Goal: Task Accomplishment & Management: Manage account settings

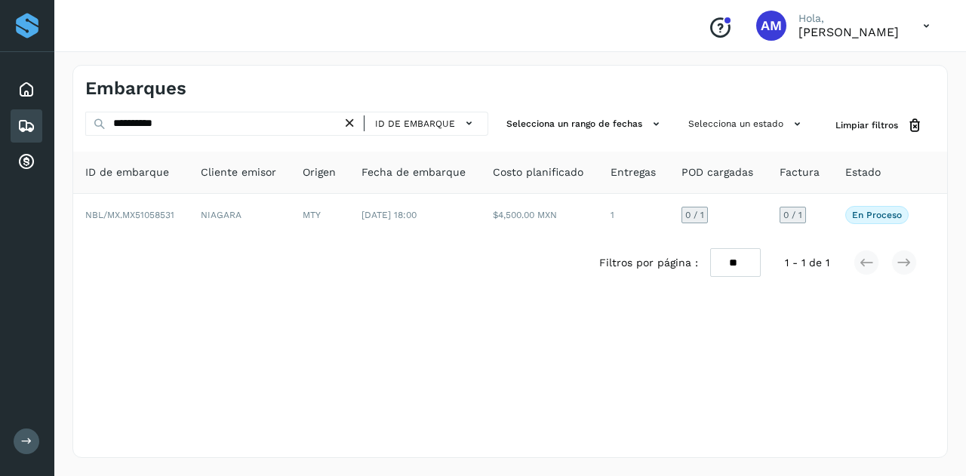
drag, startPoint x: 355, startPoint y: 124, endPoint x: 322, endPoint y: 128, distance: 33.4
click at [355, 124] on icon at bounding box center [350, 123] width 16 height 16
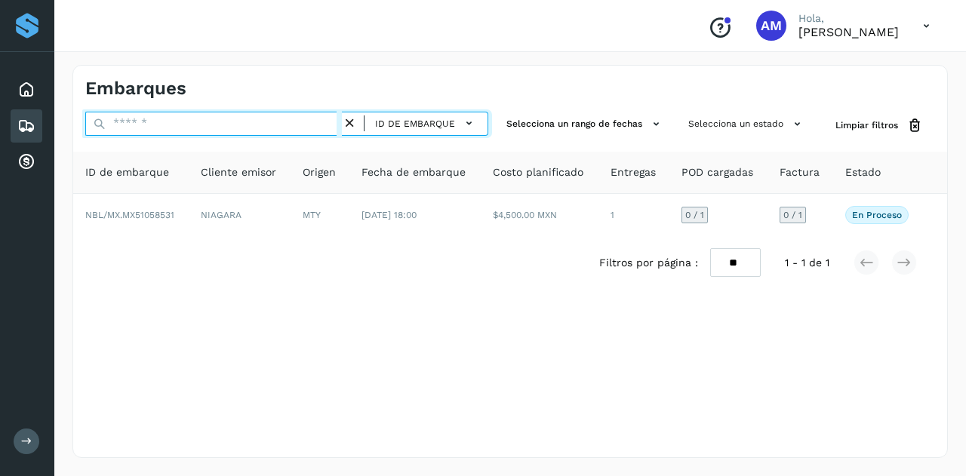
click at [312, 129] on input "text" at bounding box center [213, 124] width 257 height 24
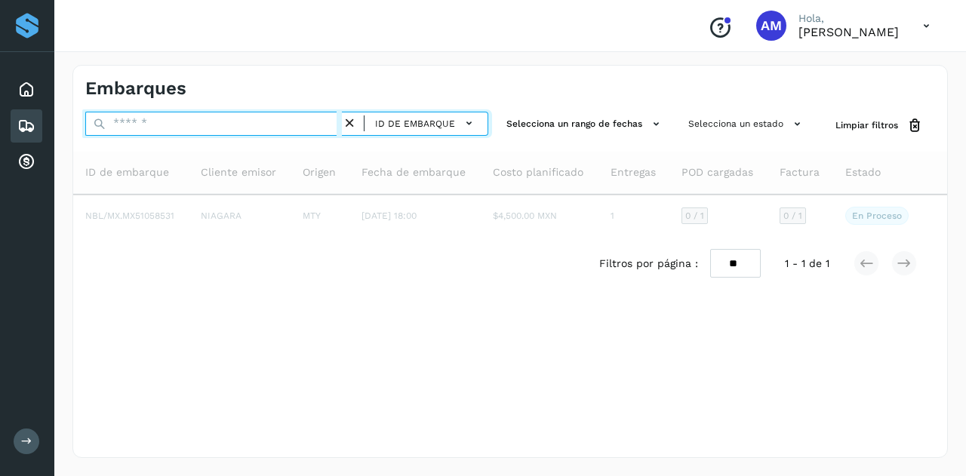
paste input "**********"
type input "**********"
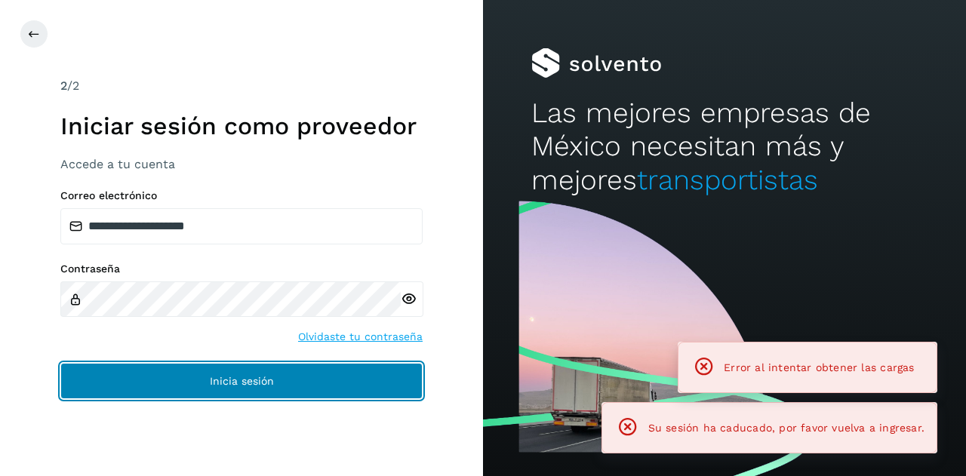
click at [301, 377] on button "Inicia sesión" at bounding box center [241, 381] width 362 height 36
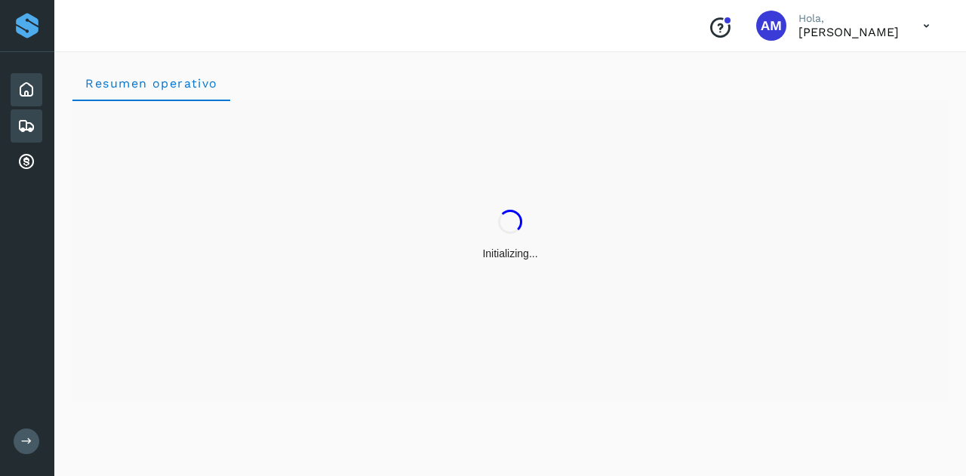
click at [37, 134] on div "Embarques" at bounding box center [27, 125] width 32 height 33
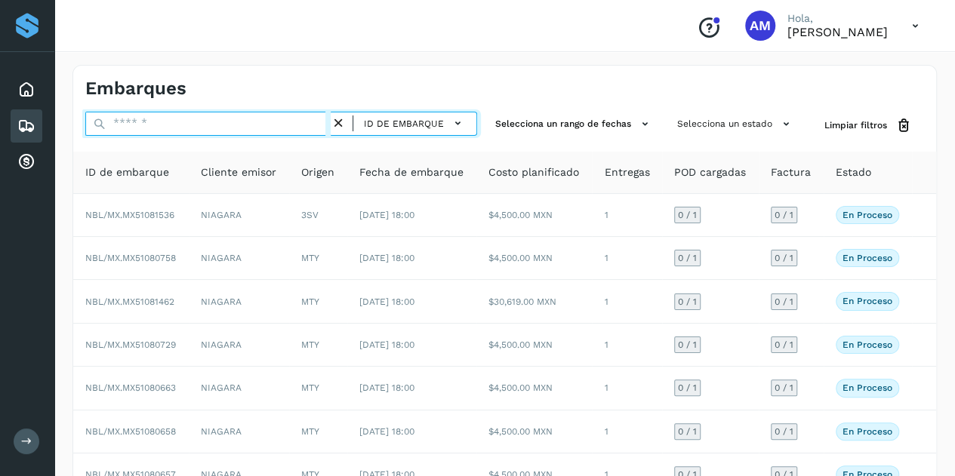
click at [173, 128] on input "text" at bounding box center [207, 124] width 245 height 24
paste input "**********"
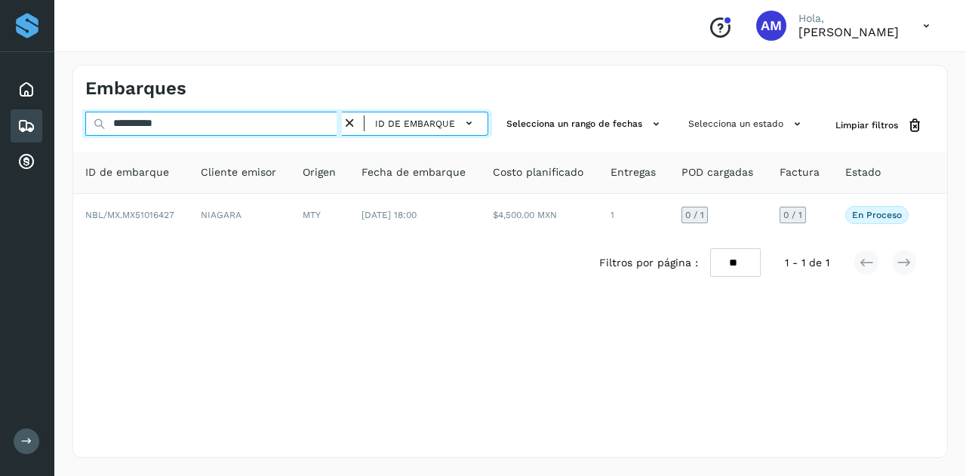
type input "**********"
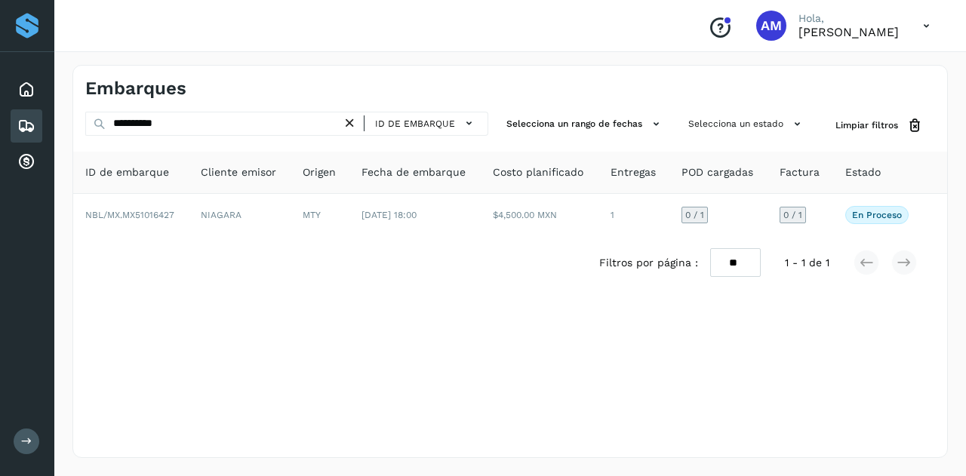
click at [355, 125] on icon at bounding box center [350, 123] width 16 height 16
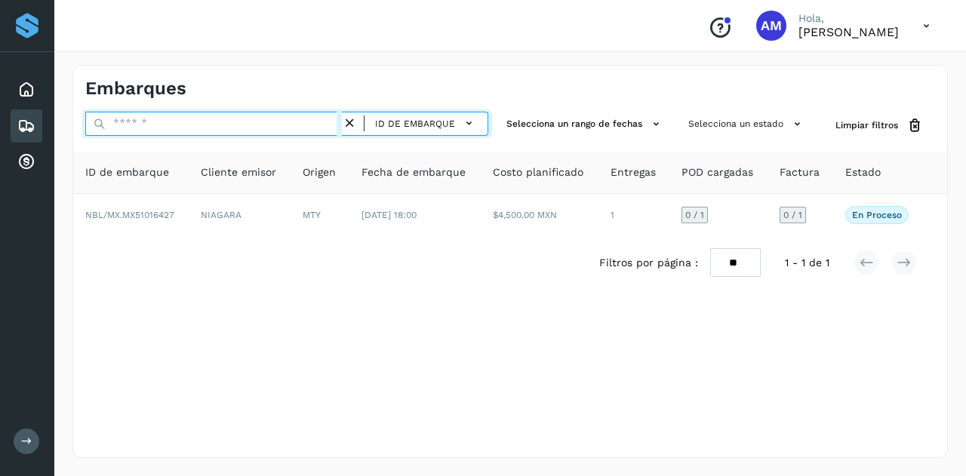
click at [297, 129] on input "text" at bounding box center [213, 124] width 257 height 24
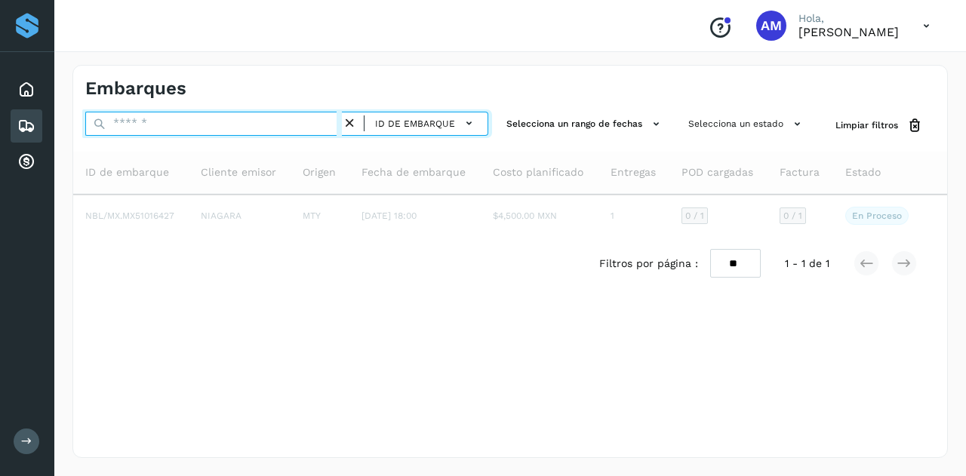
paste input "**********"
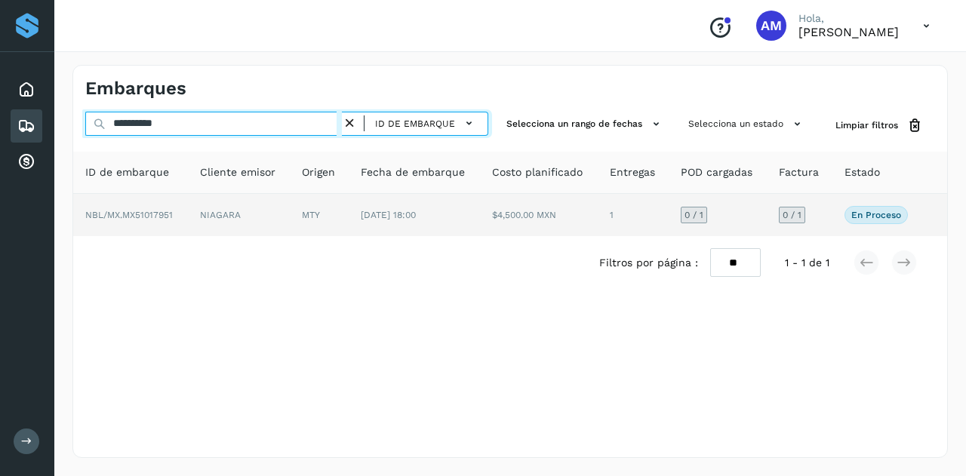
type input "**********"
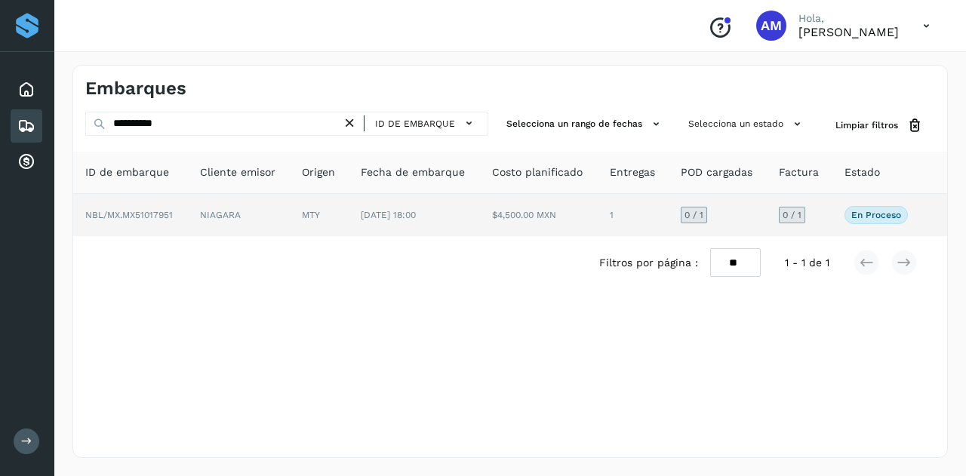
click at [223, 207] on td "NIAGARA" at bounding box center [239, 215] width 102 height 42
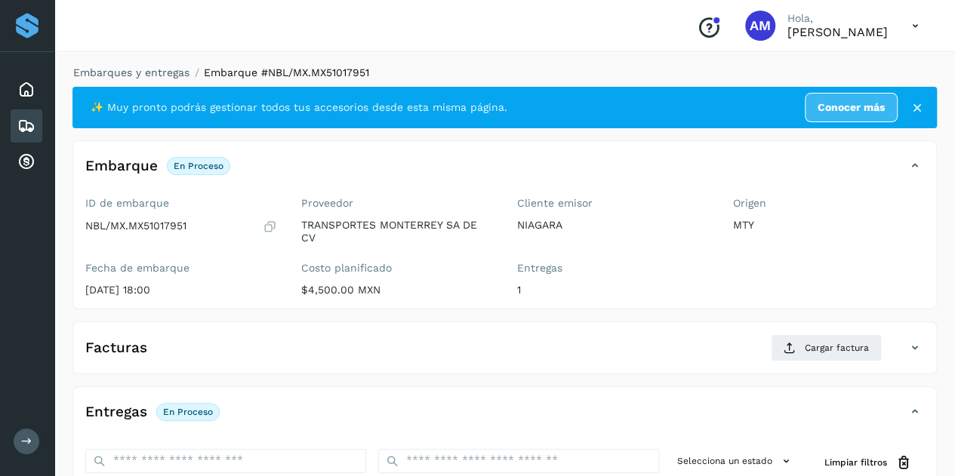
scroll to position [151, 0]
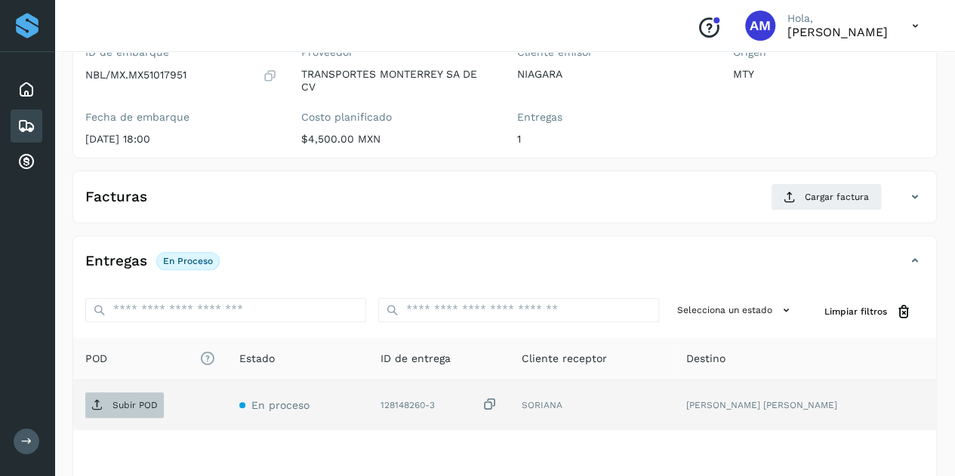
click at [122, 410] on span "Subir POD" at bounding box center [124, 405] width 78 height 24
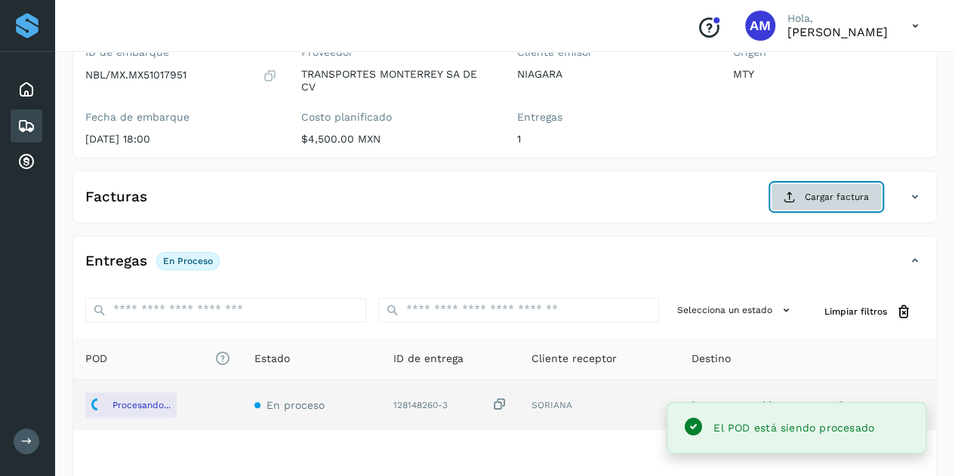
click at [783, 197] on button "Cargar factura" at bounding box center [826, 196] width 111 height 27
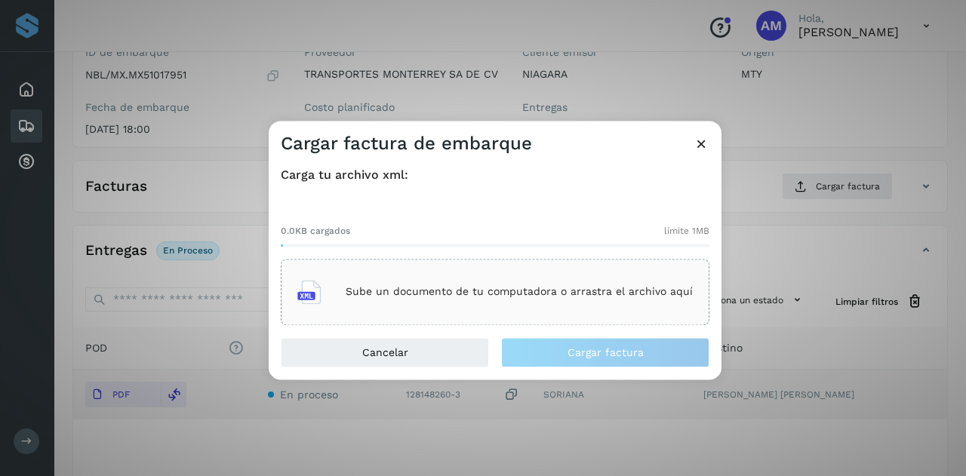
click at [412, 295] on p "Sube un documento de tu computadora o arrastra el archivo aquí" at bounding box center [519, 292] width 347 height 13
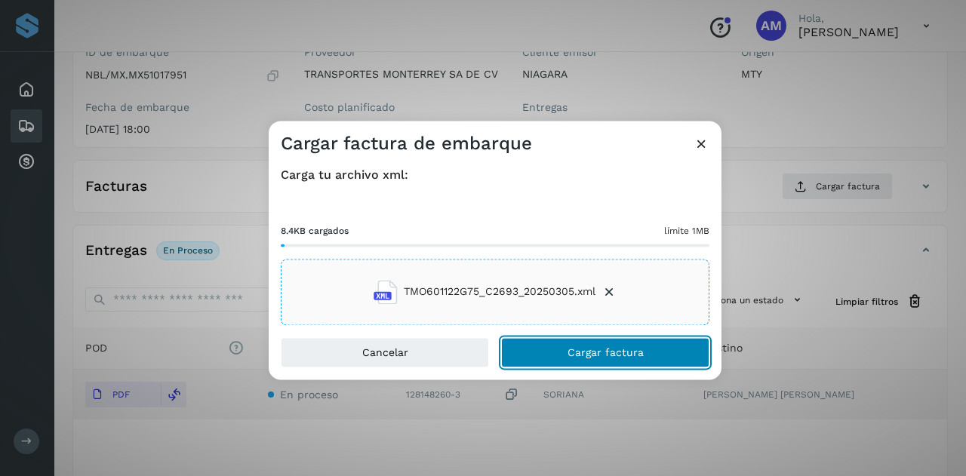
click at [574, 357] on span "Cargar factura" at bounding box center [606, 352] width 76 height 11
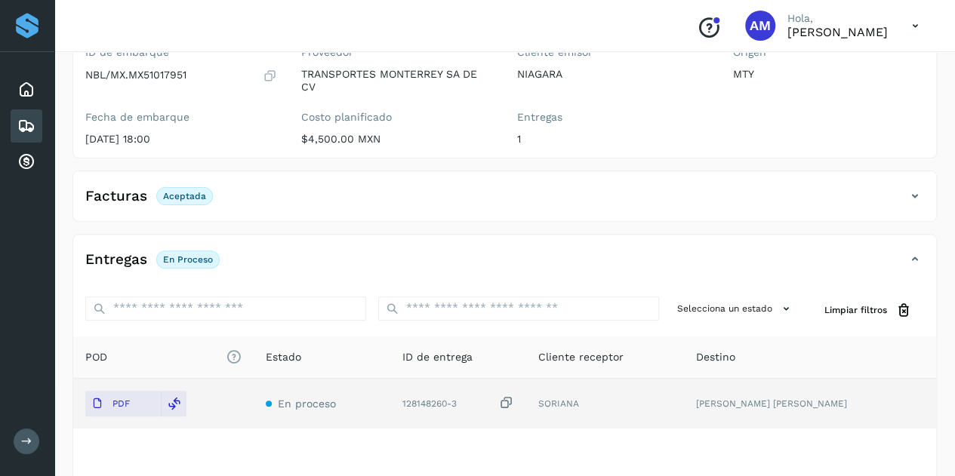
scroll to position [0, 0]
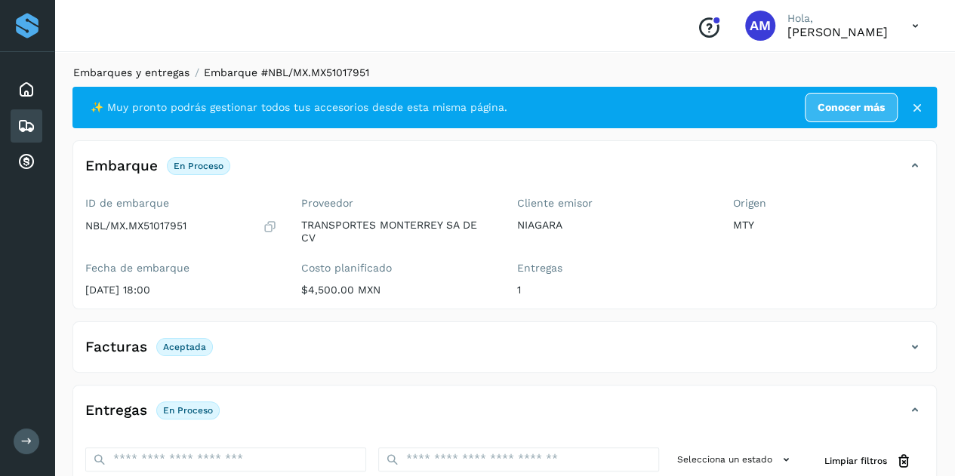
click at [172, 75] on link "Embarques y entregas" at bounding box center [131, 72] width 116 height 12
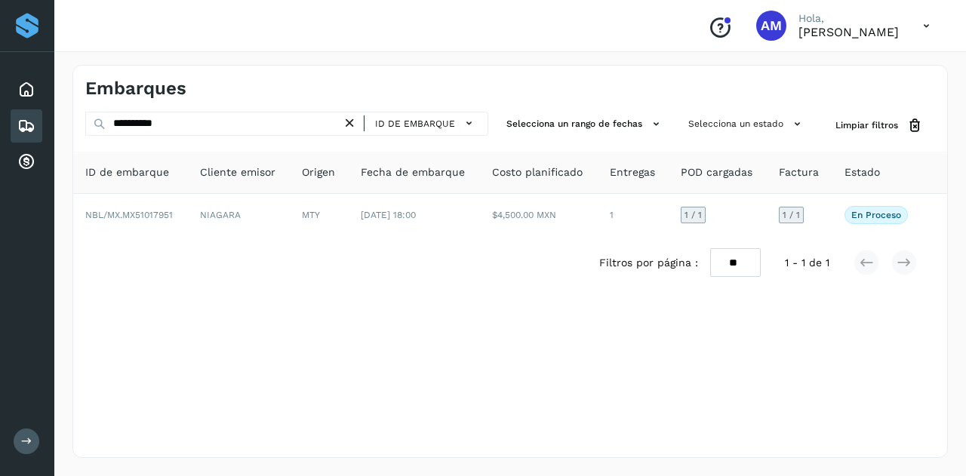
click at [355, 128] on icon at bounding box center [350, 123] width 16 height 16
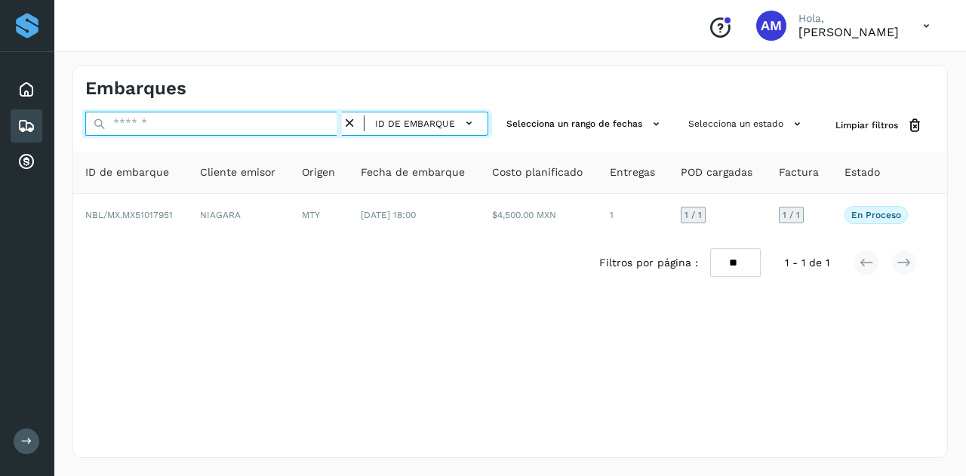
click at [325, 127] on input "text" at bounding box center [213, 124] width 257 height 24
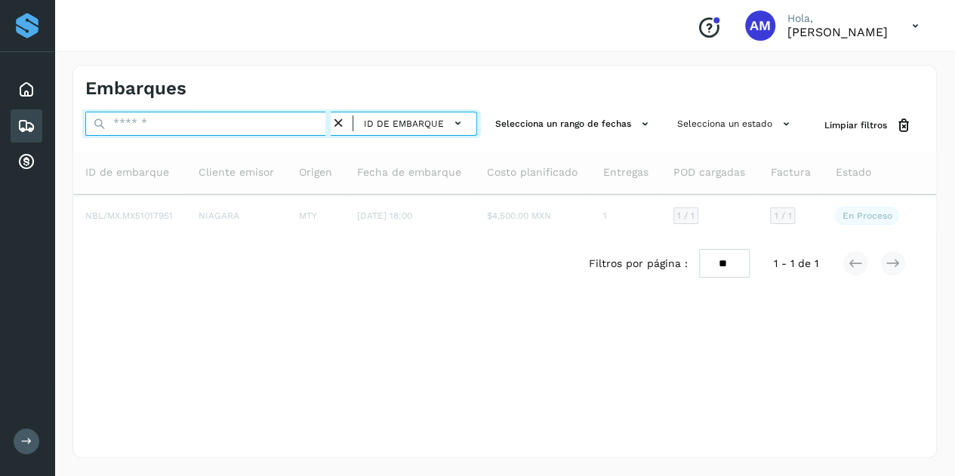
paste input "**********"
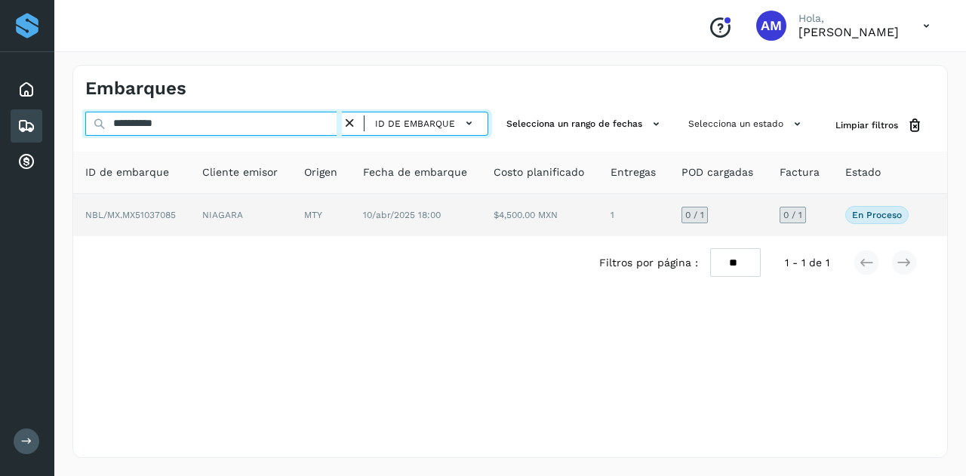
type input "**********"
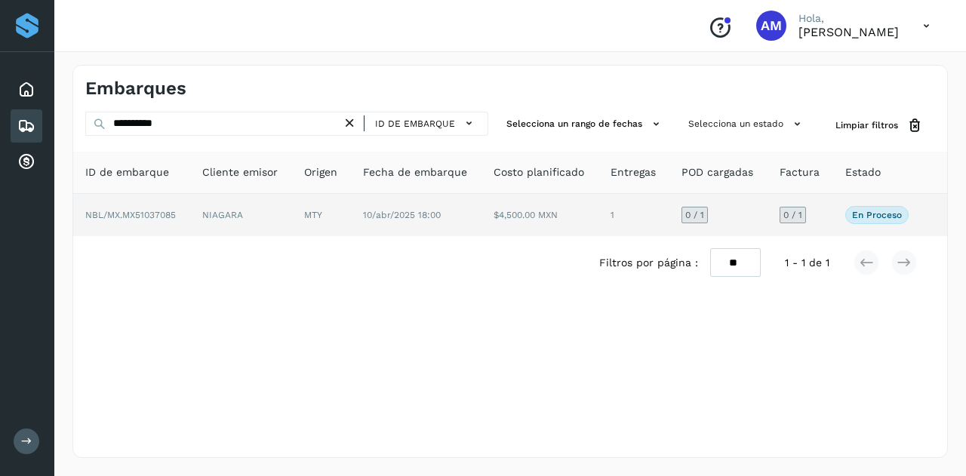
click at [174, 217] on span "NBL/MX.MX51037085" at bounding box center [130, 215] width 91 height 11
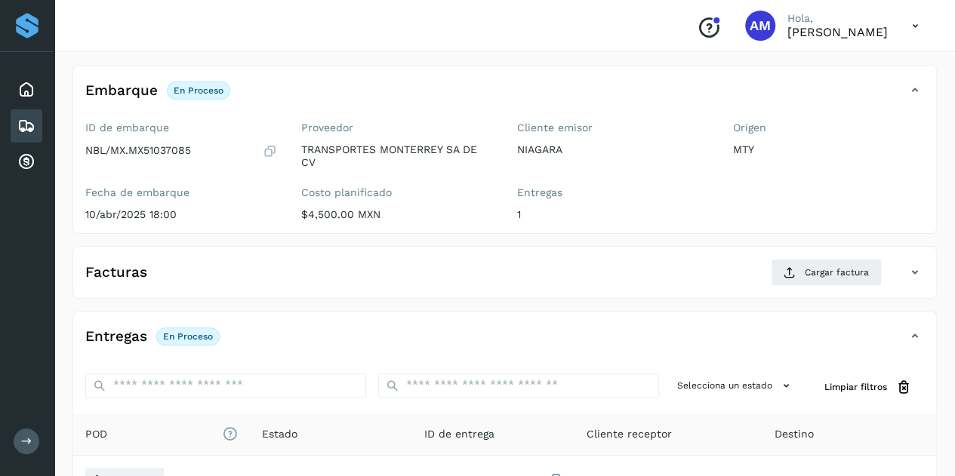
scroll to position [151, 0]
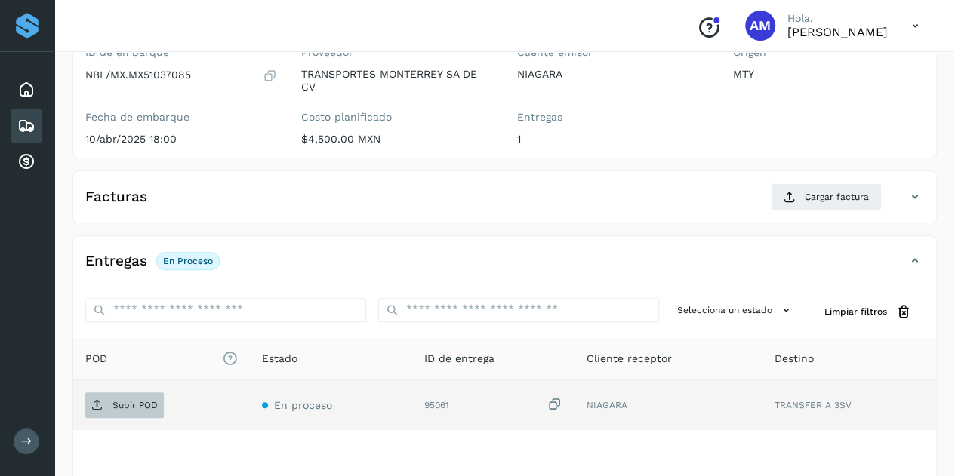
click at [132, 407] on p "Subir POD" at bounding box center [134, 405] width 45 height 11
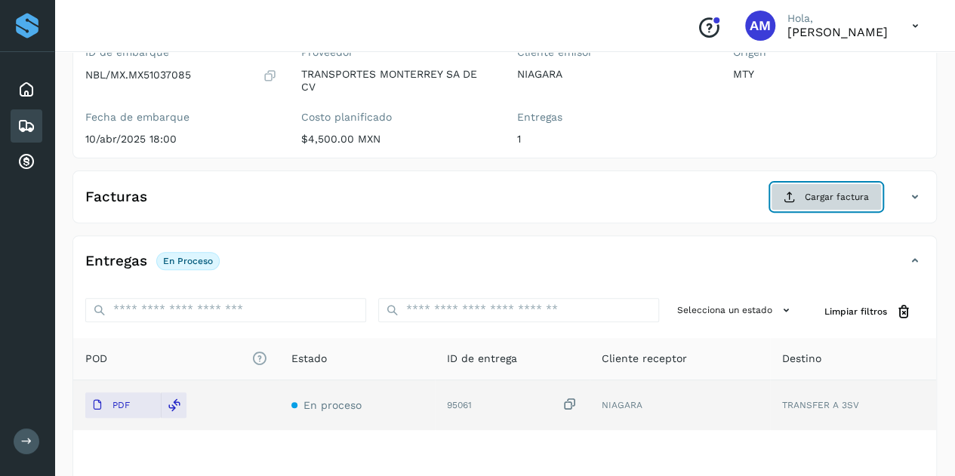
click at [796, 199] on icon at bounding box center [789, 197] width 12 height 12
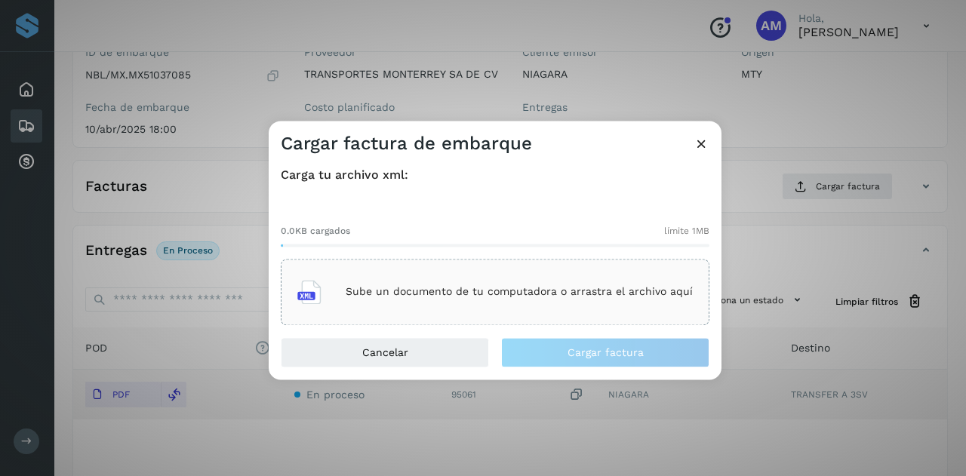
click at [473, 298] on p "Sube un documento de tu computadora o arrastra el archivo aquí" at bounding box center [519, 292] width 347 height 13
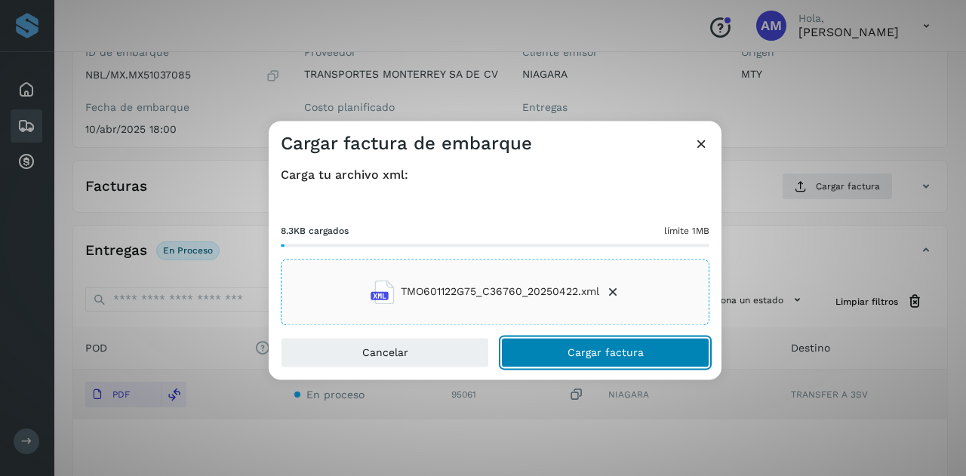
click at [545, 359] on button "Cargar factura" at bounding box center [605, 352] width 208 height 30
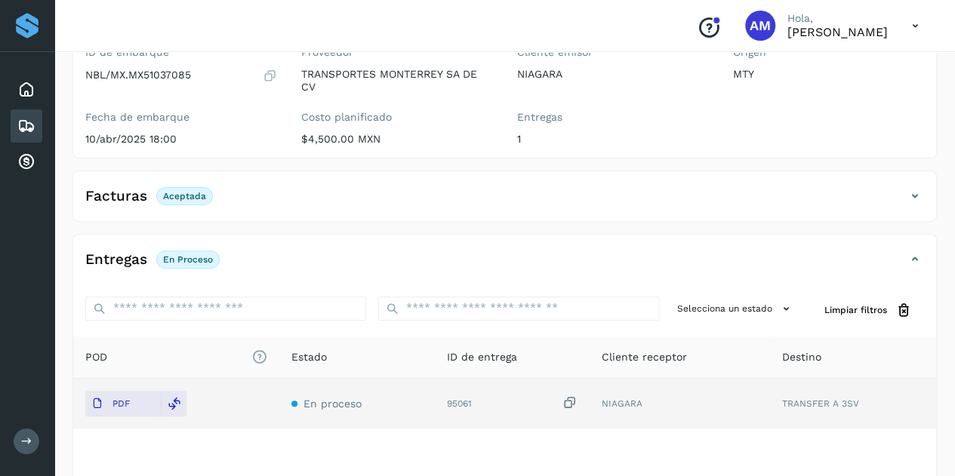
scroll to position [0, 0]
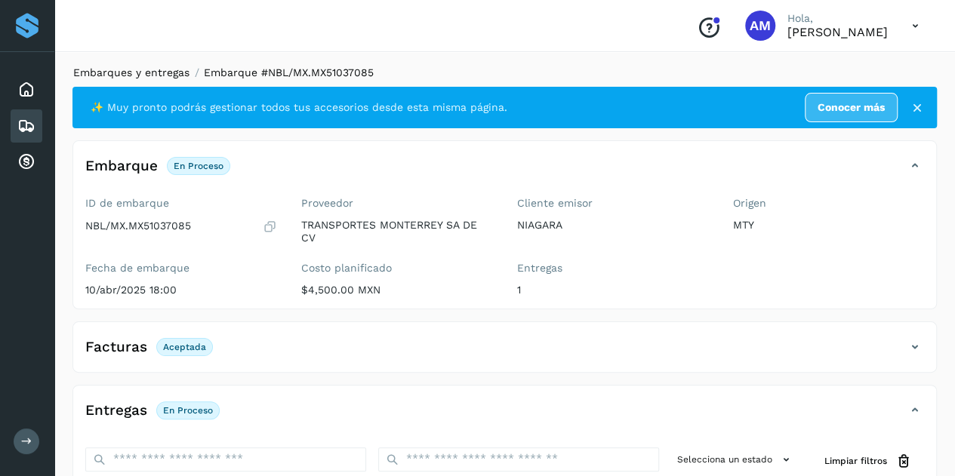
click at [143, 70] on link "Embarques y entregas" at bounding box center [131, 72] width 116 height 12
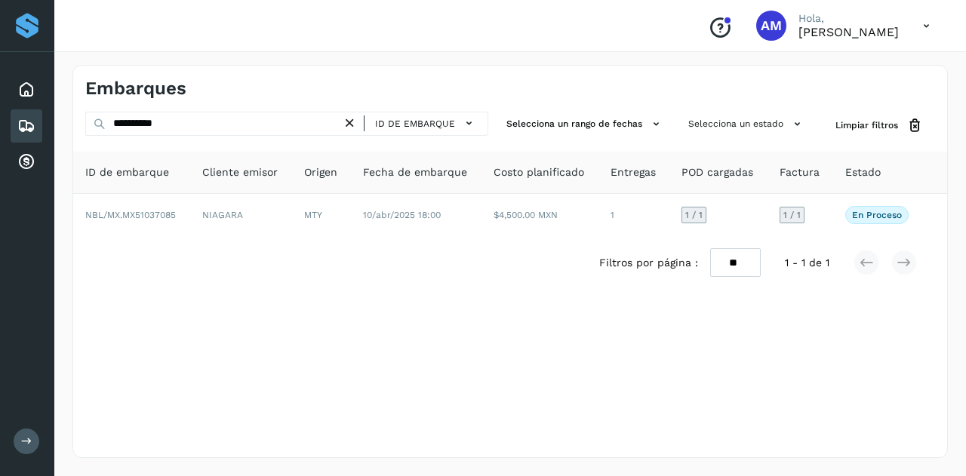
click at [356, 120] on icon at bounding box center [350, 123] width 16 height 16
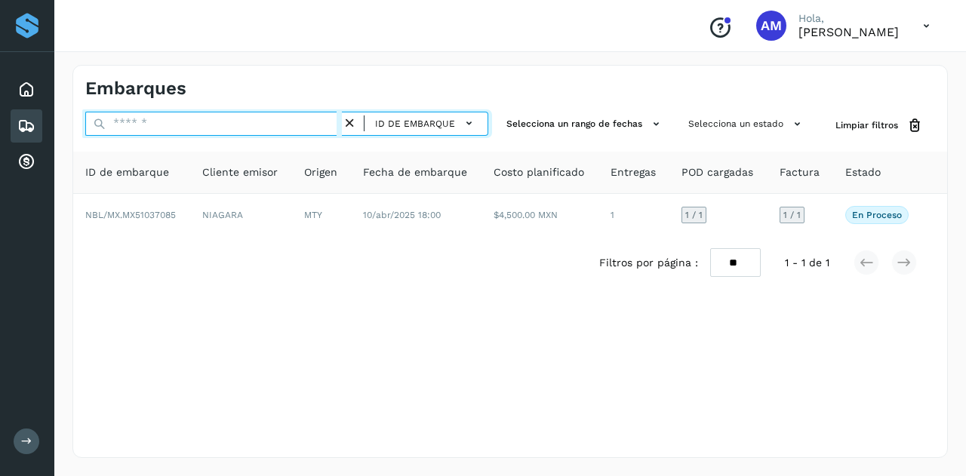
click at [327, 120] on input "text" at bounding box center [213, 124] width 257 height 24
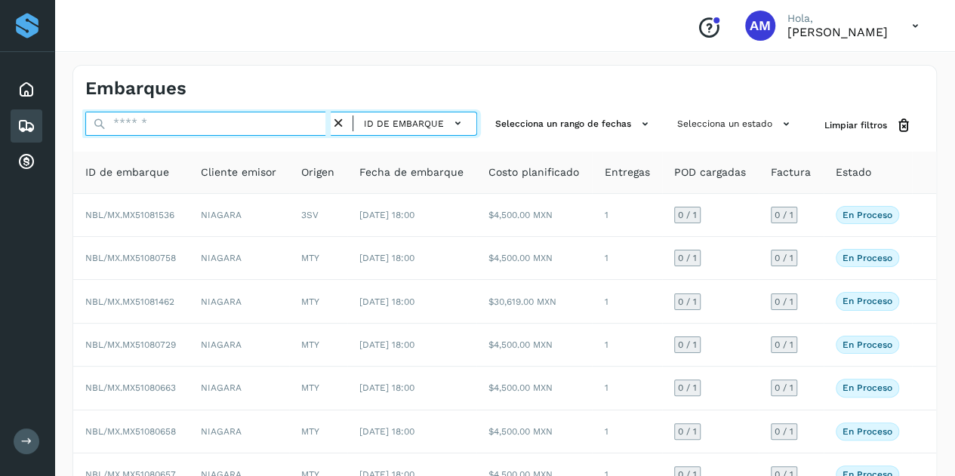
paste input "**********"
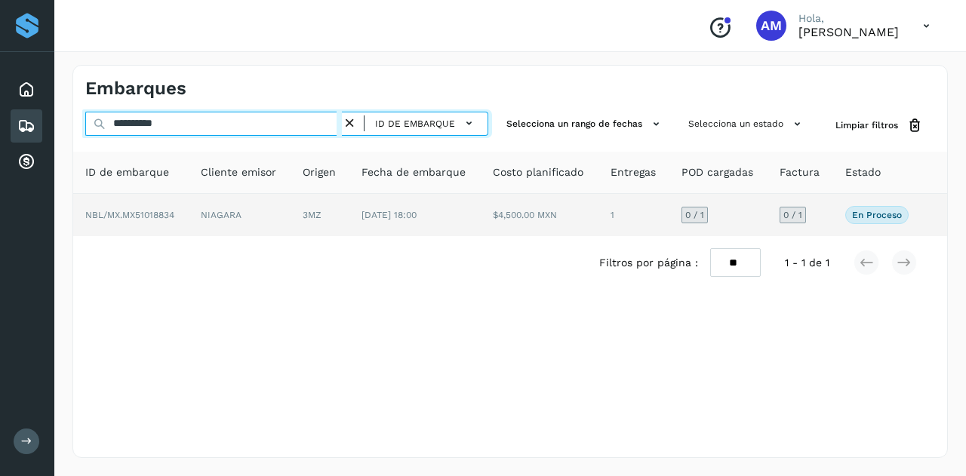
type input "**********"
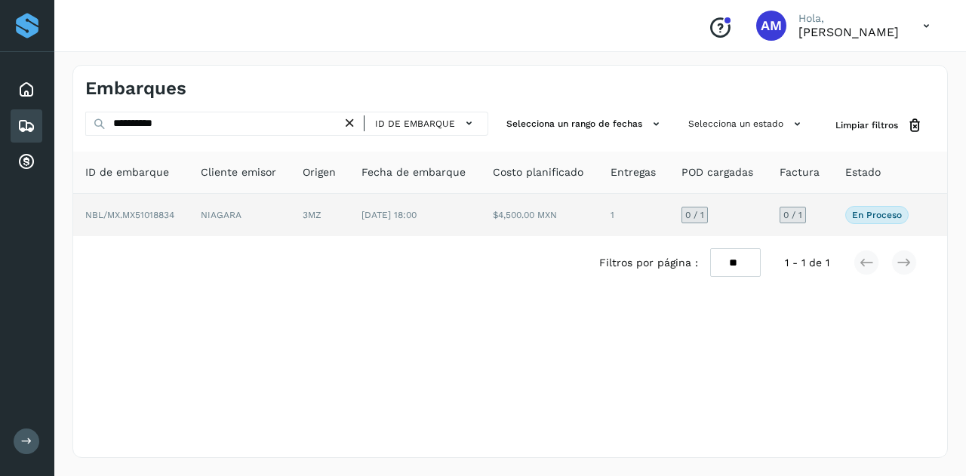
click at [281, 208] on td "NIAGARA" at bounding box center [240, 215] width 102 height 42
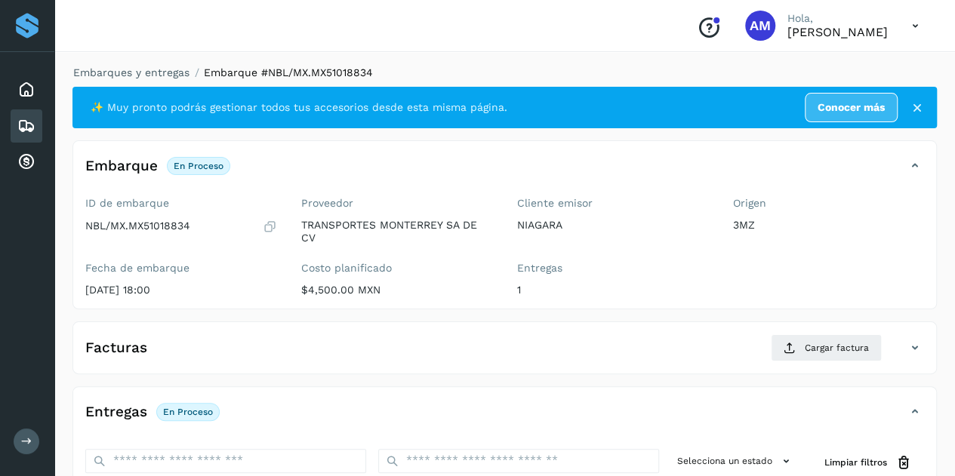
scroll to position [151, 0]
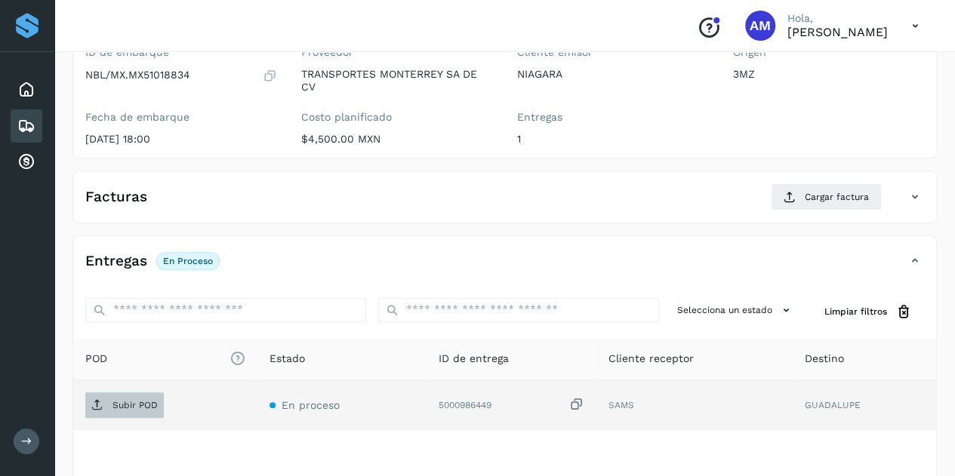
click at [121, 400] on p "Subir POD" at bounding box center [134, 405] width 45 height 11
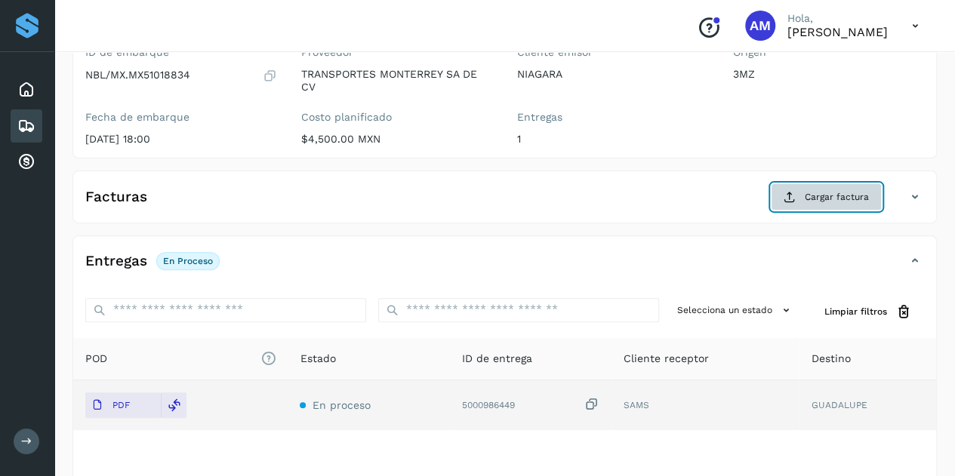
click at [835, 192] on span "Cargar factura" at bounding box center [837, 197] width 64 height 14
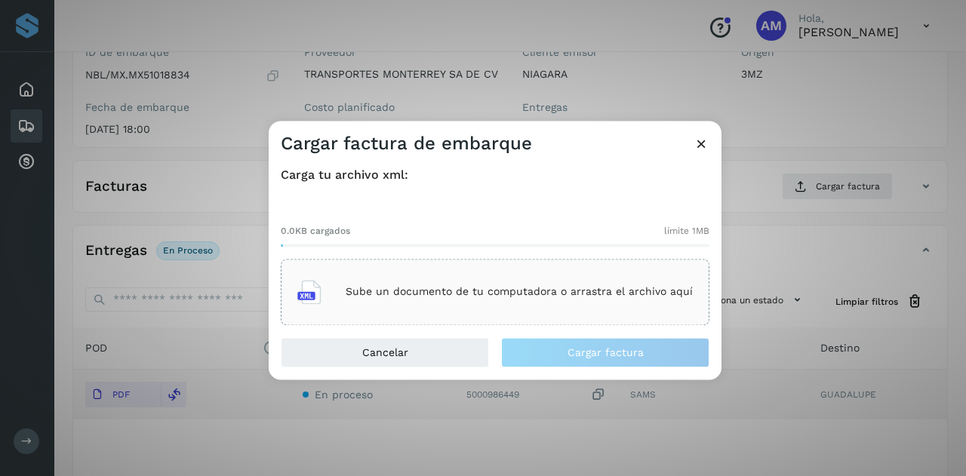
click at [562, 282] on div "Sube un documento de tu computadora o arrastra el archivo aquí" at bounding box center [495, 292] width 396 height 41
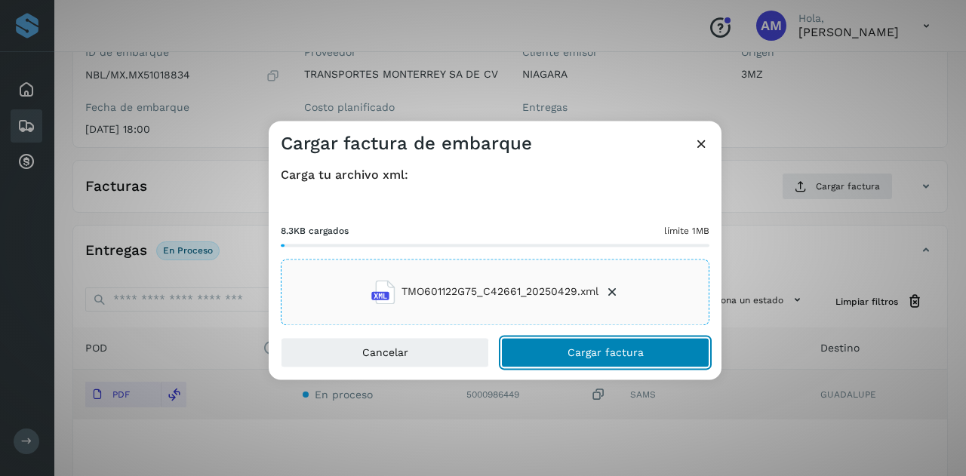
click at [556, 359] on button "Cargar factura" at bounding box center [605, 352] width 208 height 30
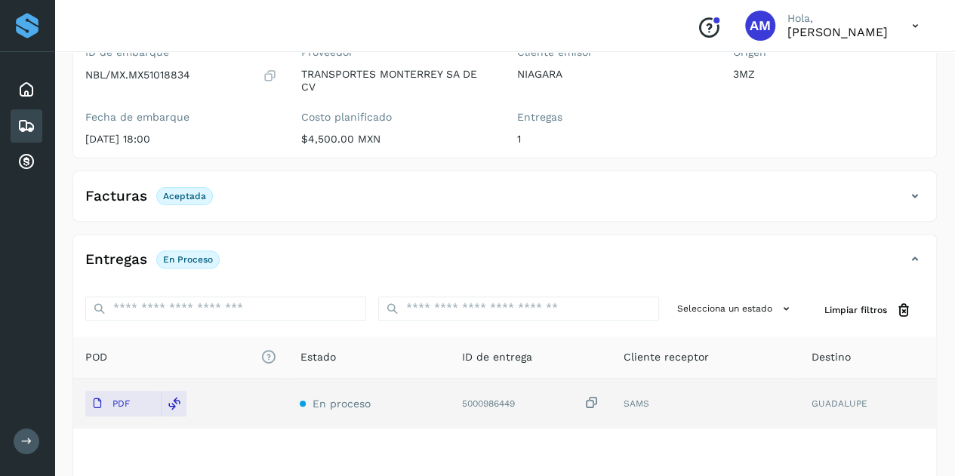
scroll to position [0, 0]
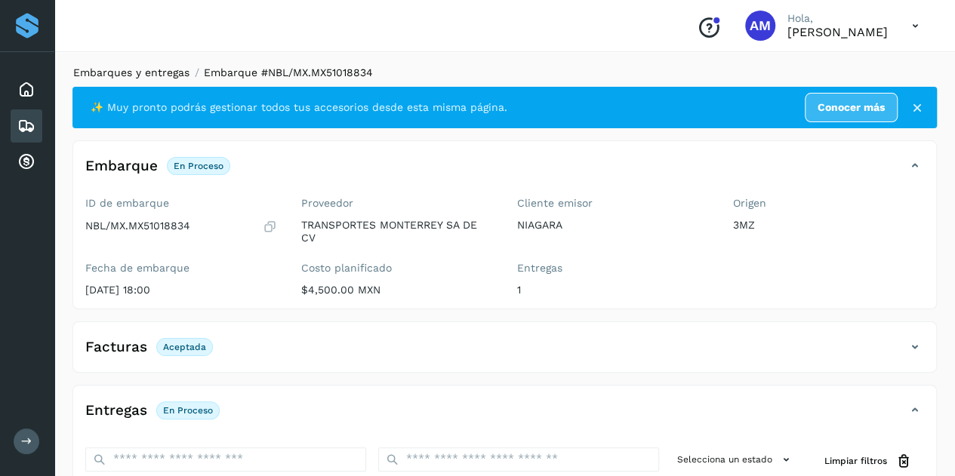
click at [152, 73] on link "Embarques y entregas" at bounding box center [131, 72] width 116 height 12
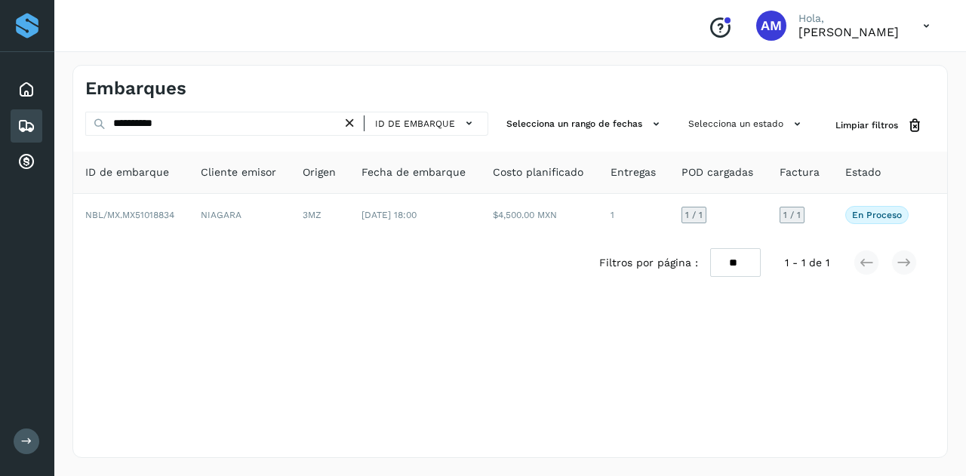
click at [353, 124] on icon at bounding box center [350, 123] width 16 height 16
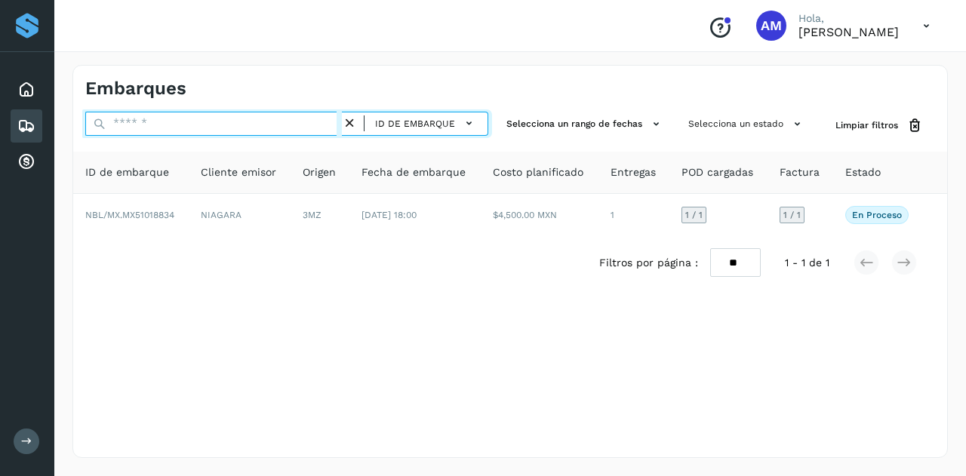
click at [301, 127] on input "text" at bounding box center [213, 124] width 257 height 24
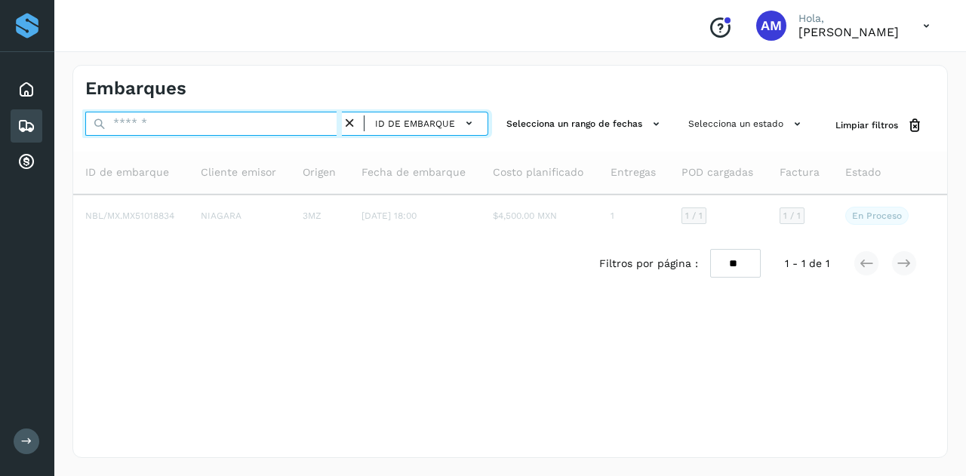
paste input "**********"
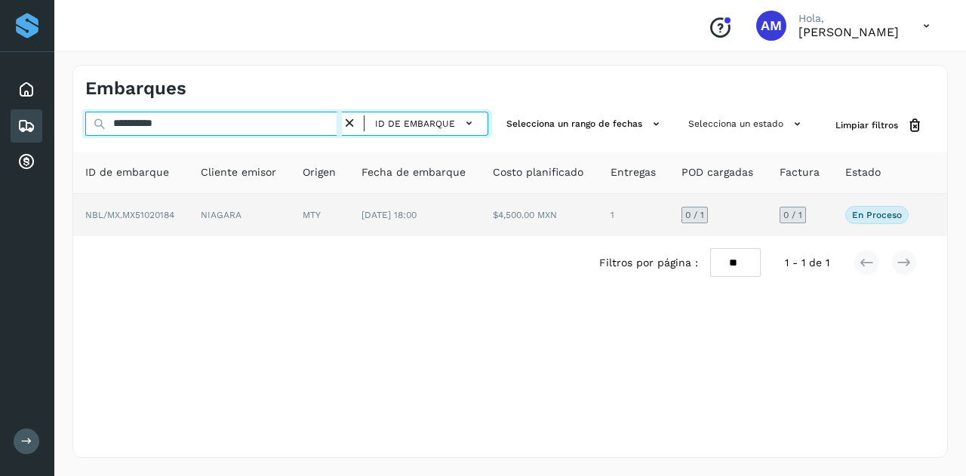
type input "**********"
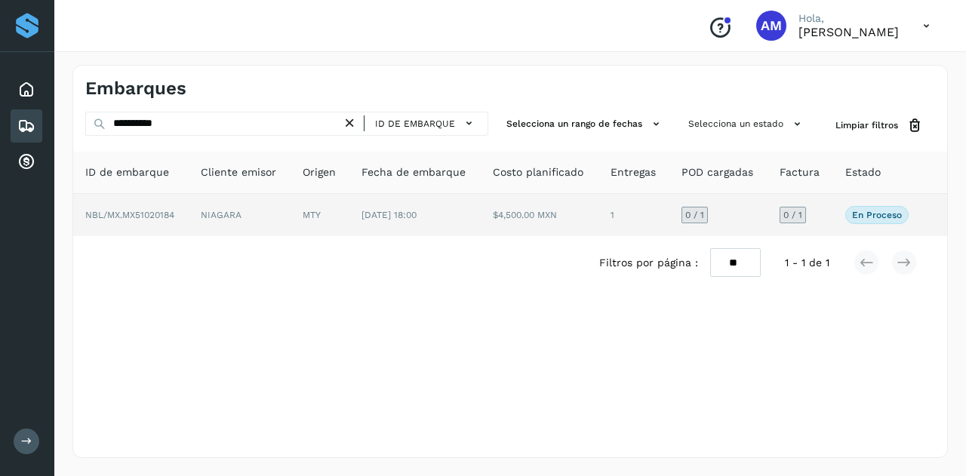
click at [306, 208] on td "MTY" at bounding box center [320, 215] width 59 height 42
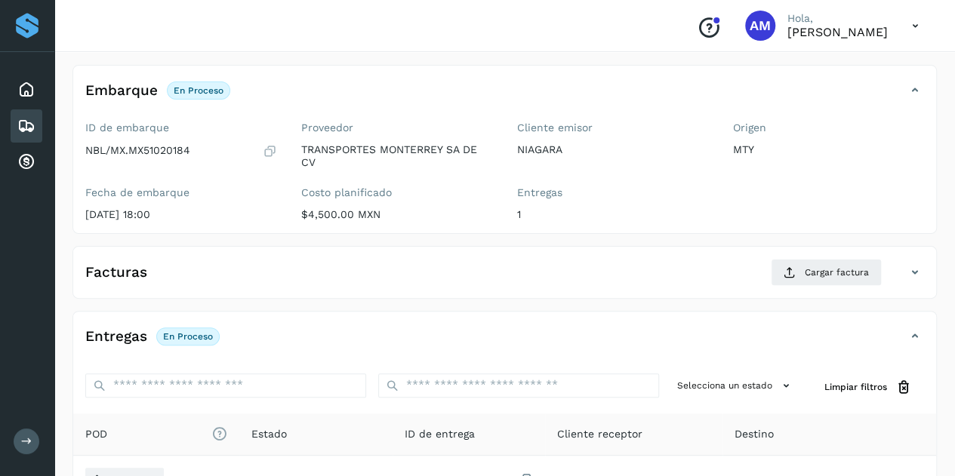
scroll to position [151, 0]
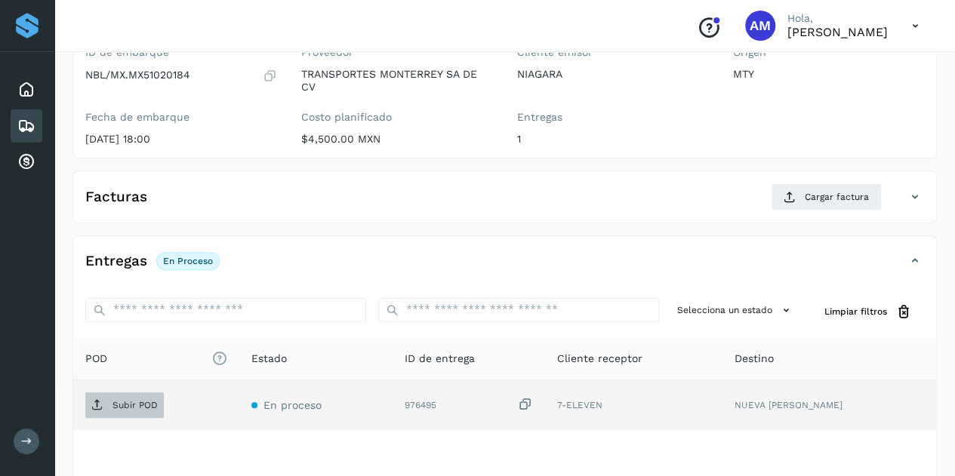
click at [148, 400] on p "Subir POD" at bounding box center [134, 405] width 45 height 11
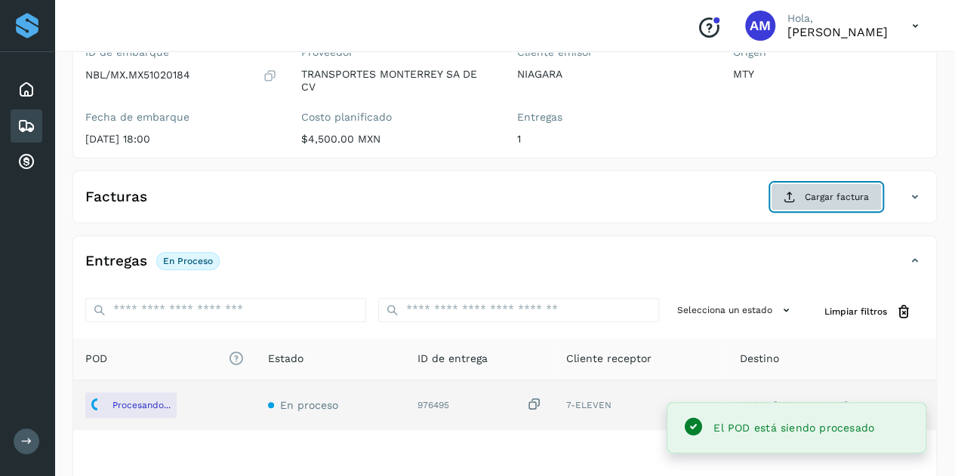
click at [799, 200] on button "Cargar factura" at bounding box center [826, 196] width 111 height 27
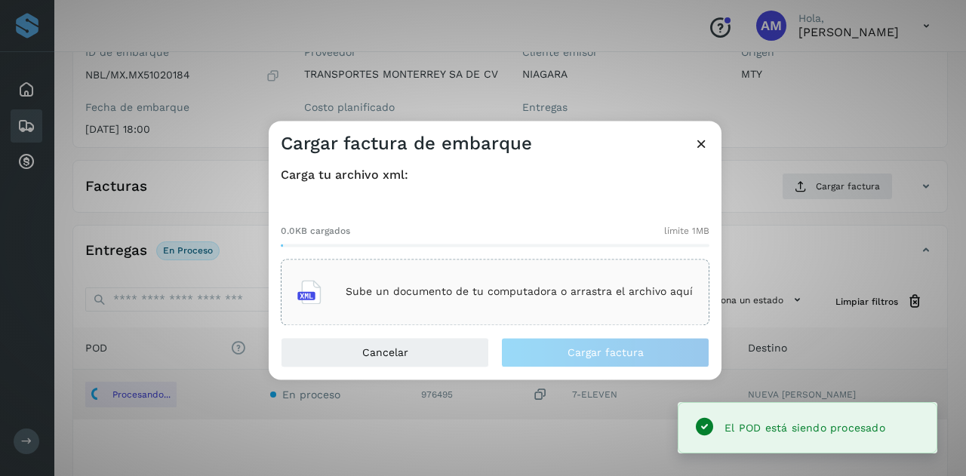
click at [596, 272] on div "Sube un documento de tu computadora o arrastra el archivo aquí" at bounding box center [495, 292] width 396 height 41
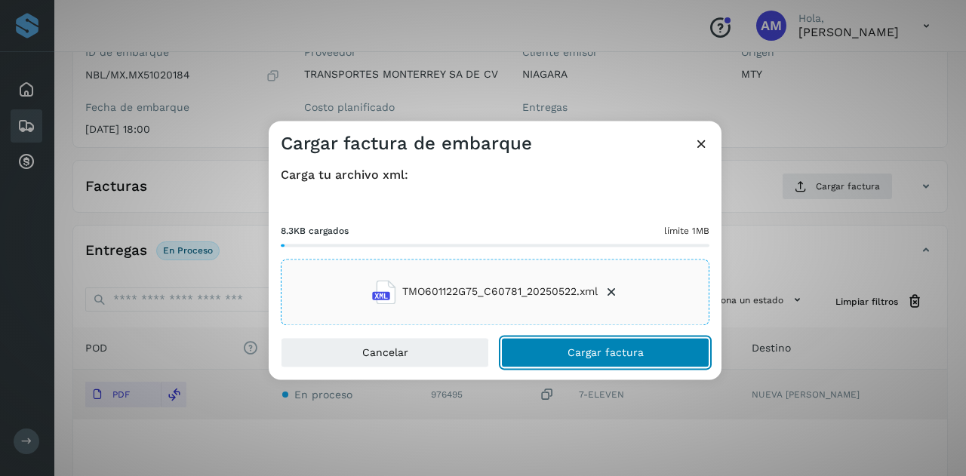
click at [586, 358] on span "Cargar factura" at bounding box center [606, 352] width 76 height 11
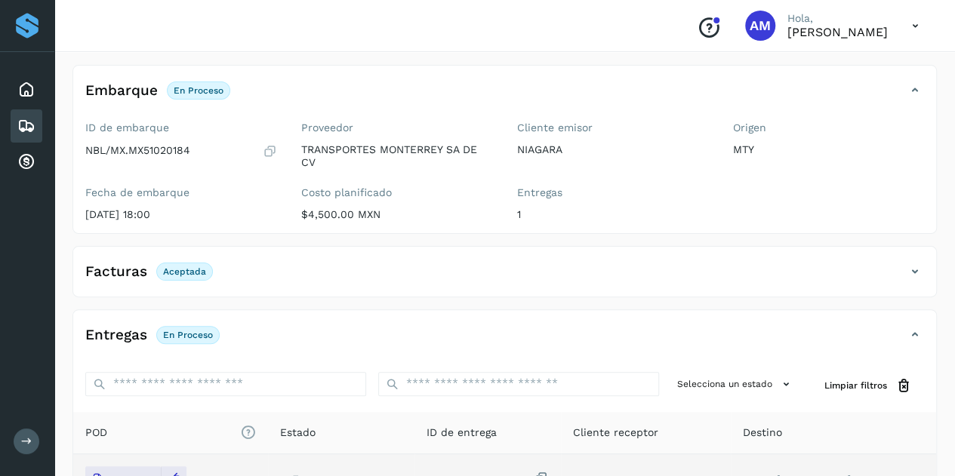
scroll to position [0, 0]
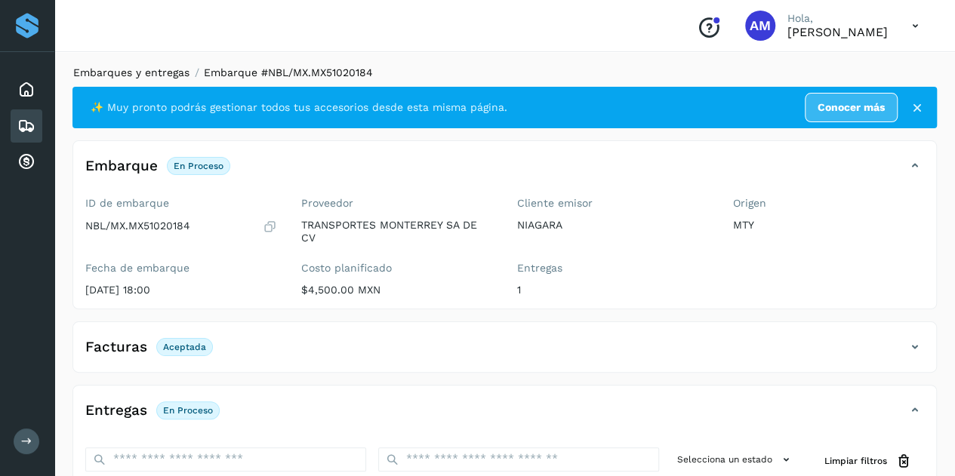
click at [143, 73] on link "Embarques y entregas" at bounding box center [131, 72] width 116 height 12
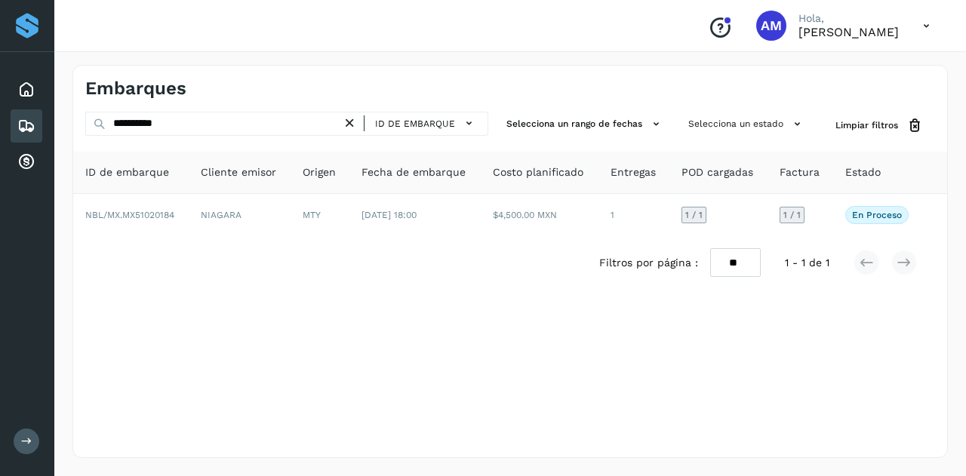
click at [355, 119] on icon at bounding box center [350, 123] width 16 height 16
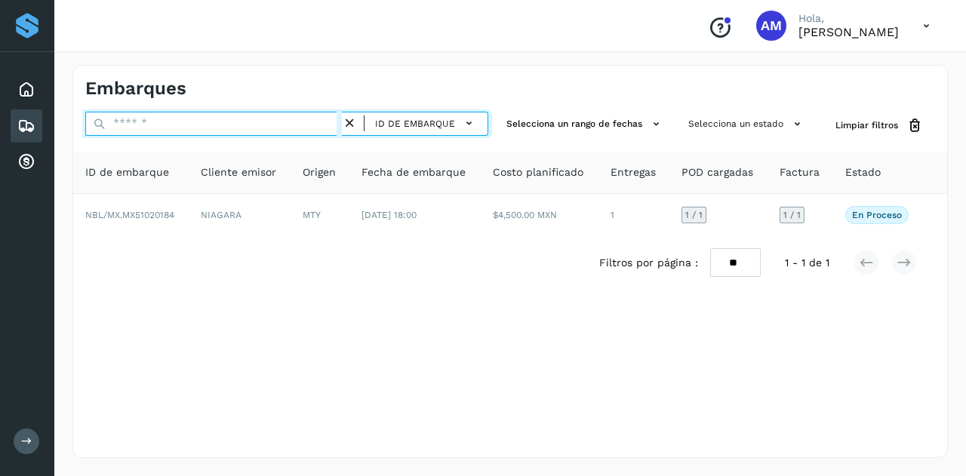
click at [291, 119] on input "text" at bounding box center [213, 124] width 257 height 24
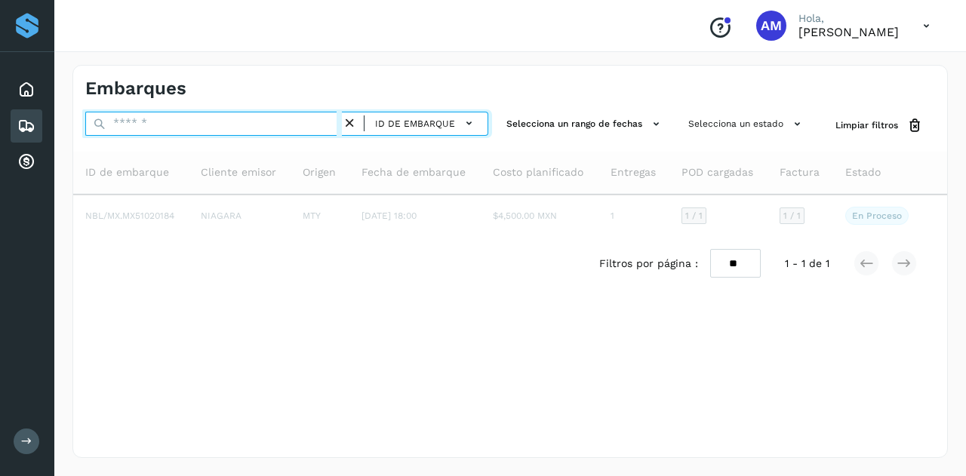
paste input "**********"
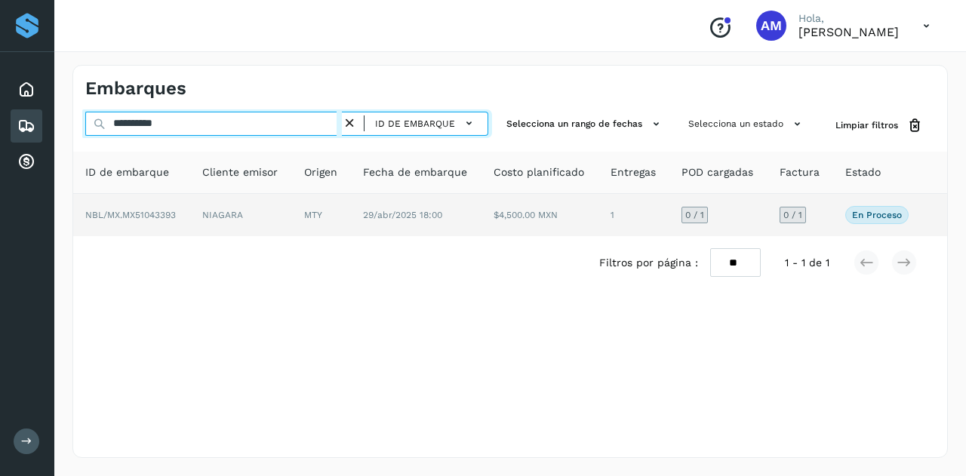
type input "**********"
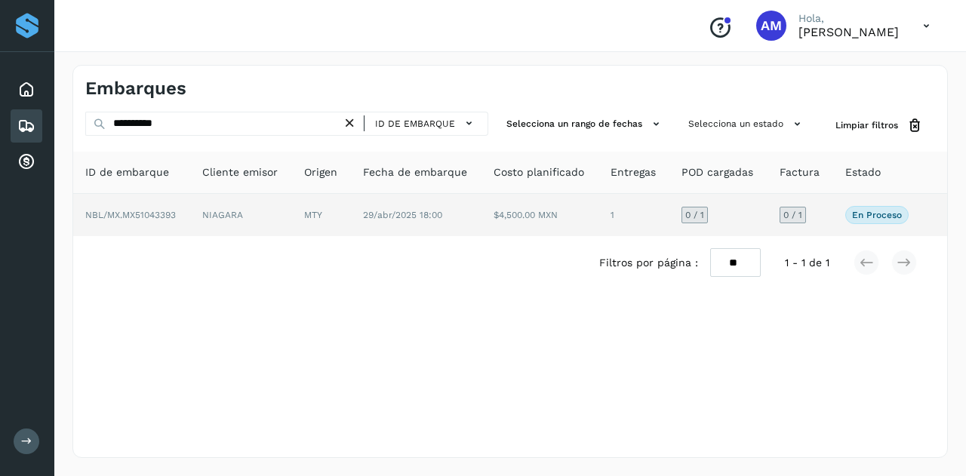
click at [292, 218] on td "NIAGARA" at bounding box center [241, 215] width 102 height 42
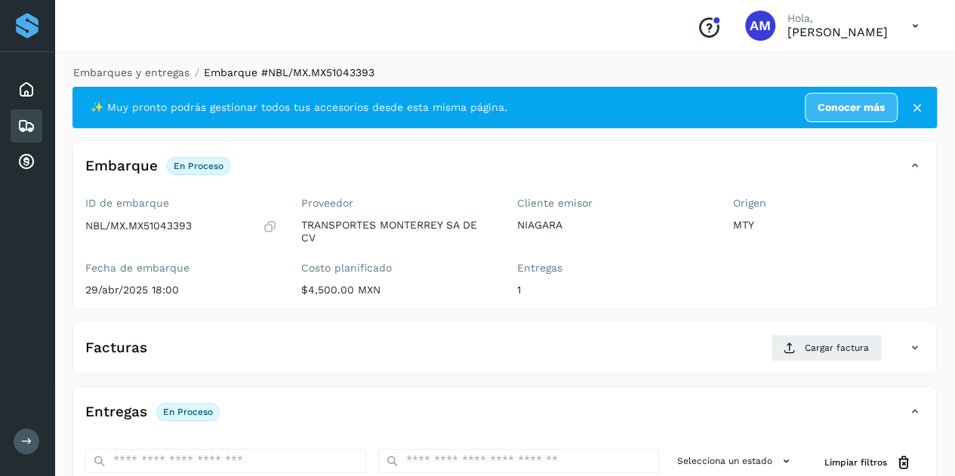
scroll to position [151, 0]
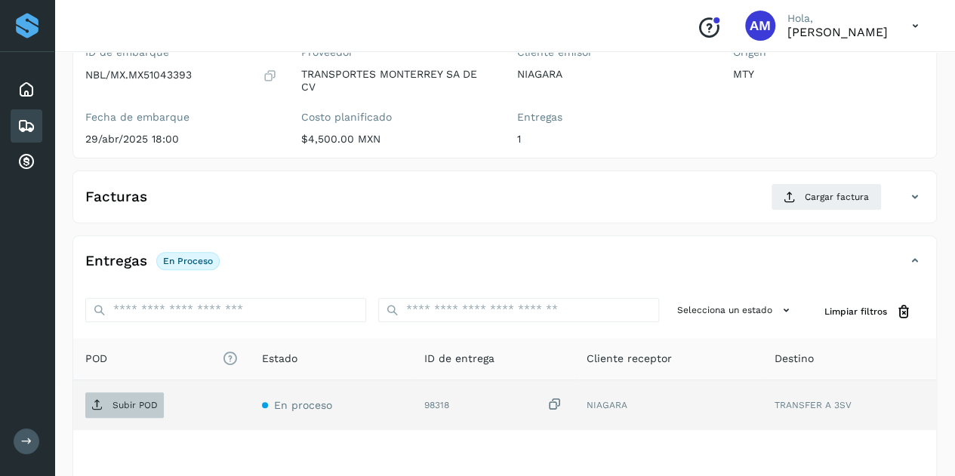
click at [133, 393] on span "Subir POD" at bounding box center [124, 405] width 78 height 24
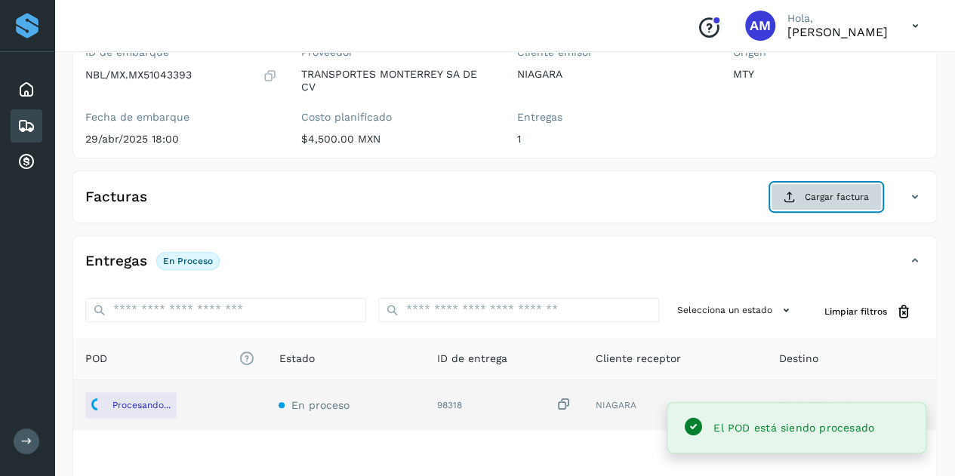
click at [799, 192] on button "Cargar factura" at bounding box center [826, 196] width 111 height 27
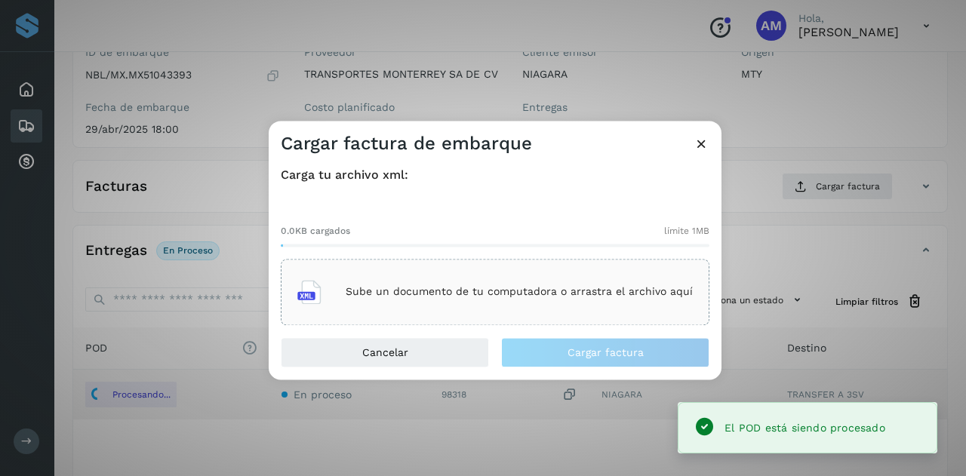
click at [569, 295] on p "Sube un documento de tu computadora o arrastra el archivo aquí" at bounding box center [519, 292] width 347 height 13
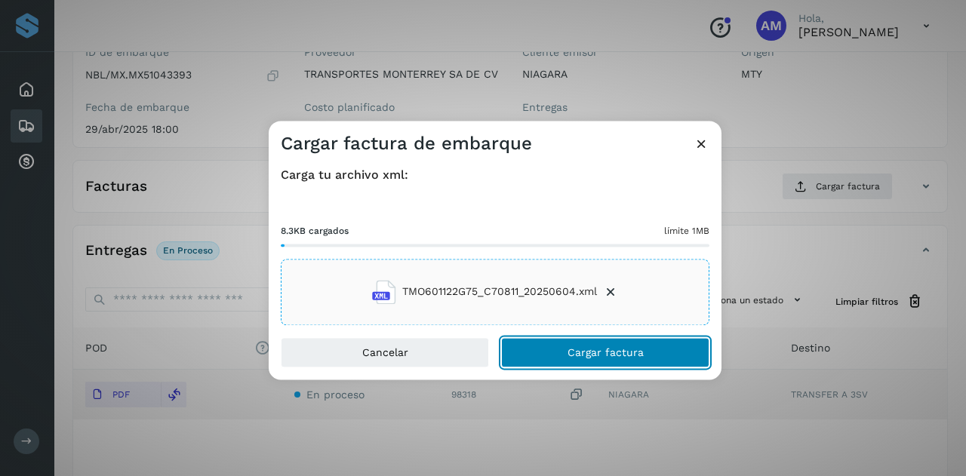
click at [617, 365] on button "Cargar factura" at bounding box center [605, 352] width 208 height 30
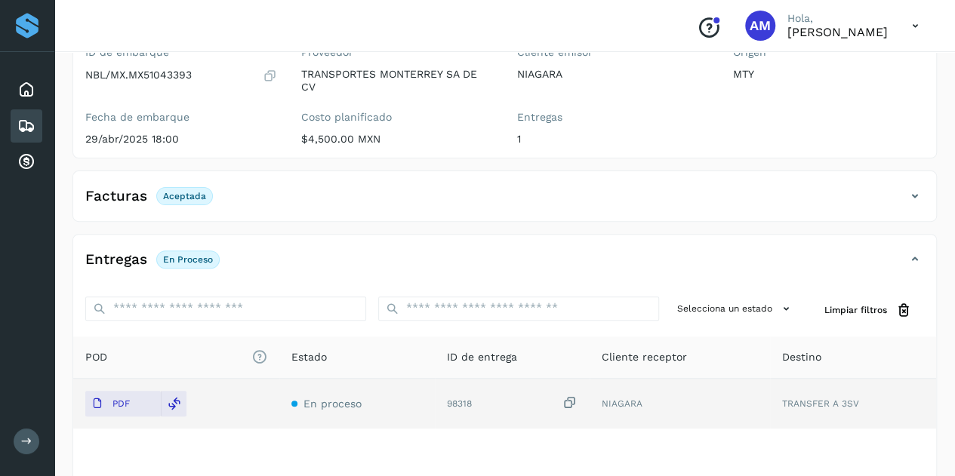
scroll to position [0, 0]
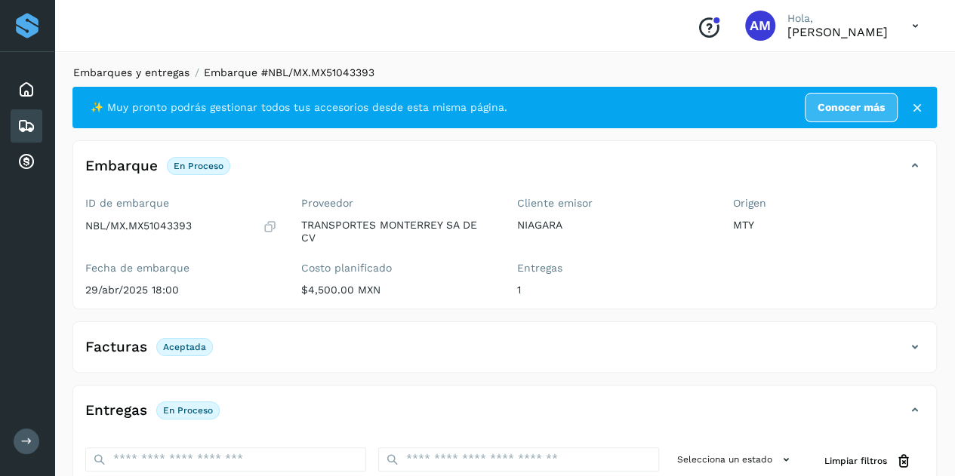
click at [124, 72] on link "Embarques y entregas" at bounding box center [131, 72] width 116 height 12
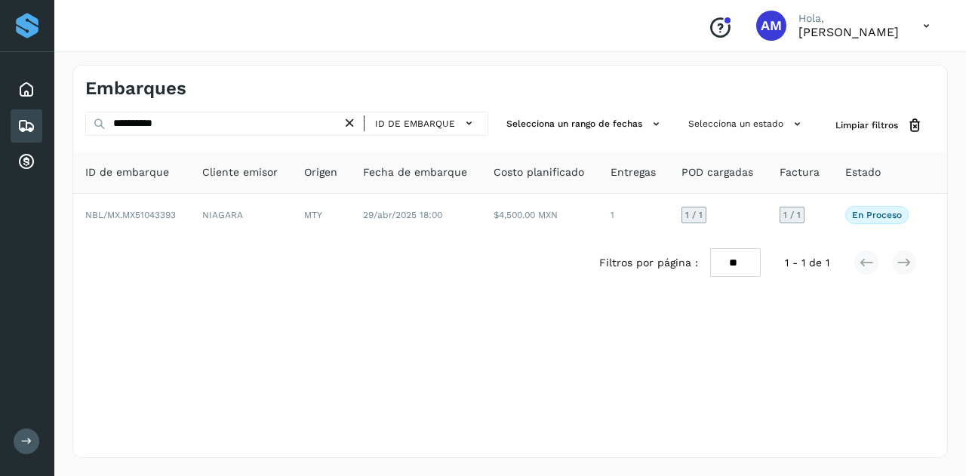
drag, startPoint x: 357, startPoint y: 122, endPoint x: 303, endPoint y: 125, distance: 53.6
click at [356, 122] on icon at bounding box center [350, 123] width 16 height 16
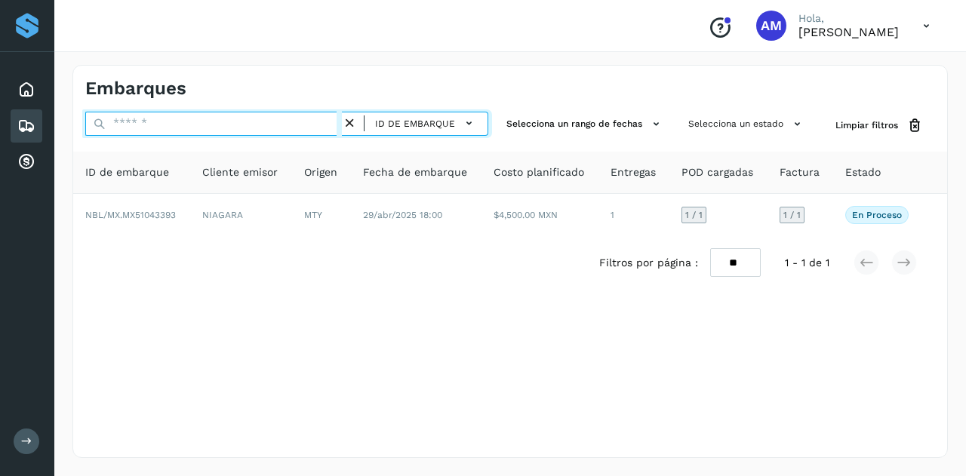
click at [303, 125] on input "text" at bounding box center [213, 124] width 257 height 24
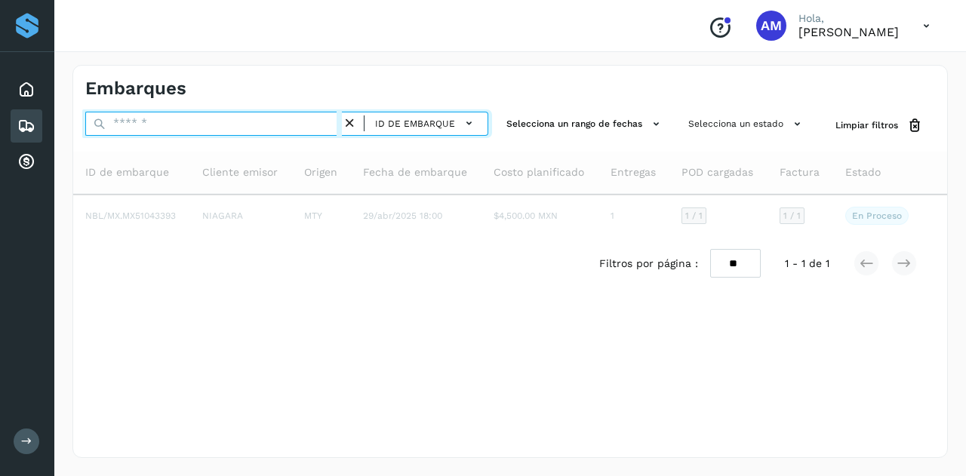
paste input "**********"
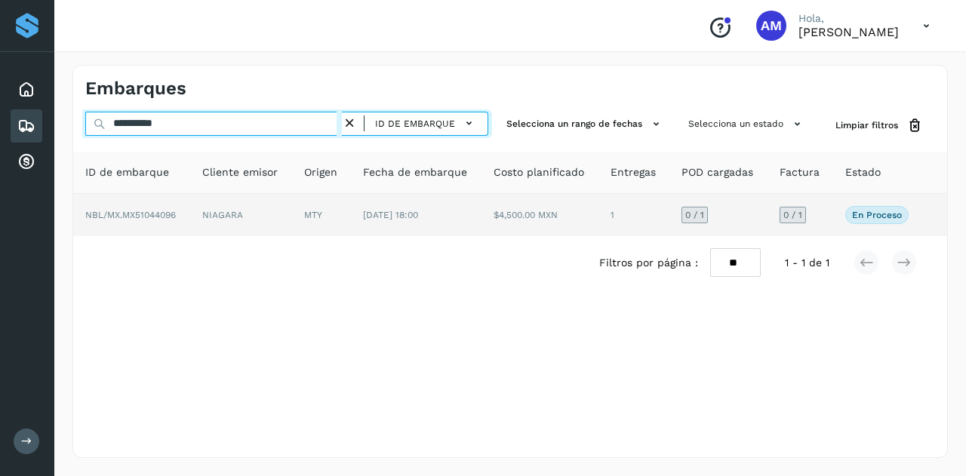
type input "**********"
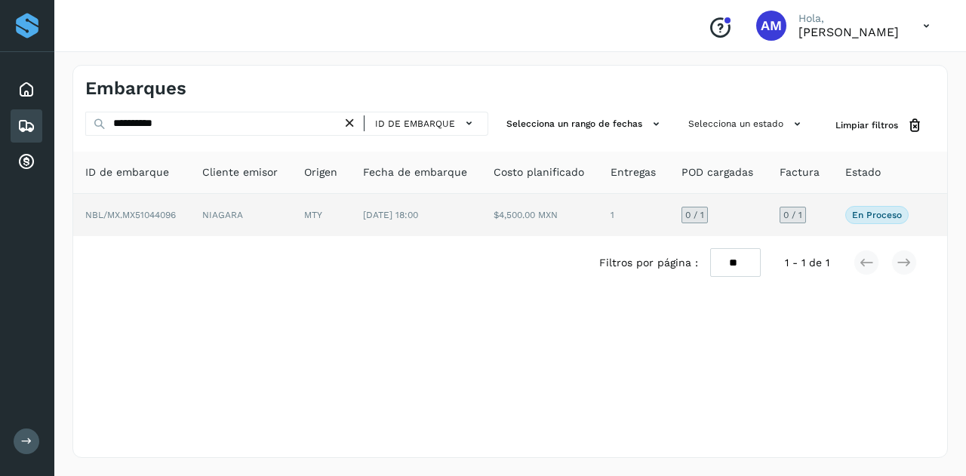
click at [240, 220] on td "NIAGARA" at bounding box center [241, 215] width 102 height 42
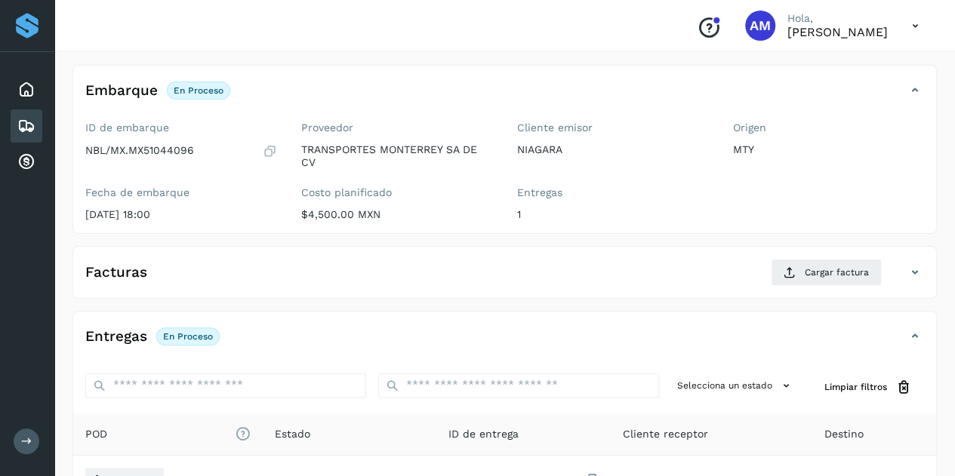
scroll to position [226, 0]
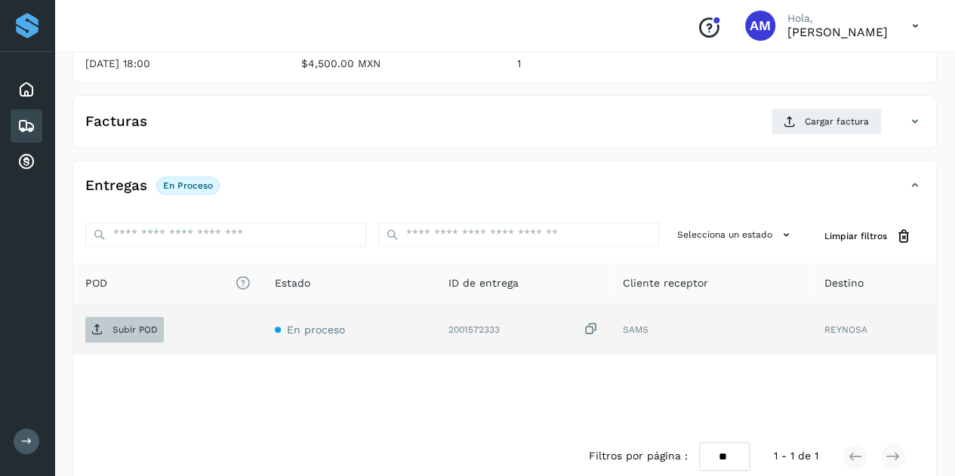
click at [149, 330] on p "Subir POD" at bounding box center [134, 330] width 45 height 11
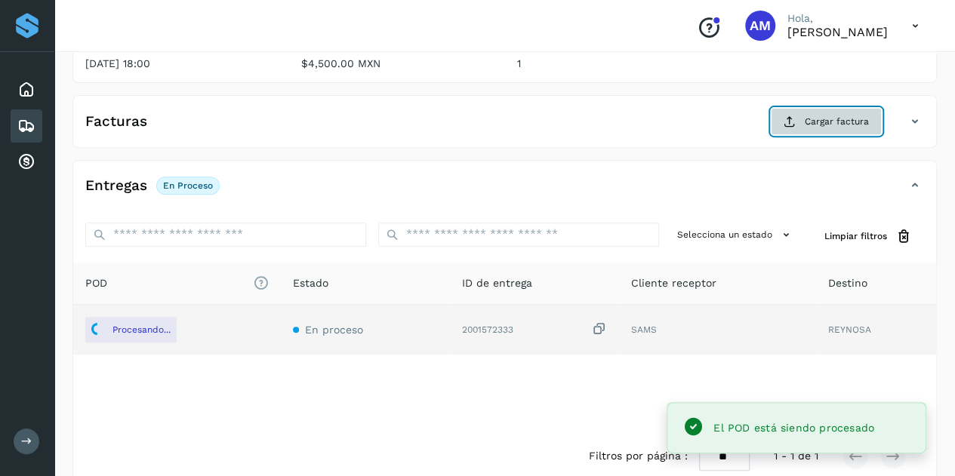
click at [808, 128] on button "Cargar factura" at bounding box center [826, 121] width 111 height 27
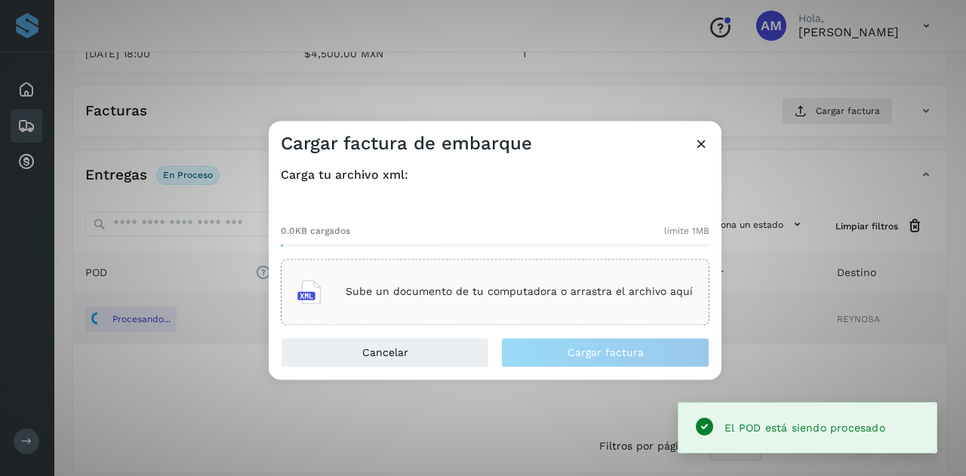
click at [518, 272] on div "Sube un documento de tu computadora o arrastra el archivo aquí" at bounding box center [495, 292] width 396 height 41
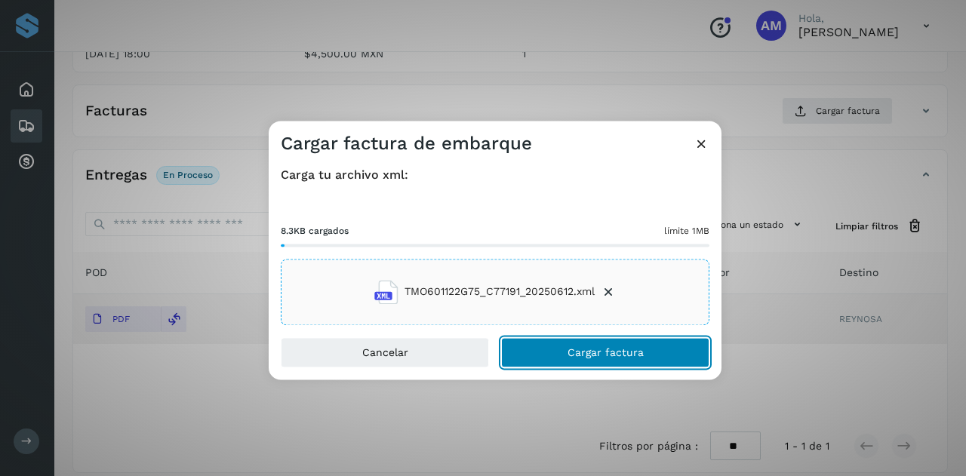
click at [575, 352] on span "Cargar factura" at bounding box center [606, 352] width 76 height 11
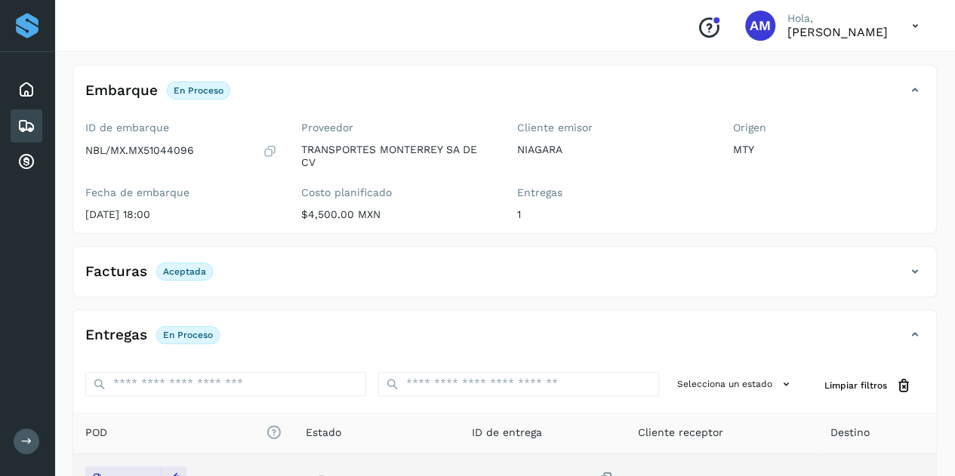
scroll to position [0, 0]
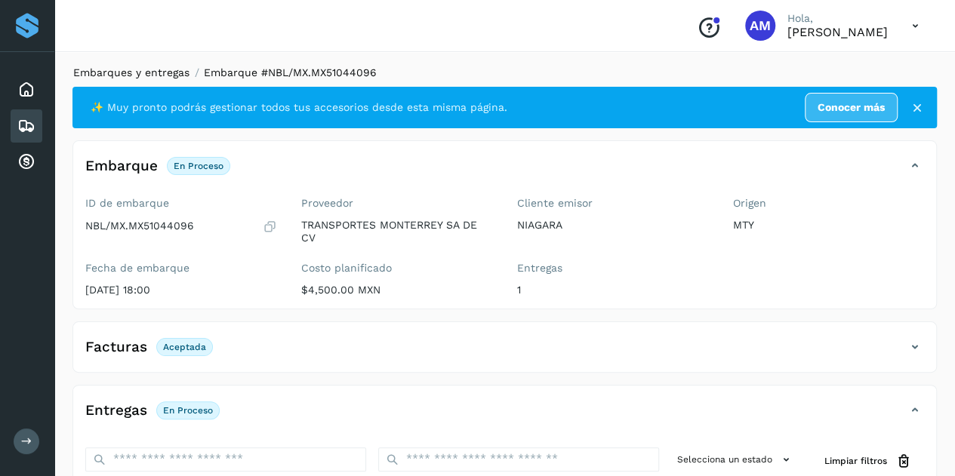
click at [103, 69] on link "Embarques y entregas" at bounding box center [131, 72] width 116 height 12
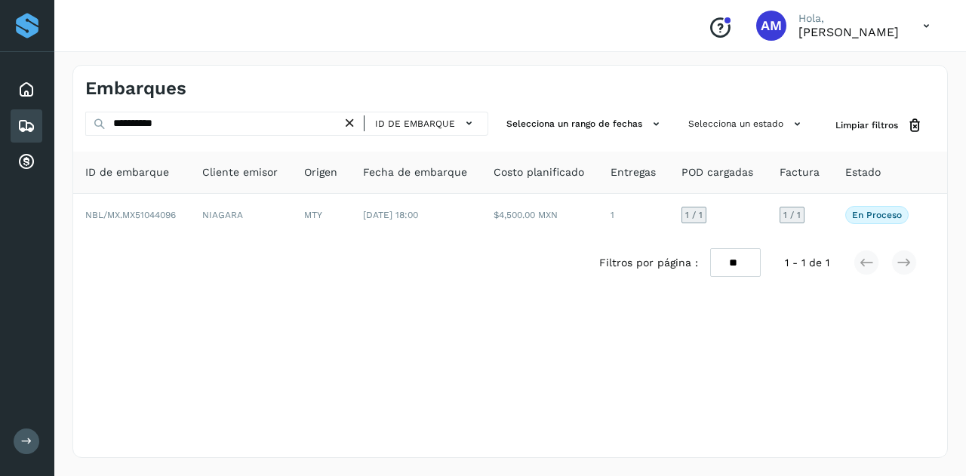
drag, startPoint x: 356, startPoint y: 119, endPoint x: 305, endPoint y: 121, distance: 50.6
click at [355, 119] on icon at bounding box center [350, 123] width 16 height 16
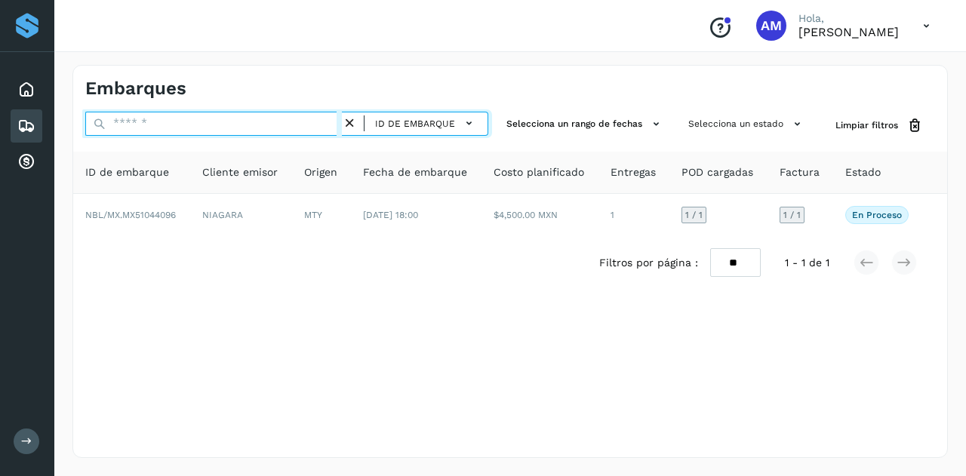
click at [305, 121] on input "text" at bounding box center [213, 124] width 257 height 24
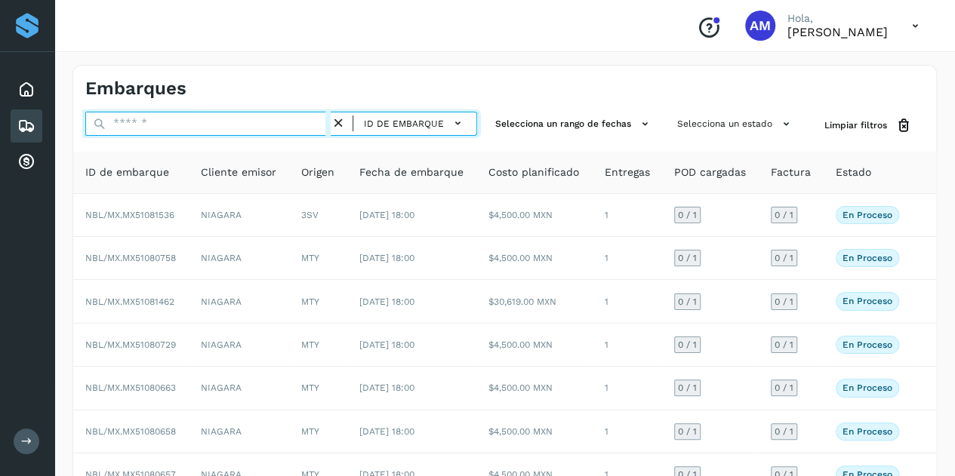
paste input "**********"
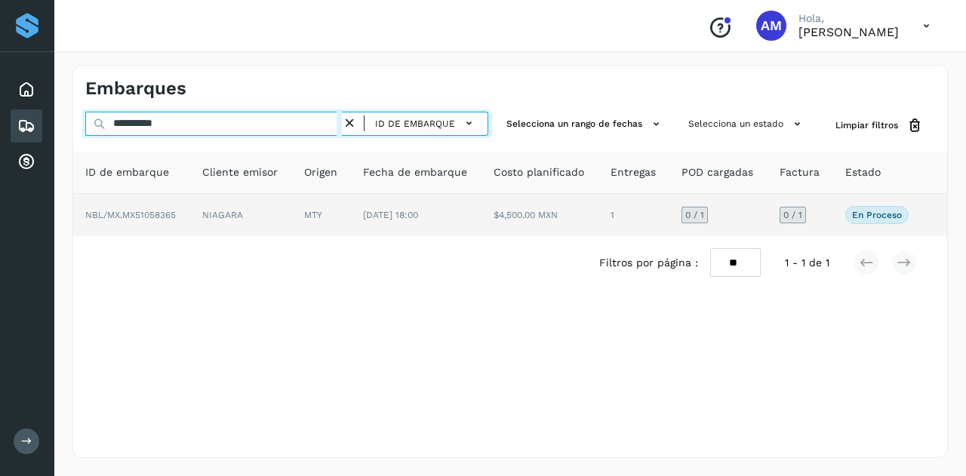
type input "**********"
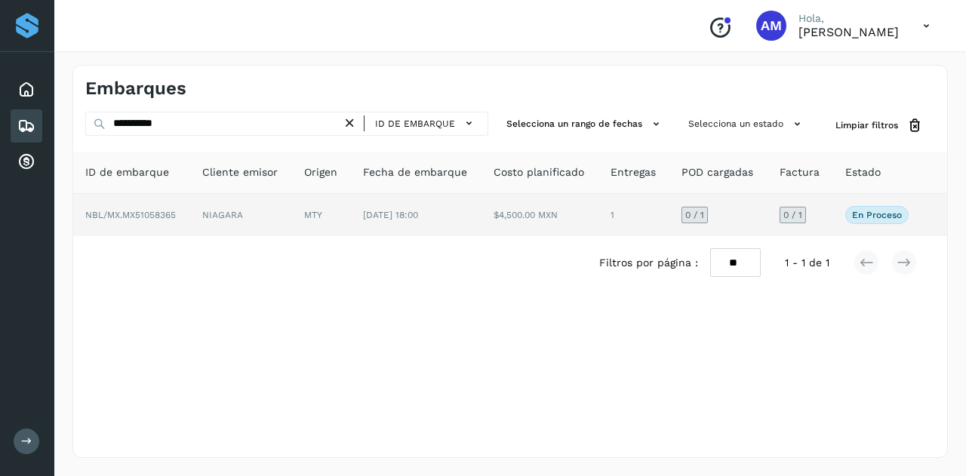
click at [334, 217] on td "MTY" at bounding box center [321, 215] width 59 height 42
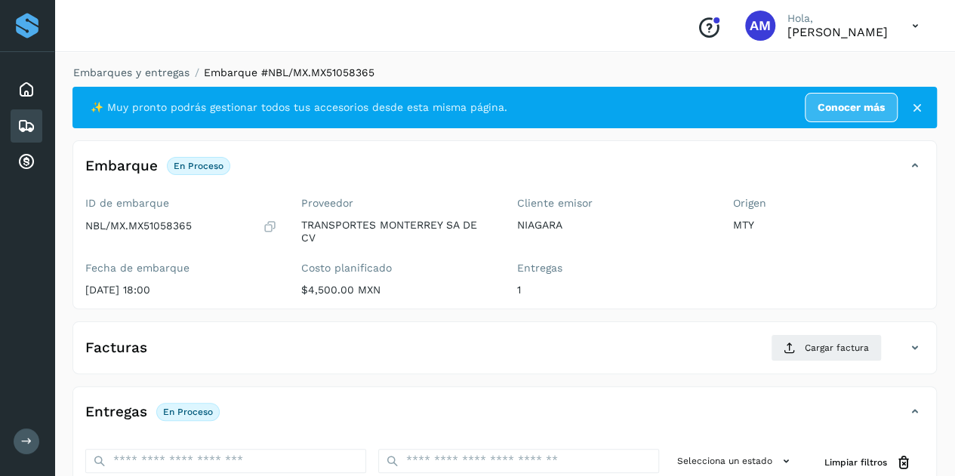
scroll to position [151, 0]
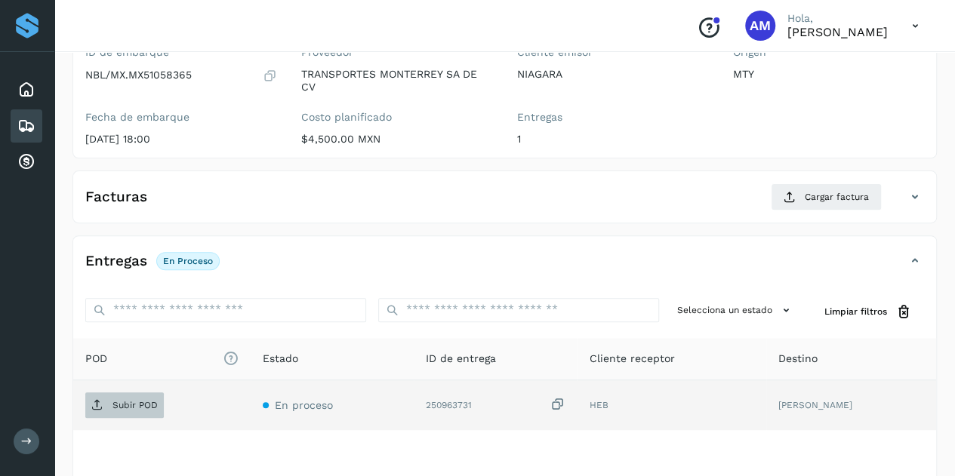
click at [127, 406] on p "Subir POD" at bounding box center [134, 405] width 45 height 11
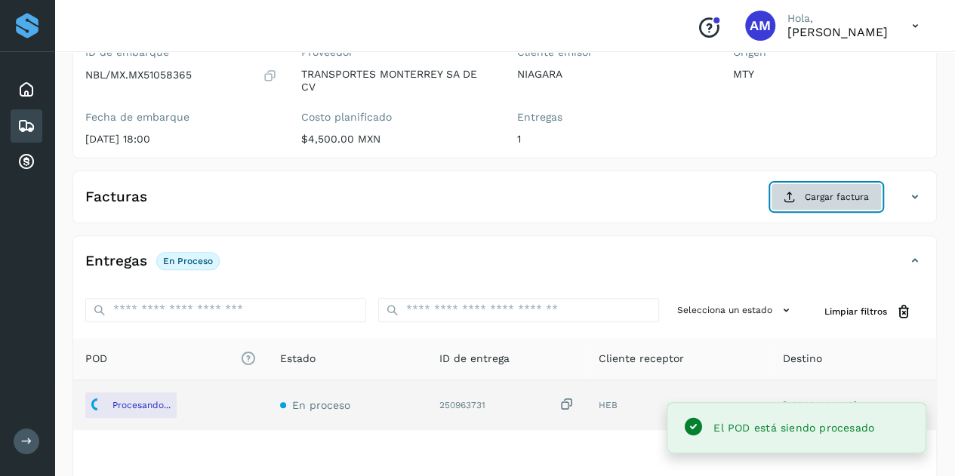
click at [805, 205] on button "Cargar factura" at bounding box center [826, 196] width 111 height 27
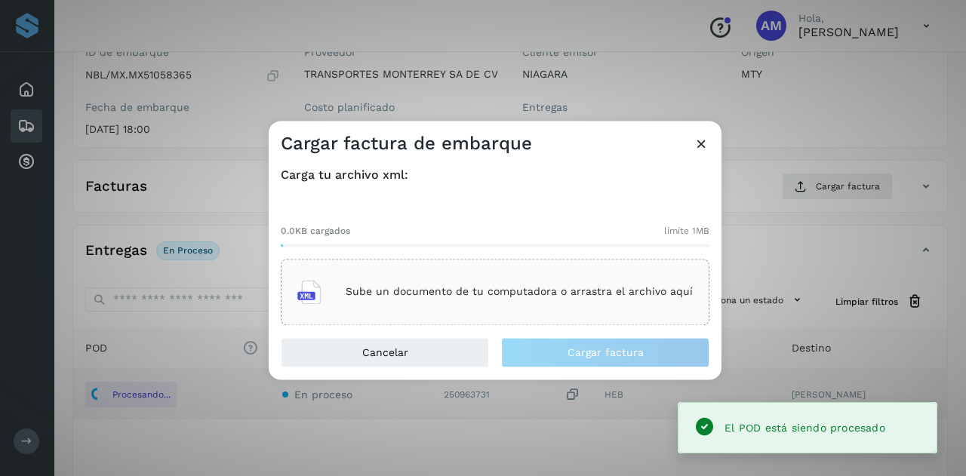
click at [546, 275] on div "Sube un documento de tu computadora o arrastra el archivo aquí" at bounding box center [495, 292] width 396 height 41
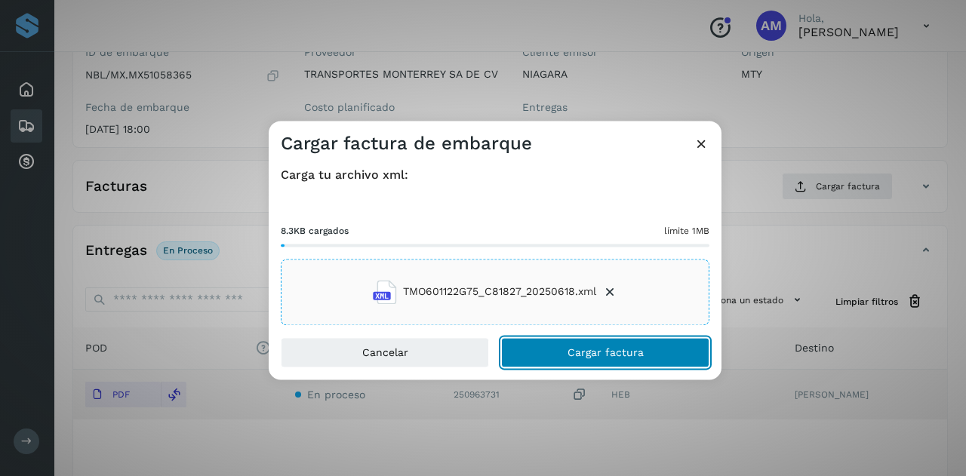
click at [593, 362] on button "Cargar factura" at bounding box center [605, 352] width 208 height 30
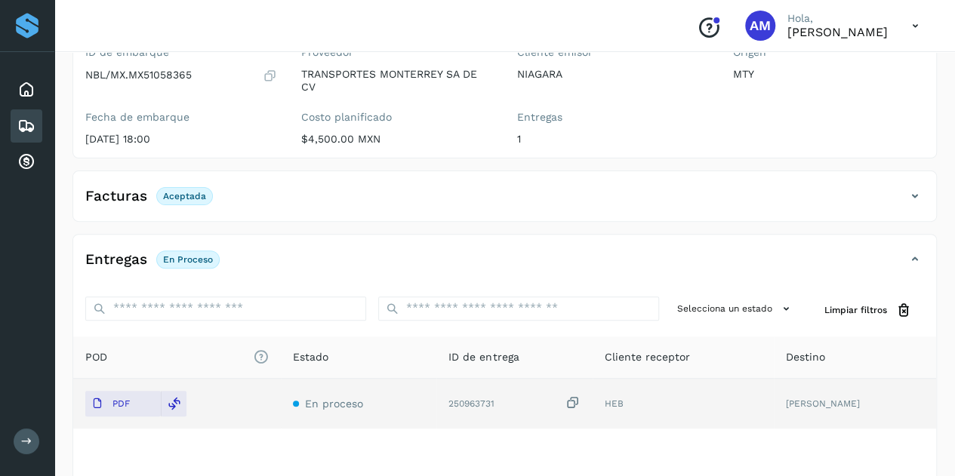
scroll to position [0, 0]
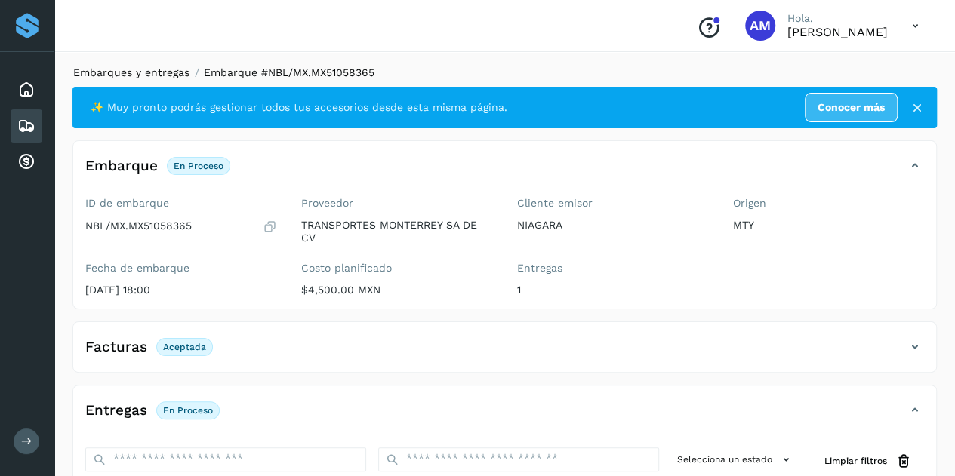
click at [149, 70] on link "Embarques y entregas" at bounding box center [131, 72] width 116 height 12
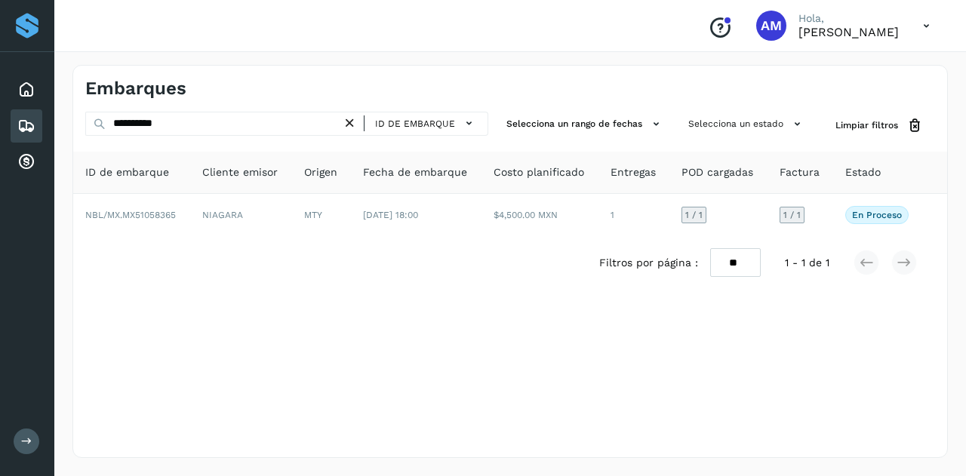
click at [351, 124] on icon at bounding box center [350, 123] width 16 height 16
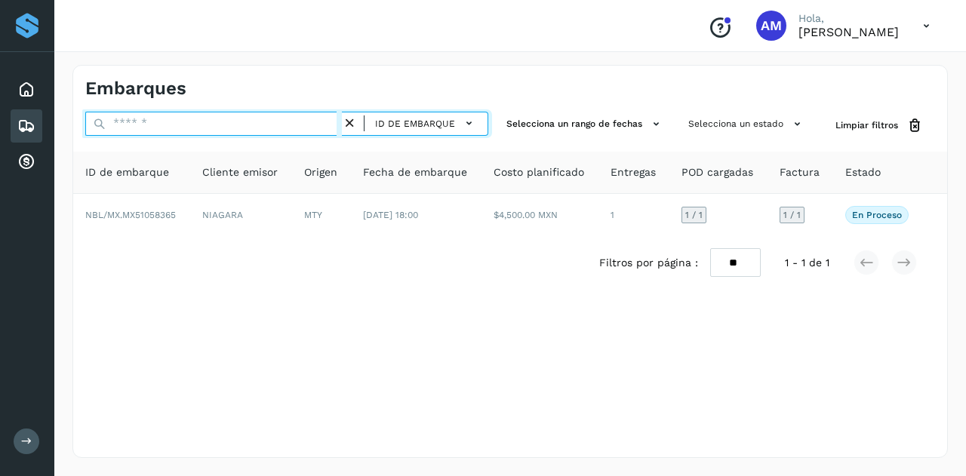
click at [273, 125] on input "text" at bounding box center [213, 124] width 257 height 24
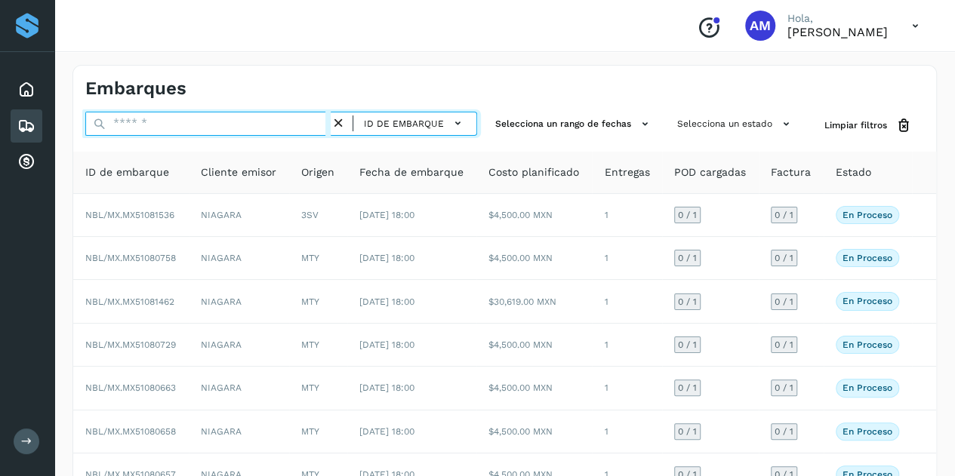
paste input "**********"
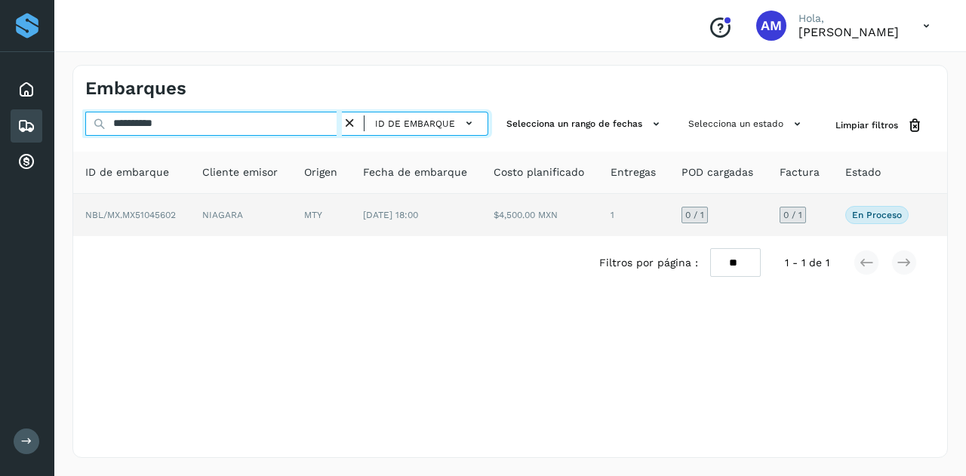
type input "**********"
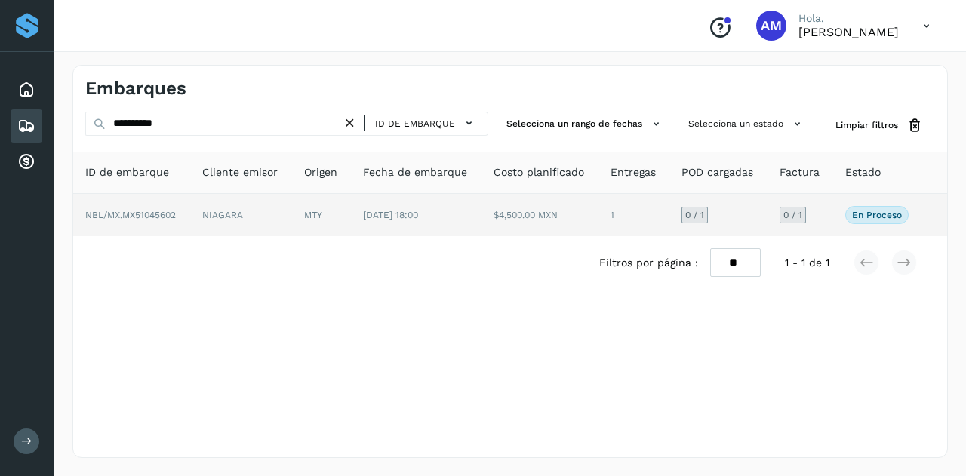
click at [278, 213] on td "NIAGARA" at bounding box center [241, 215] width 102 height 42
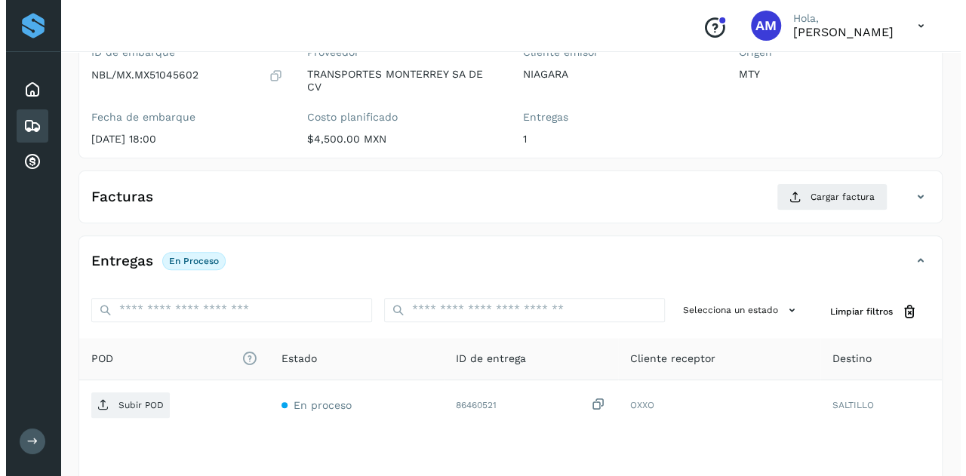
scroll to position [249, 0]
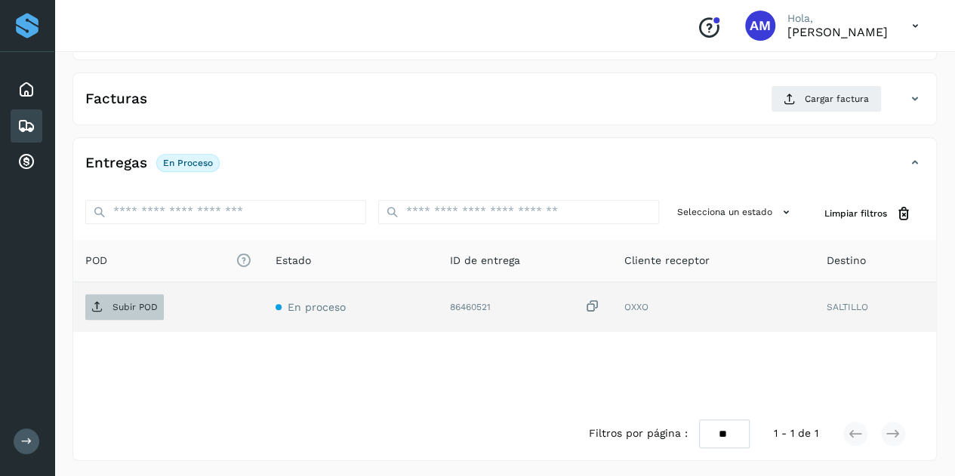
click at [148, 312] on span "Subir POD" at bounding box center [124, 307] width 78 height 24
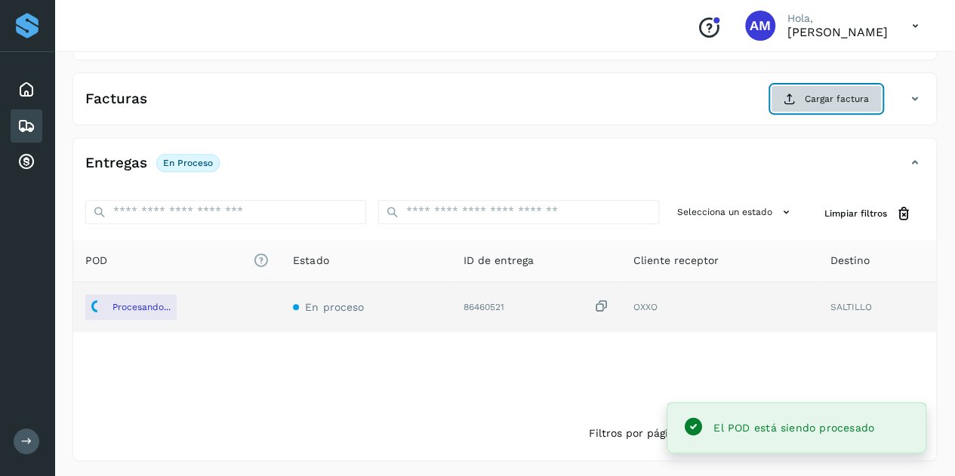
click at [788, 93] on icon at bounding box center [789, 99] width 12 height 12
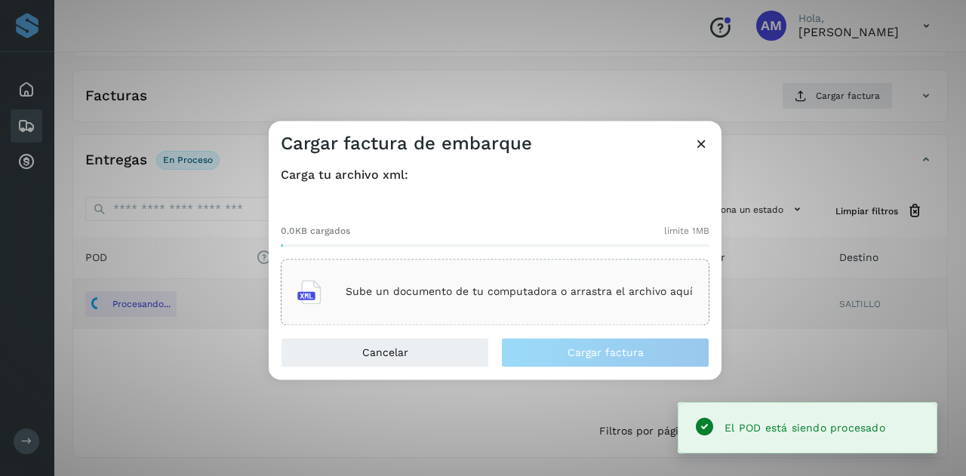
click at [503, 266] on div "Sube un documento de tu computadora o arrastra el archivo aquí" at bounding box center [495, 292] width 429 height 66
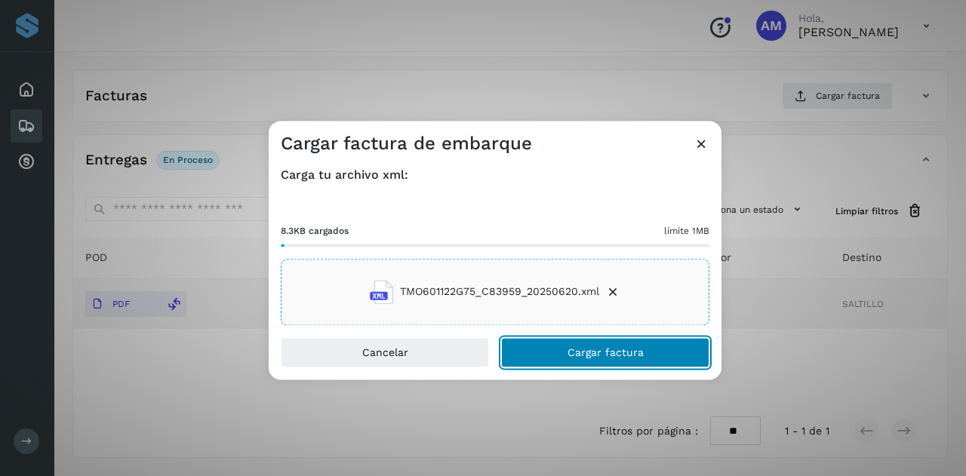
click at [570, 356] on span "Cargar factura" at bounding box center [606, 352] width 76 height 11
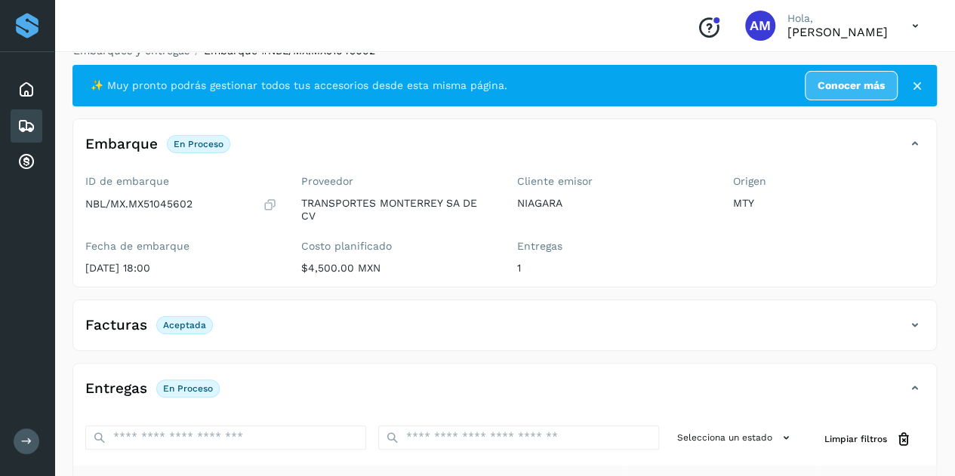
scroll to position [0, 0]
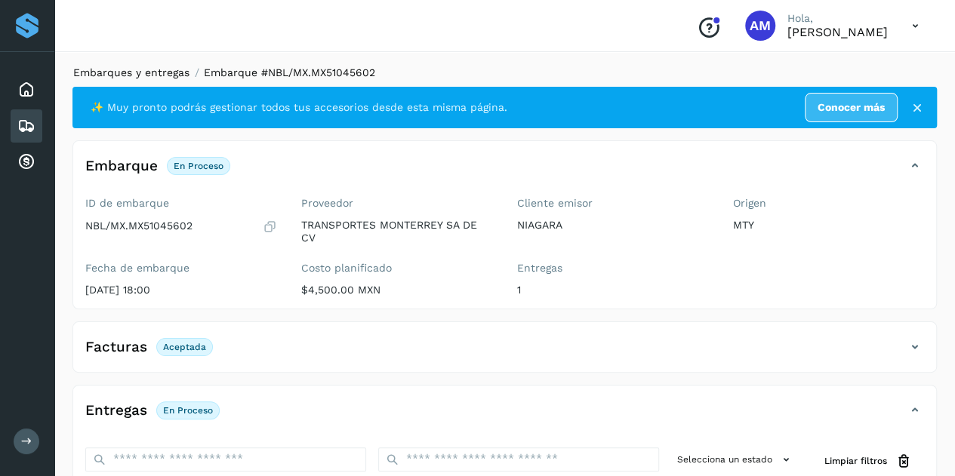
click at [174, 72] on link "Embarques y entregas" at bounding box center [131, 72] width 116 height 12
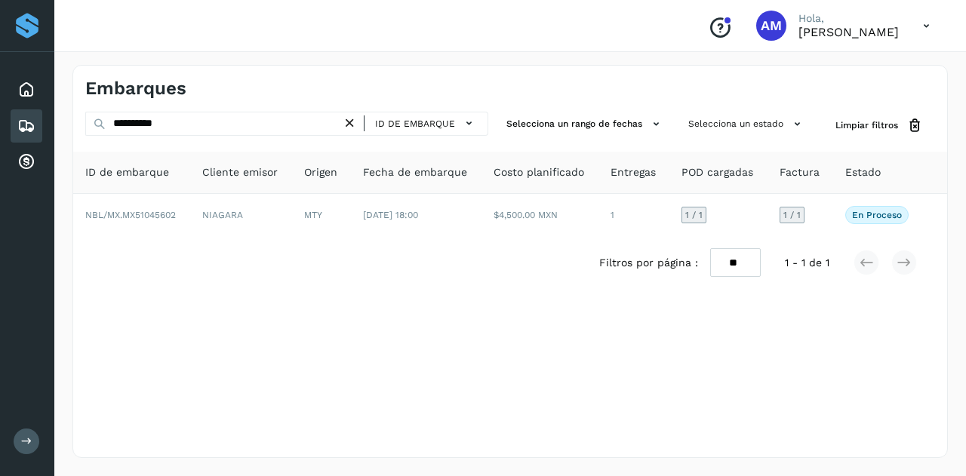
click at [355, 123] on icon at bounding box center [350, 123] width 16 height 16
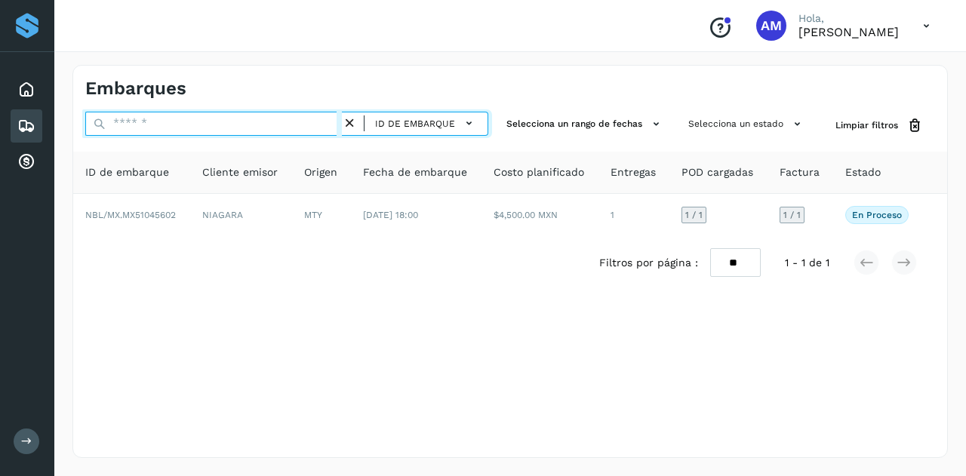
click at [323, 123] on input "text" at bounding box center [213, 124] width 257 height 24
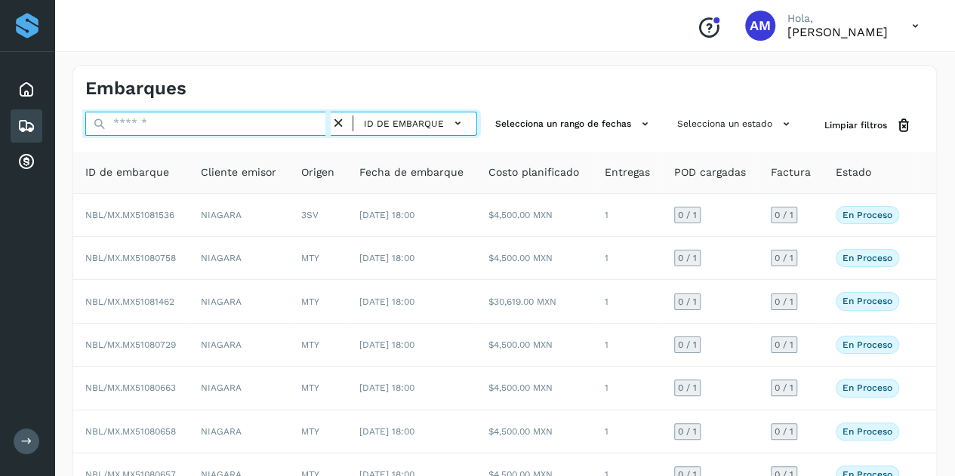
paste input "**********"
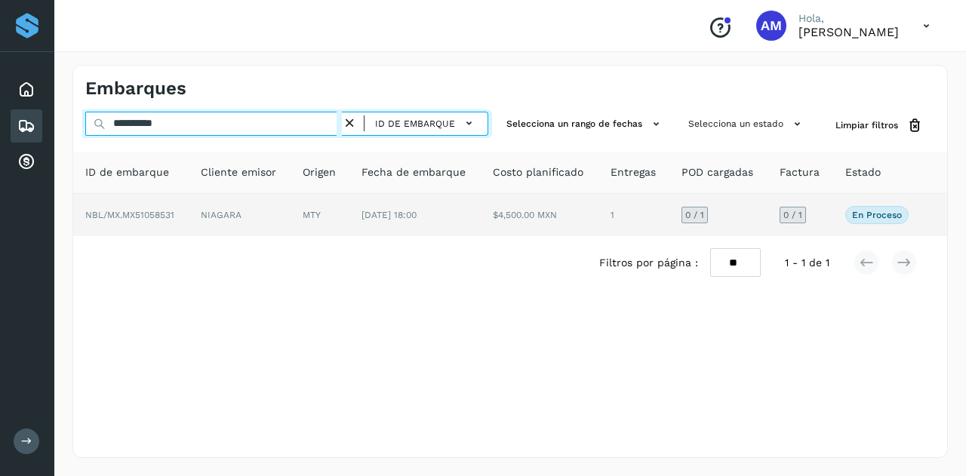
type input "**********"
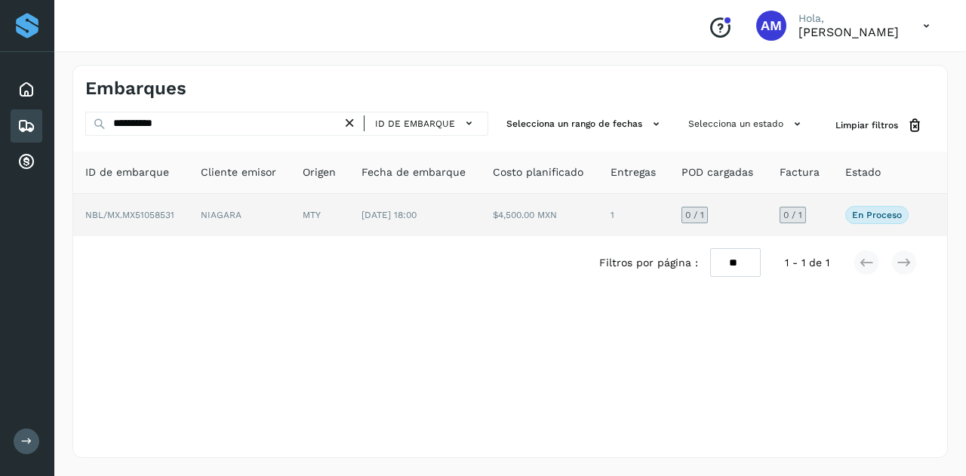
click at [302, 208] on td "MTY" at bounding box center [320, 215] width 59 height 42
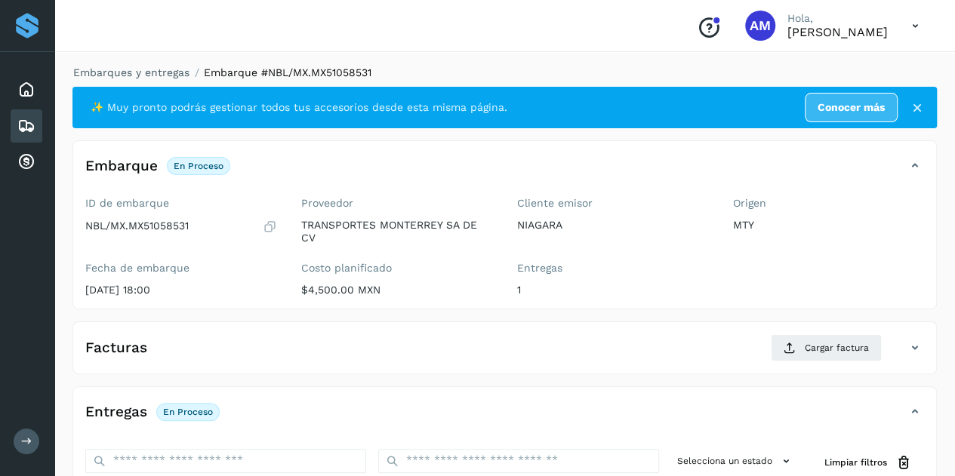
scroll to position [75, 0]
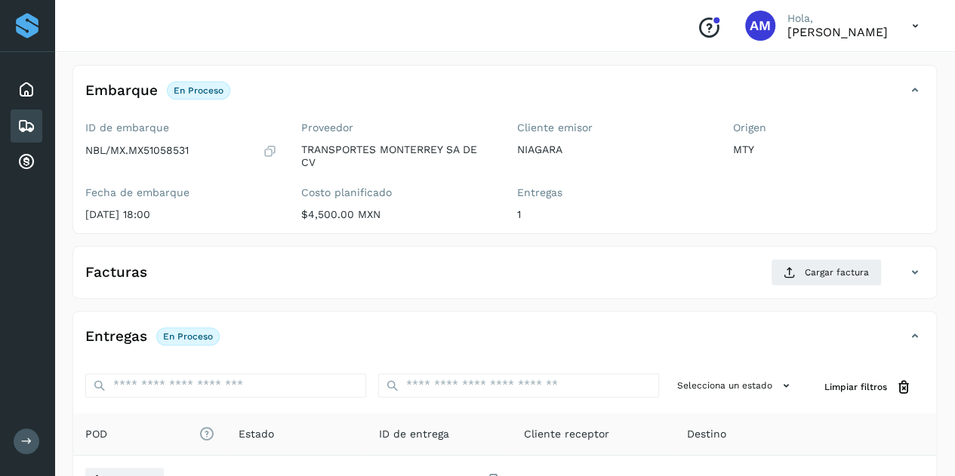
drag, startPoint x: 951, startPoint y: 192, endPoint x: 939, endPoint y: 211, distance: 21.8
click at [939, 211] on div "Embarques y entregas Embarque #NBL/MX.MX51058531 ✨ Muy pronto podrás gestionar …" at bounding box center [504, 312] width 900 height 682
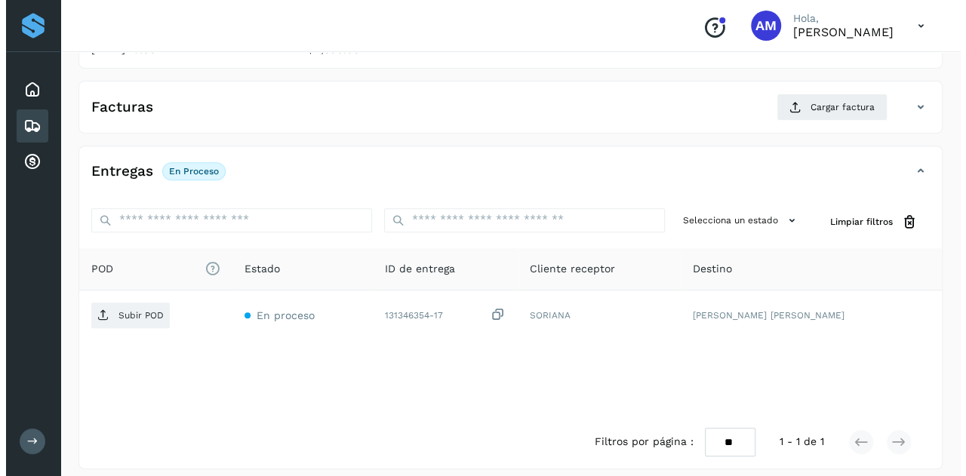
scroll to position [249, 0]
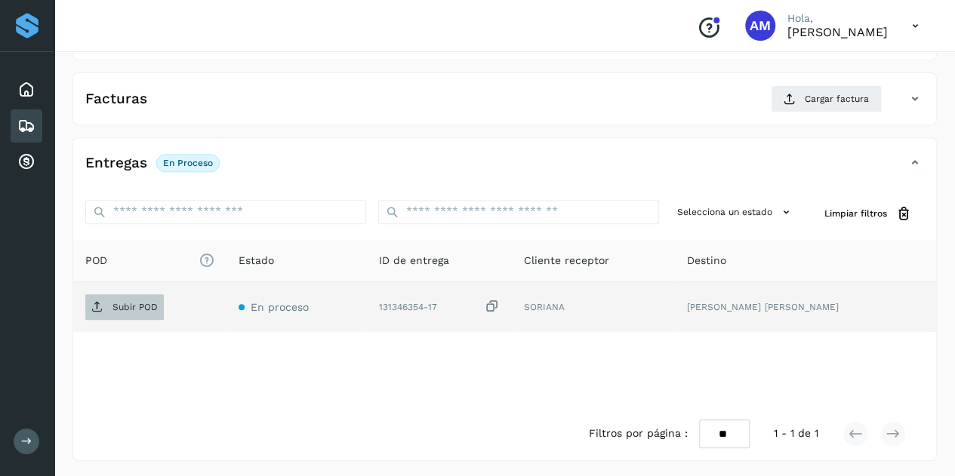
click at [124, 306] on p "Subir POD" at bounding box center [134, 307] width 45 height 11
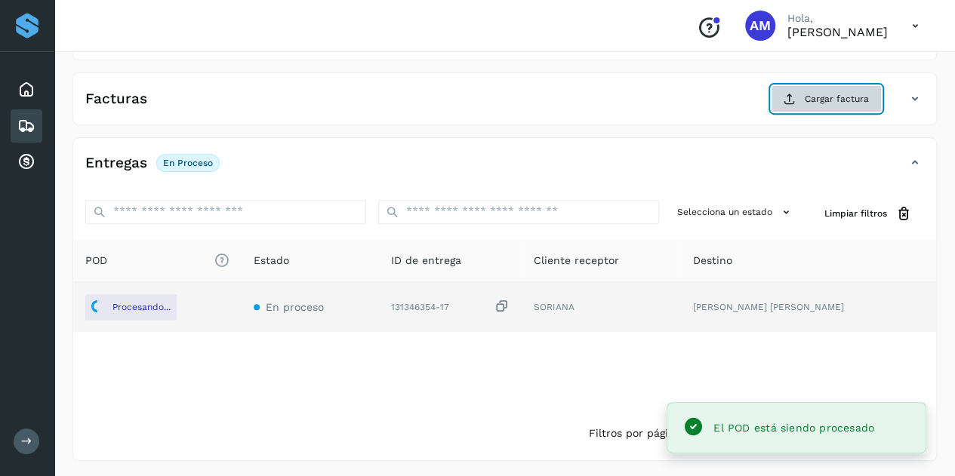
click at [827, 106] on button "Cargar factura" at bounding box center [826, 98] width 111 height 27
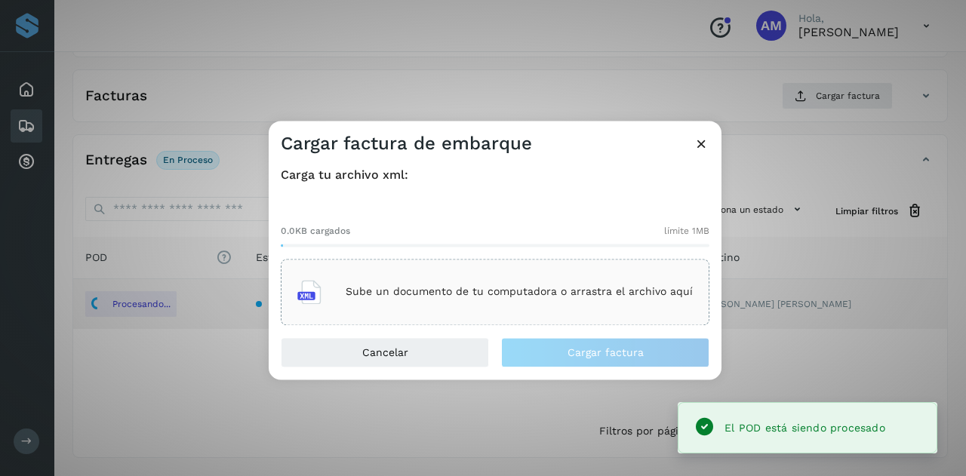
click at [528, 294] on p "Sube un documento de tu computadora o arrastra el archivo aquí" at bounding box center [519, 292] width 347 height 13
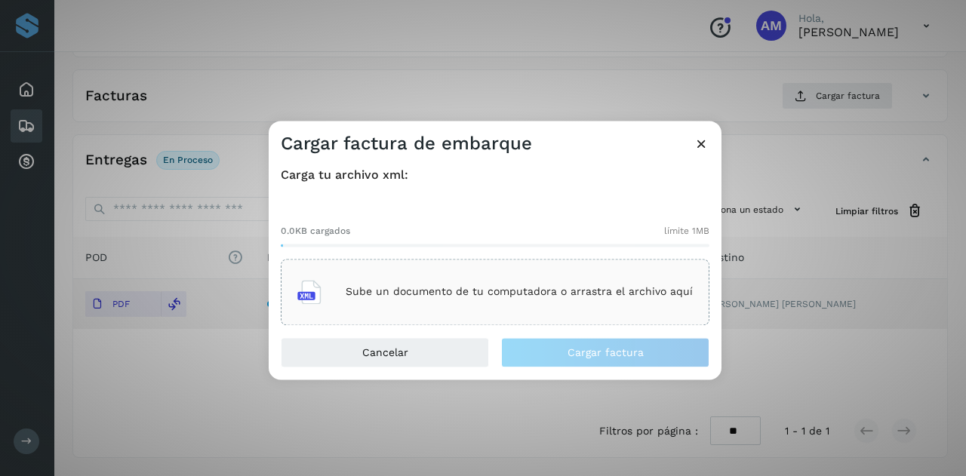
click at [367, 274] on div "Sube un documento de tu computadora o arrastra el archivo aquí" at bounding box center [495, 292] width 396 height 41
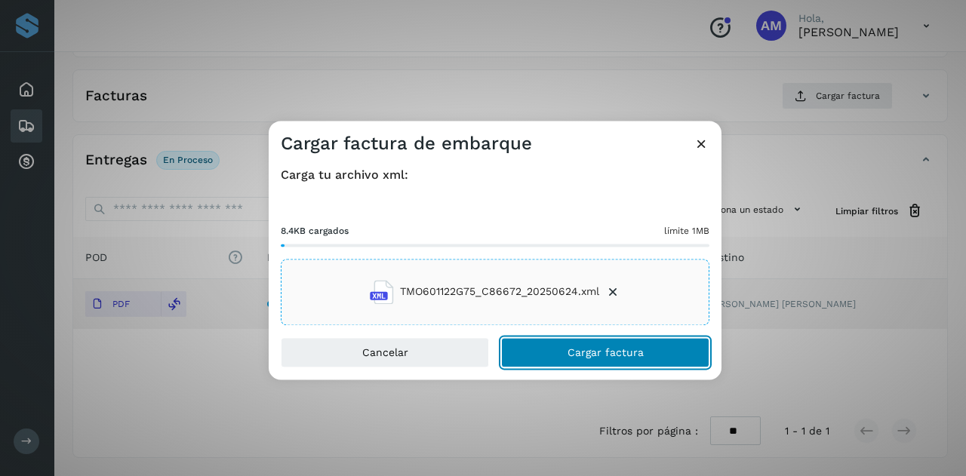
click at [586, 352] on span "Cargar factura" at bounding box center [606, 352] width 76 height 11
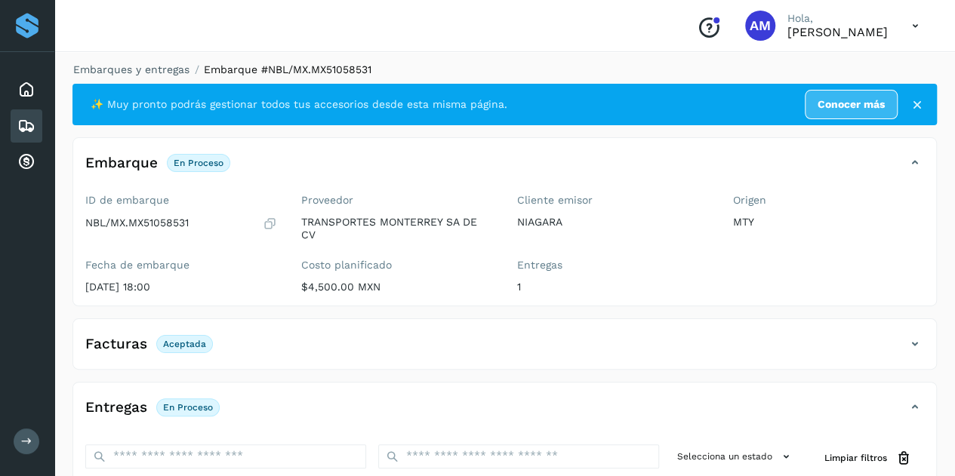
scroll to position [0, 0]
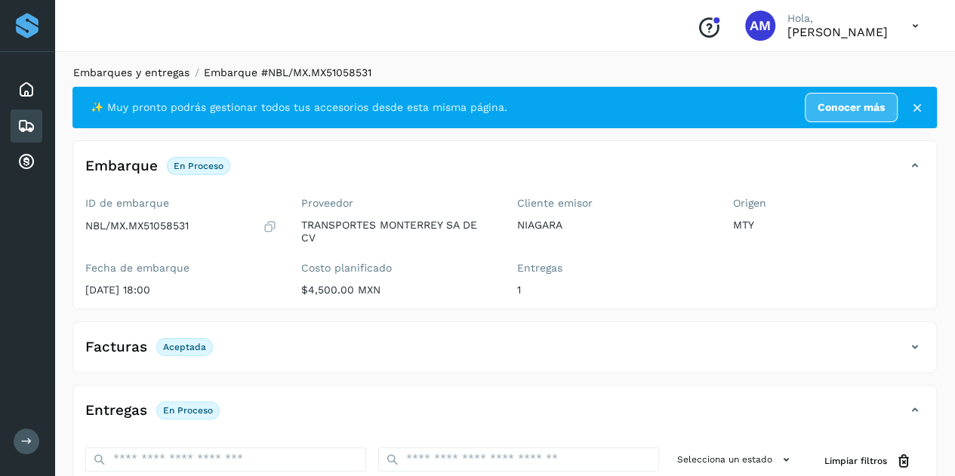
click at [143, 70] on link "Embarques y entregas" at bounding box center [131, 72] width 116 height 12
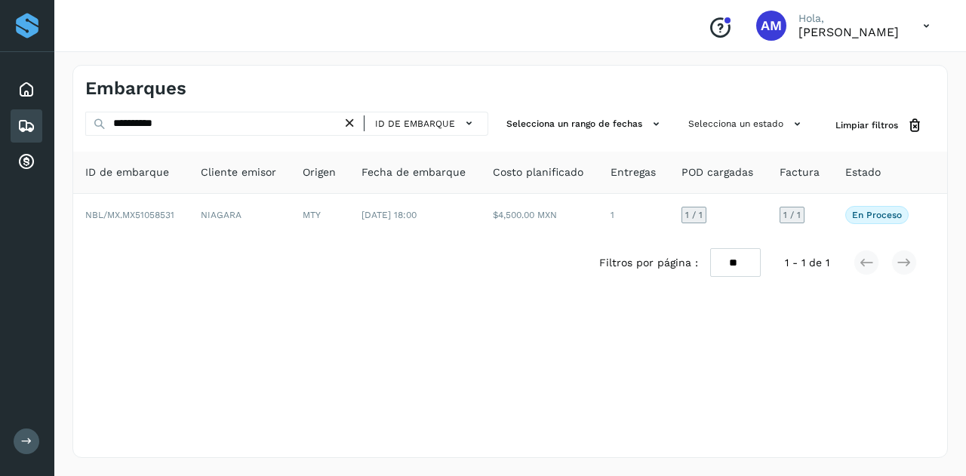
click at [355, 126] on icon at bounding box center [350, 123] width 16 height 16
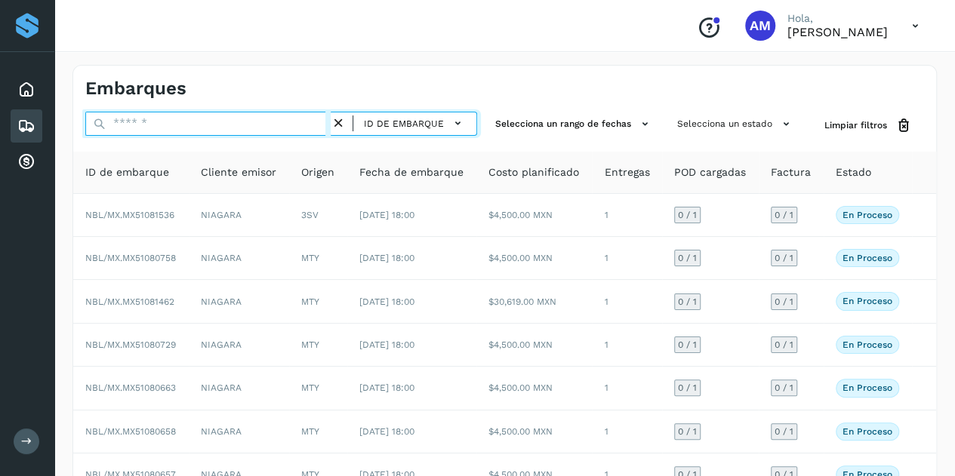
click at [309, 119] on input "text" at bounding box center [207, 124] width 245 height 24
paste input "**********"
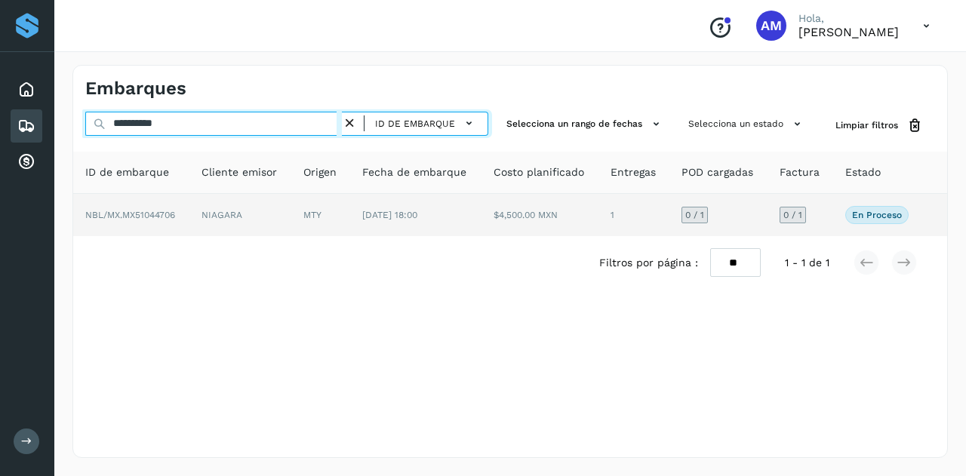
type input "**********"
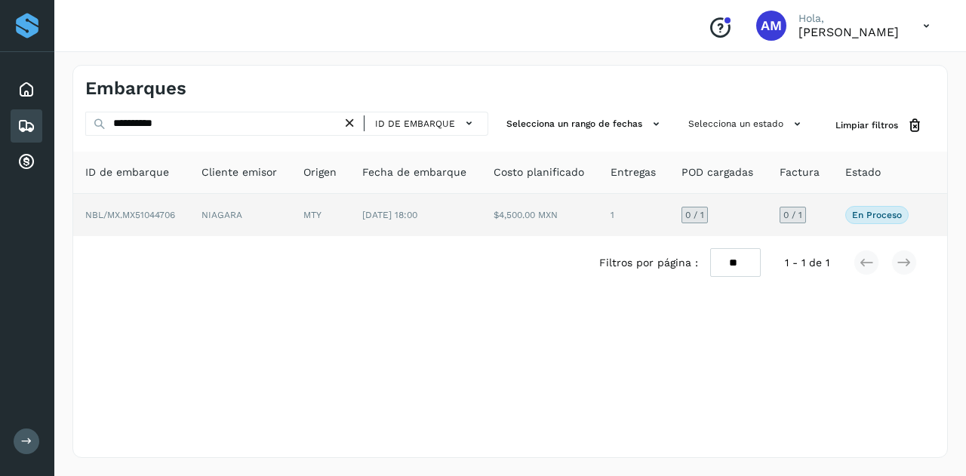
click at [225, 211] on td "NIAGARA" at bounding box center [240, 215] width 102 height 42
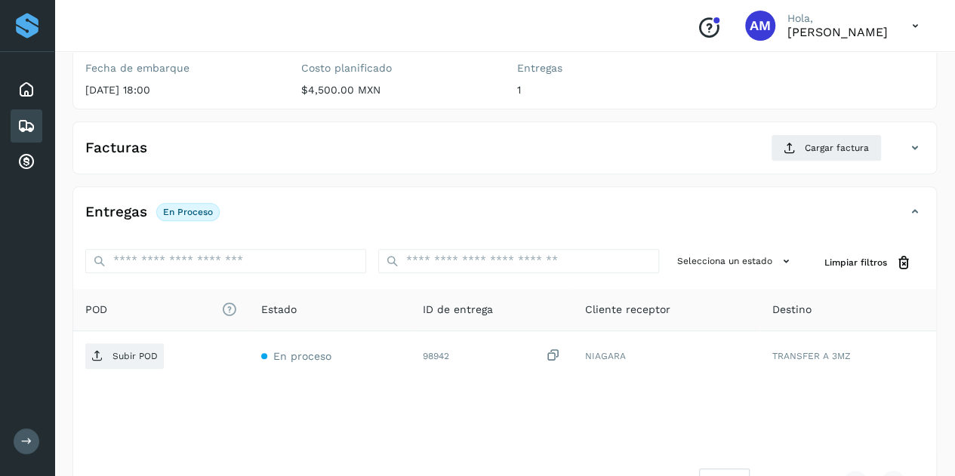
scroll to position [195, 0]
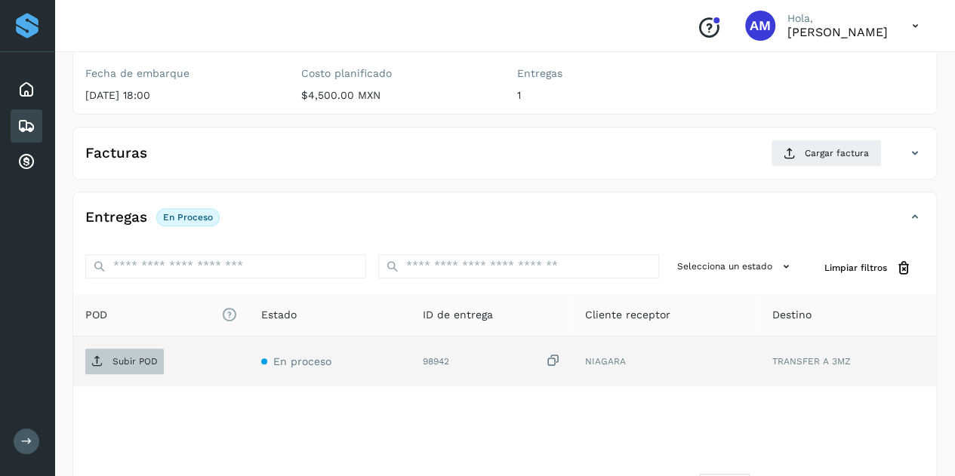
click at [153, 361] on p "Subir POD" at bounding box center [134, 361] width 45 height 11
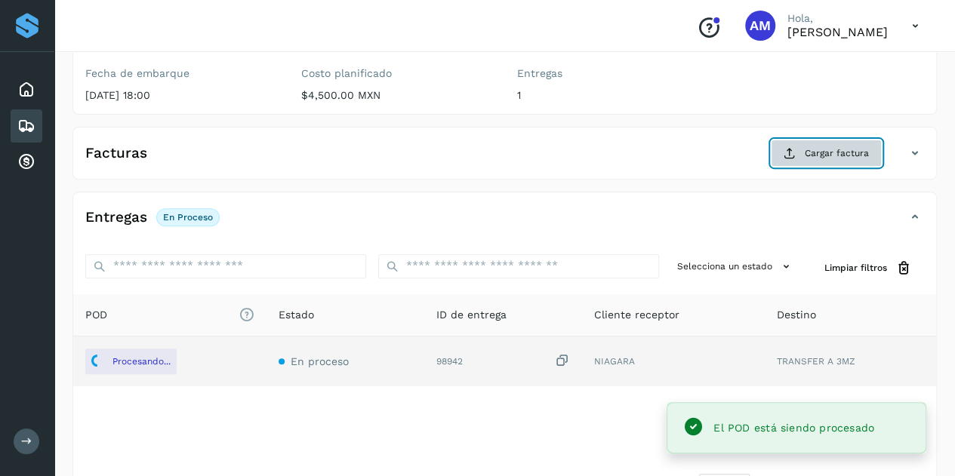
click at [814, 146] on span "Cargar factura" at bounding box center [837, 153] width 64 height 14
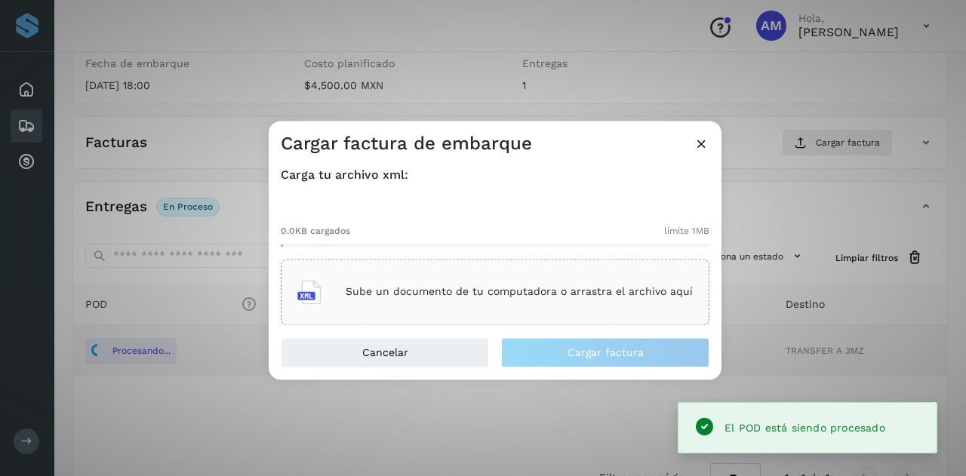
click at [537, 297] on p "Sube un documento de tu computadora o arrastra el archivo aquí" at bounding box center [519, 292] width 347 height 13
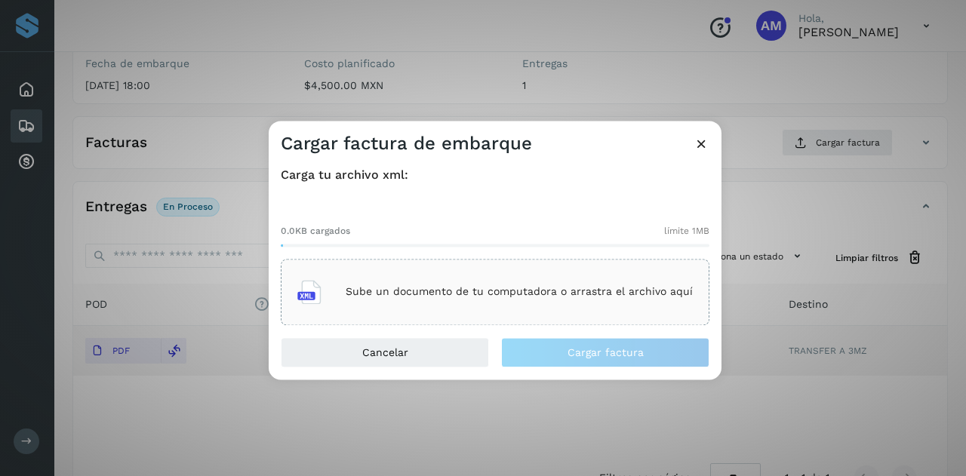
click at [312, 292] on icon at bounding box center [309, 292] width 24 height 24
click at [436, 283] on div "Sube un documento de tu computadora o arrastra el archivo aquí" at bounding box center [495, 292] width 396 height 41
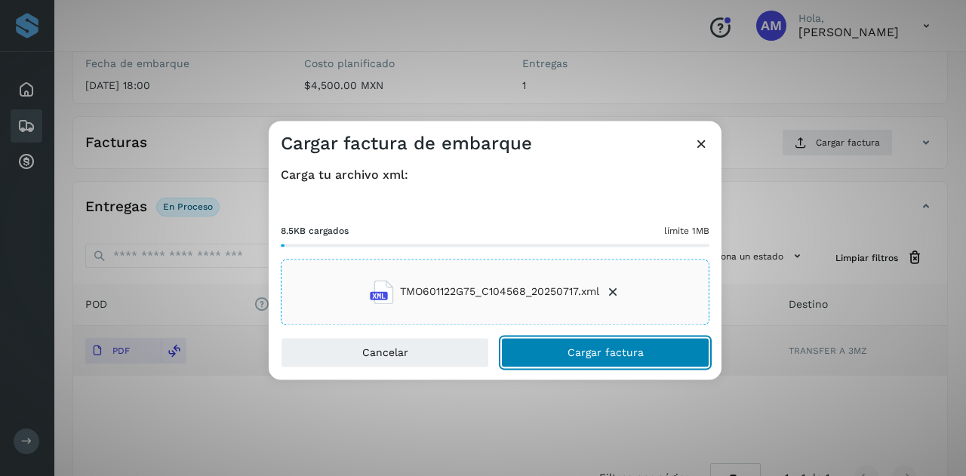
click at [596, 352] on span "Cargar factura" at bounding box center [606, 352] width 76 height 11
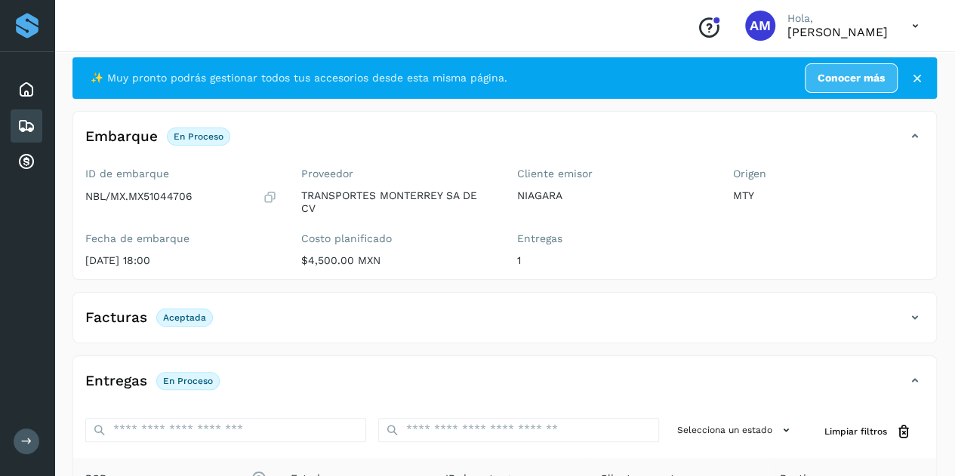
scroll to position [0, 0]
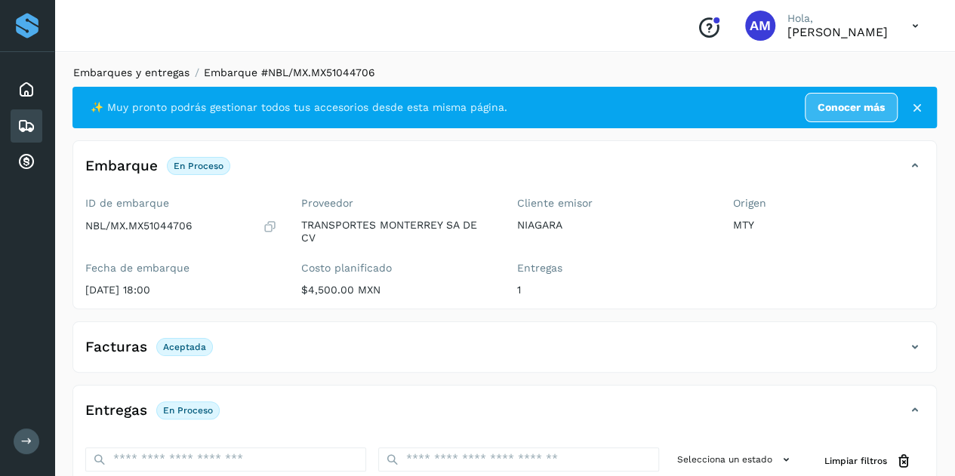
click at [136, 73] on link "Embarques y entregas" at bounding box center [131, 72] width 116 height 12
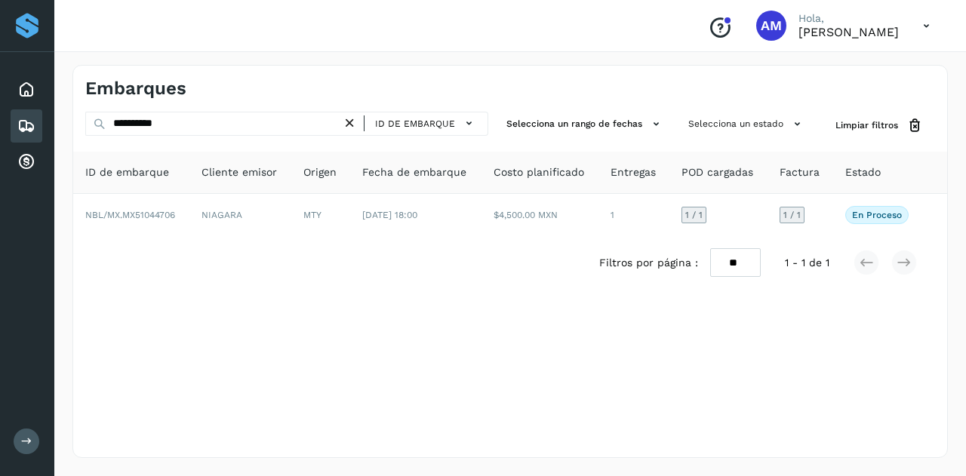
click at [349, 123] on icon at bounding box center [350, 123] width 16 height 16
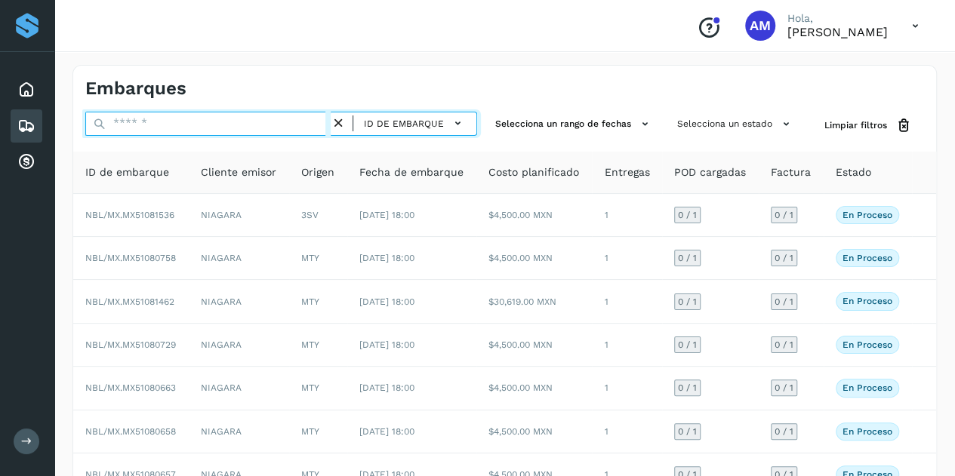
click at [244, 120] on input "text" at bounding box center [207, 124] width 245 height 24
paste input "**********"
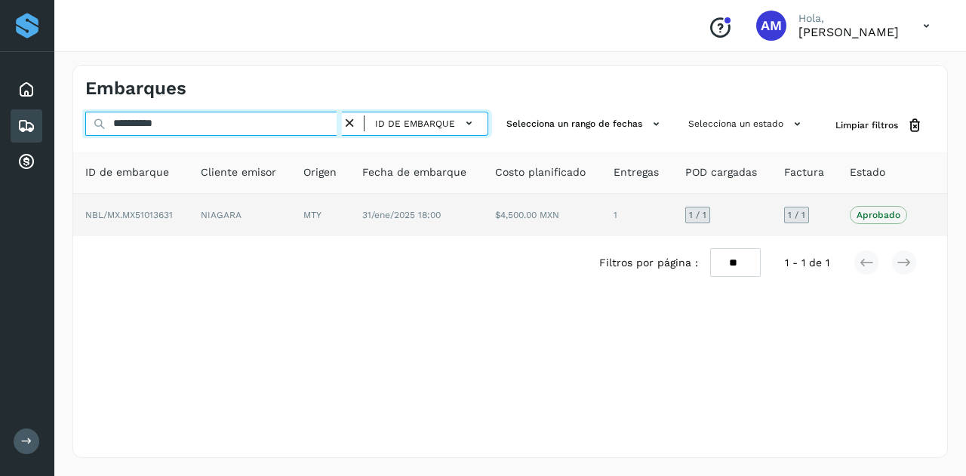
type input "**********"
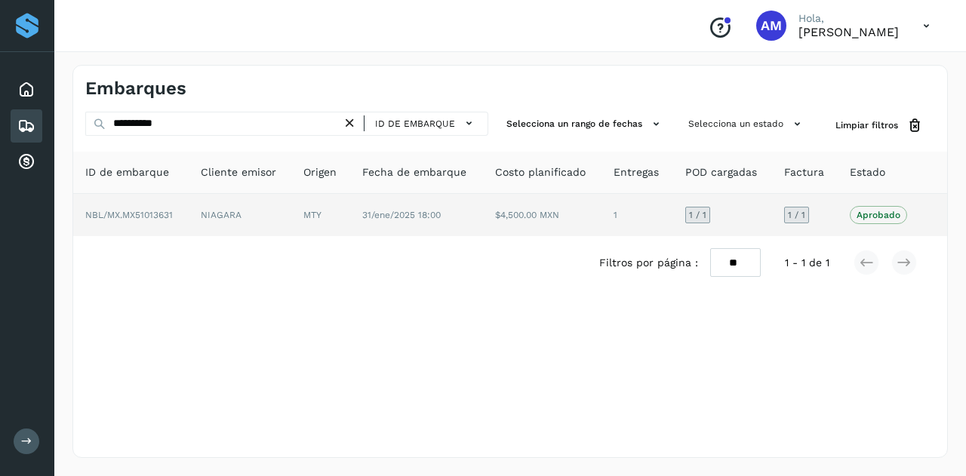
click at [263, 220] on td "NIAGARA" at bounding box center [240, 215] width 103 height 42
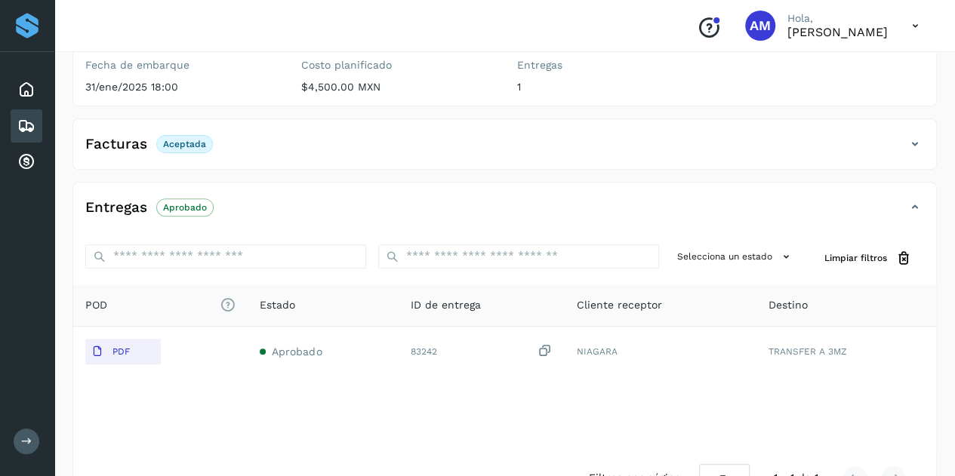
scroll to position [205, 0]
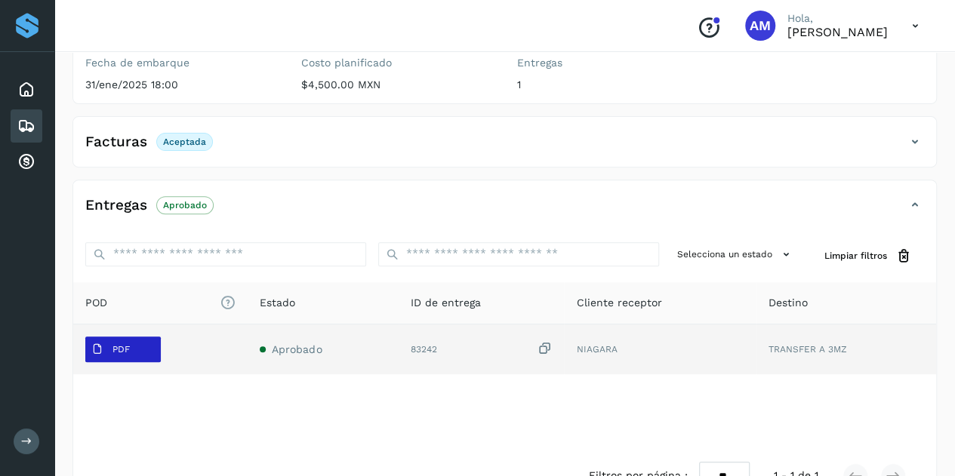
click at [115, 350] on p "PDF" at bounding box center [120, 349] width 17 height 11
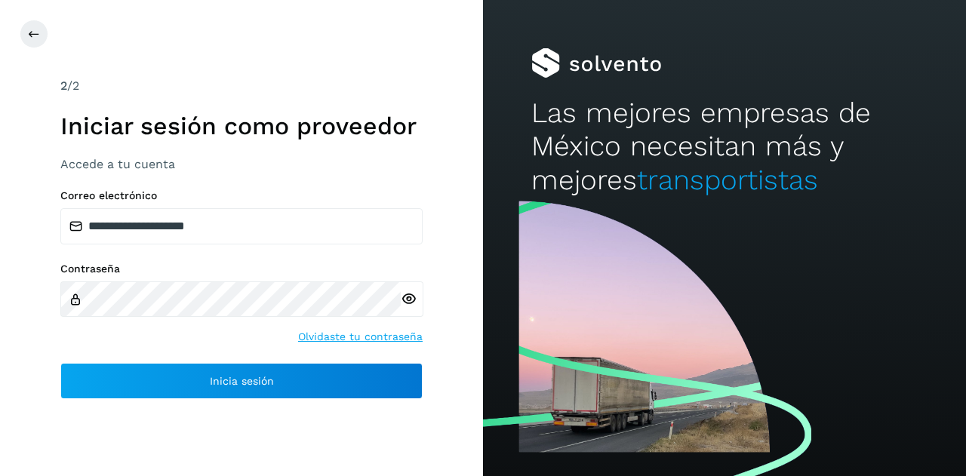
click at [204, 352] on div "**********" at bounding box center [241, 294] width 362 height 210
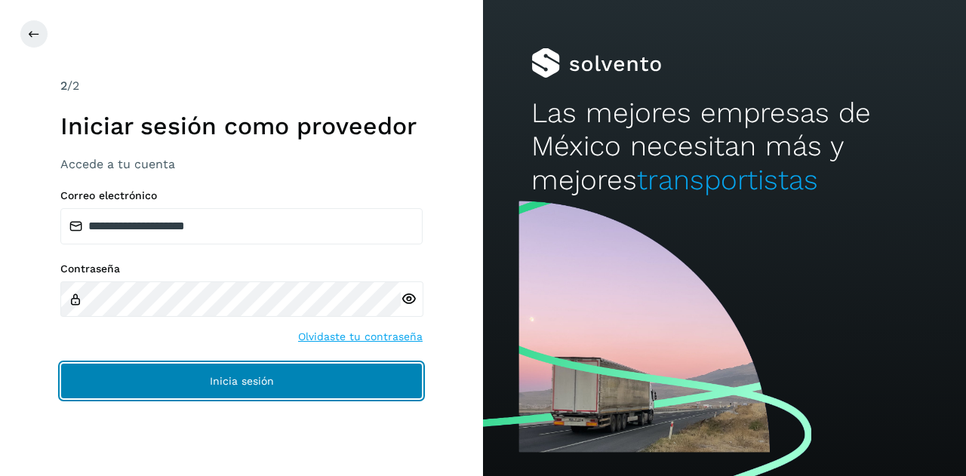
click at [206, 383] on button "Inicia sesión" at bounding box center [241, 381] width 362 height 36
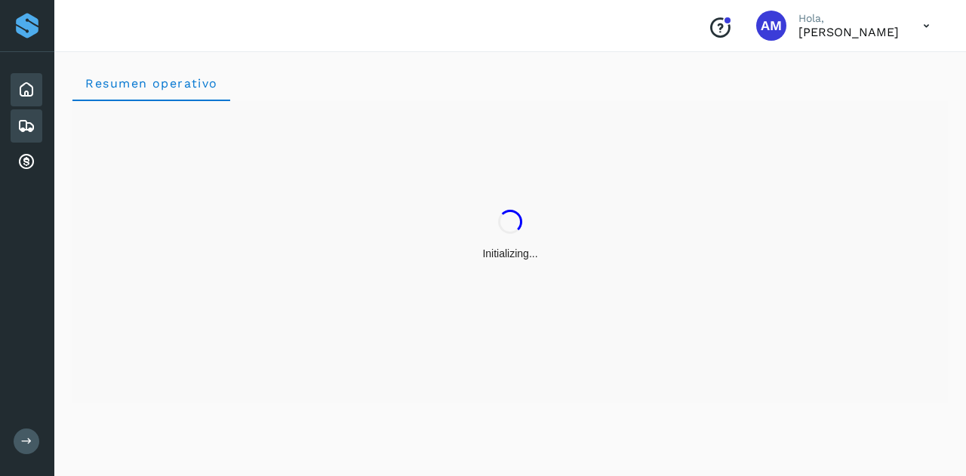
click at [26, 126] on icon at bounding box center [26, 126] width 18 height 18
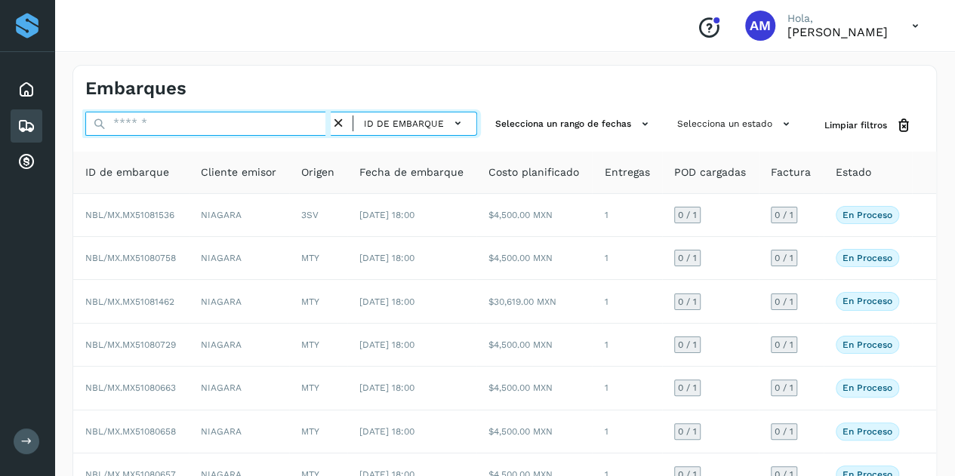
click at [155, 130] on input "text" at bounding box center [207, 124] width 245 height 24
paste input "**********"
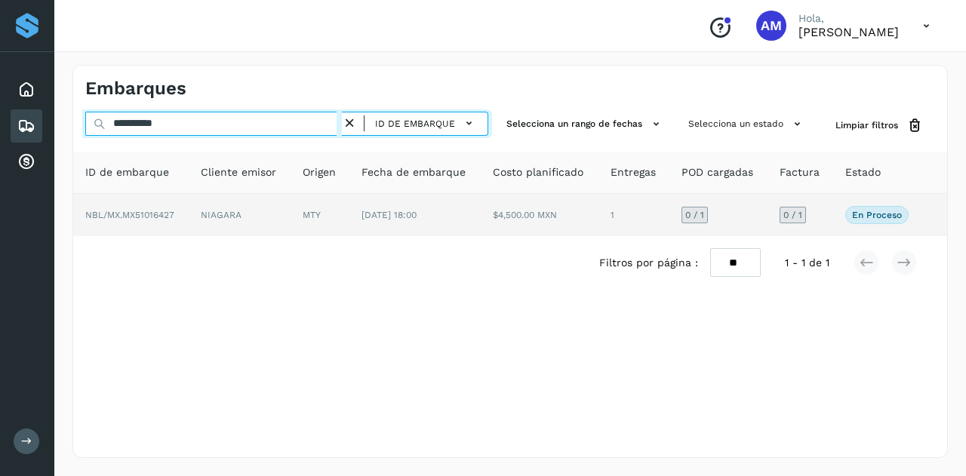
type input "**********"
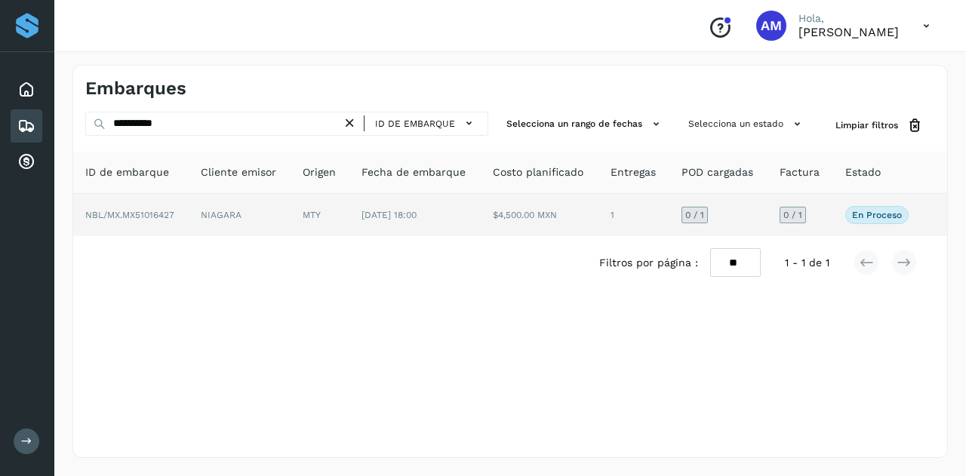
click at [186, 202] on td "NBL/MX.MX51016427" at bounding box center [130, 215] width 115 height 42
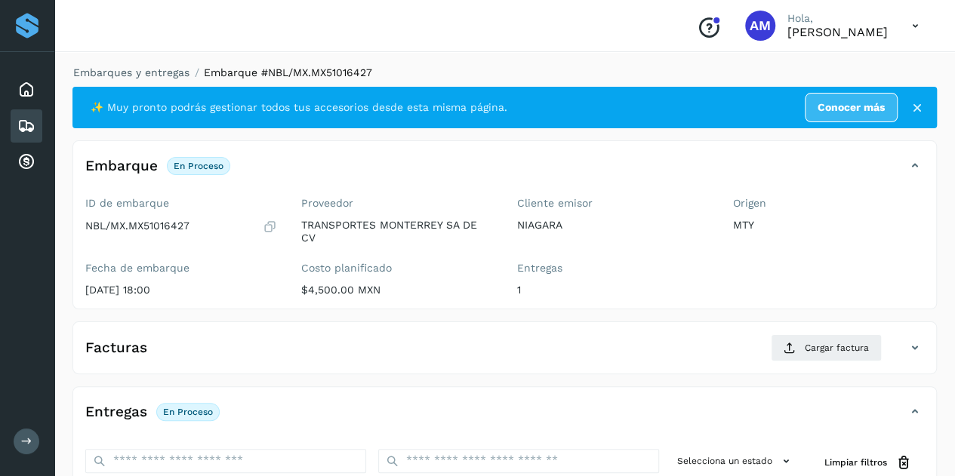
scroll to position [226, 0]
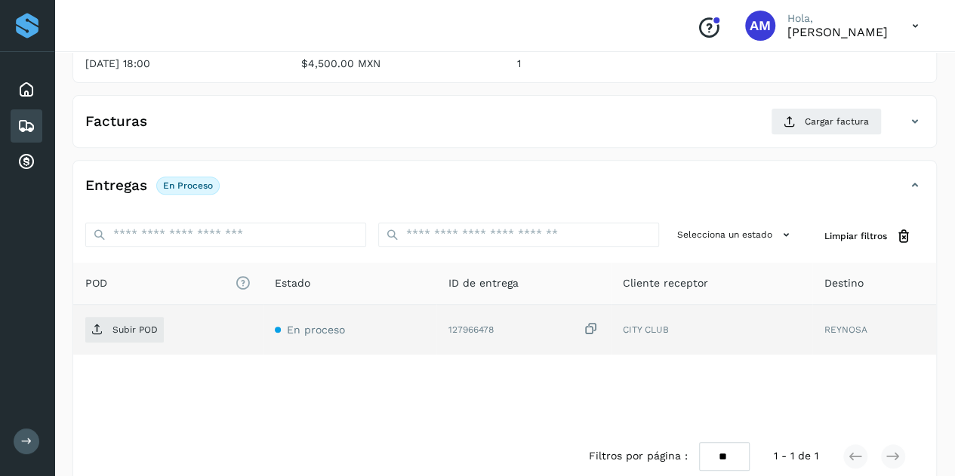
click at [141, 340] on td "Subir POD" at bounding box center [167, 330] width 189 height 50
click at [142, 337] on span "Subir POD" at bounding box center [124, 330] width 78 height 24
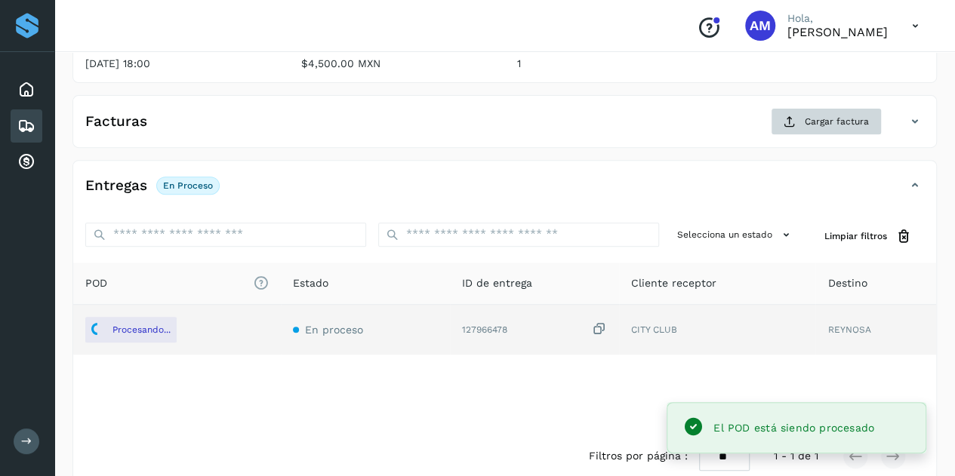
drag, startPoint x: 794, startPoint y: 143, endPoint x: 802, endPoint y: 131, distance: 14.2
click at [802, 131] on div "Facturas Cargar factura" at bounding box center [504, 127] width 863 height 39
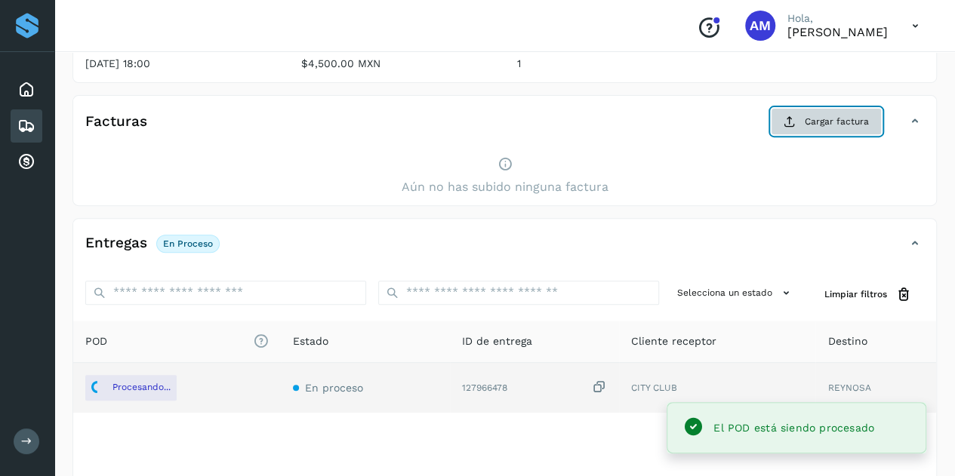
click at [802, 131] on button "Cargar factura" at bounding box center [826, 121] width 111 height 27
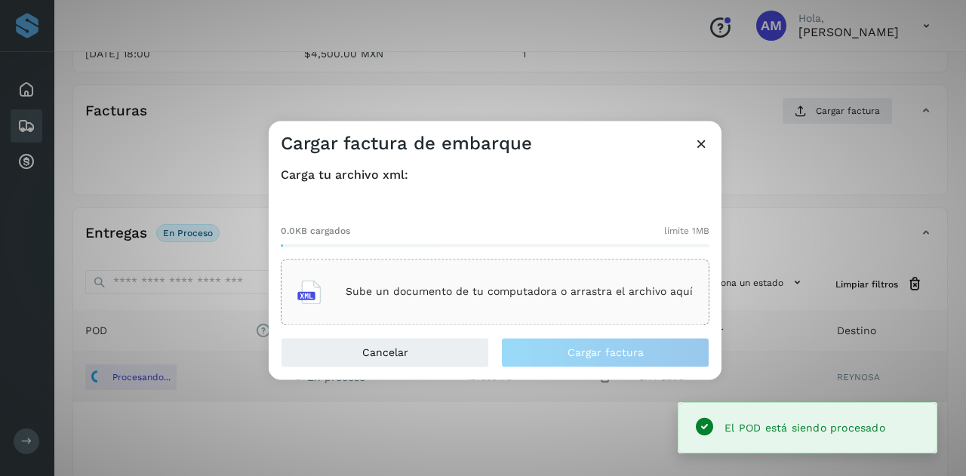
click at [568, 280] on div "Sube un documento de tu computadora o arrastra el archivo aquí" at bounding box center [495, 292] width 396 height 41
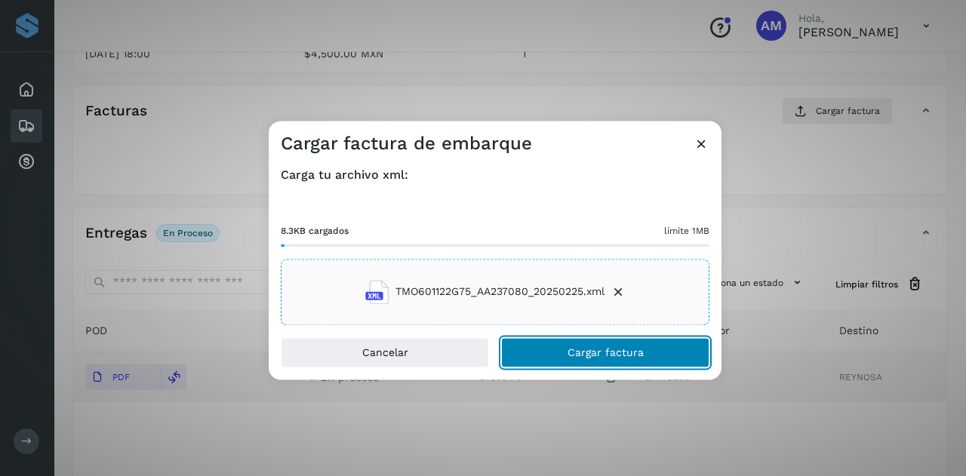
click at [596, 352] on span "Cargar factura" at bounding box center [606, 352] width 76 height 11
